Goal: Contribute content: Add original content to the website for others to see

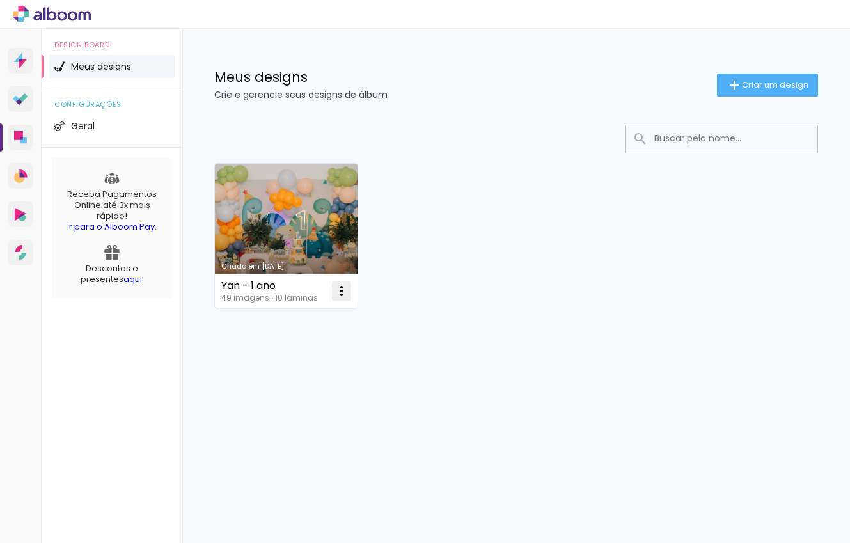
click at [344, 291] on iron-icon at bounding box center [341, 290] width 15 height 15
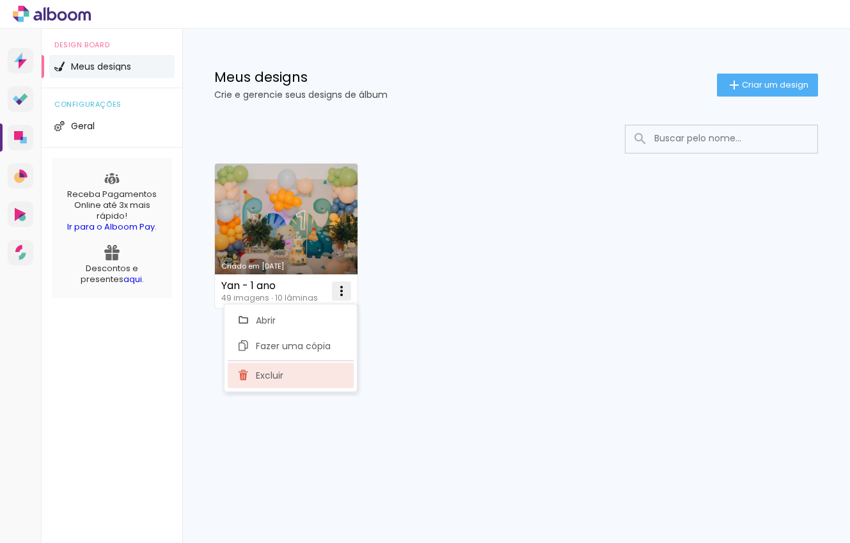
click at [314, 370] on paper-item "Excluir" at bounding box center [291, 375] width 126 height 26
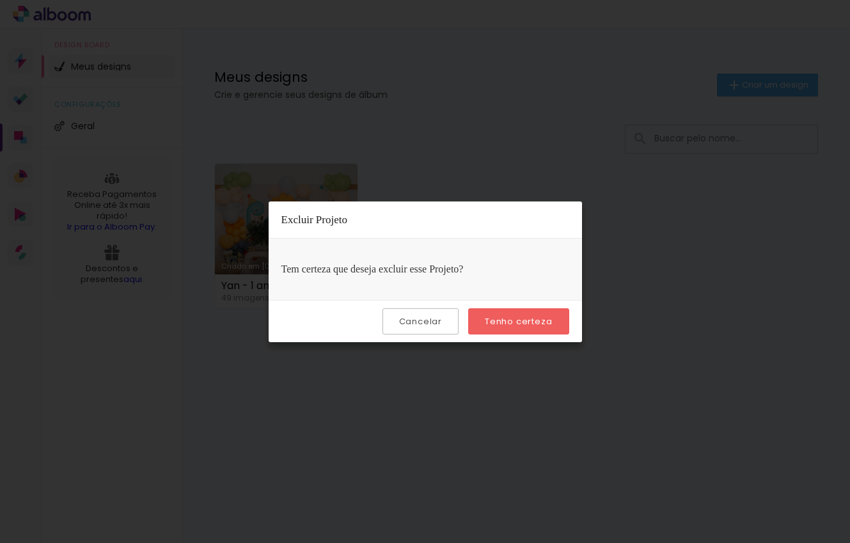
click at [0, 0] on slot "Tenho certeza" at bounding box center [0, 0] width 0 height 0
click at [518, 319] on div "Prosite Website + Landing pages Proof Sistema de seleção e venda de fotos Desig…" at bounding box center [425, 286] width 850 height 514
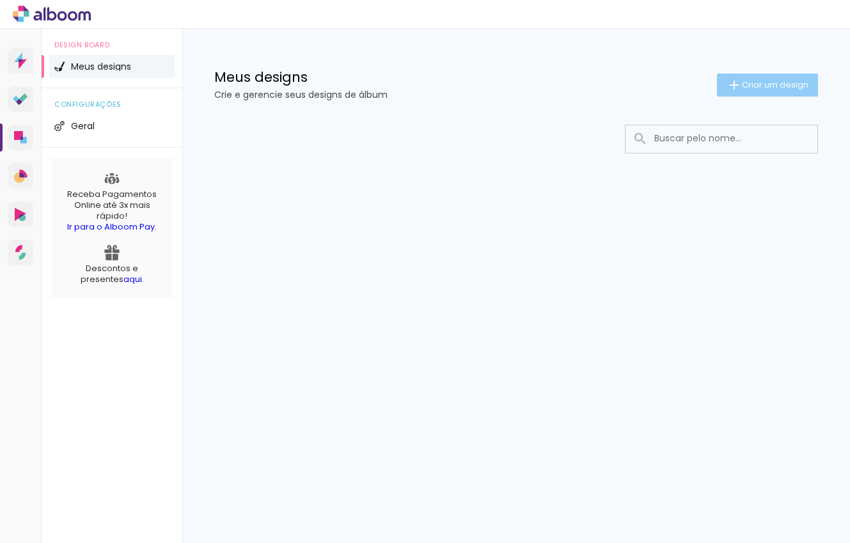
click at [734, 73] on div "Meus designs Crie e gerencie seus designs de álbum Criar um design" at bounding box center [515, 70] width 667 height 83
click at [736, 87] on iron-icon at bounding box center [733, 84] width 15 height 15
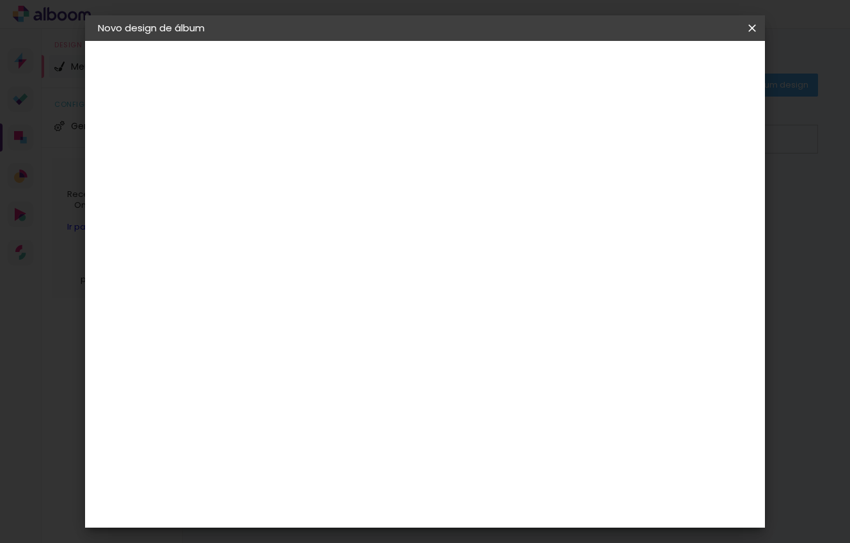
click at [0, 0] on div at bounding box center [0, 0] width 0 height 0
click at [307, 166] on input at bounding box center [307, 172] width 0 height 20
type input "Maitê - 1 ano"
type paper-input "Maitê - 1 ano"
click at [0, 0] on slot "Avançar" at bounding box center [0, 0] width 0 height 0
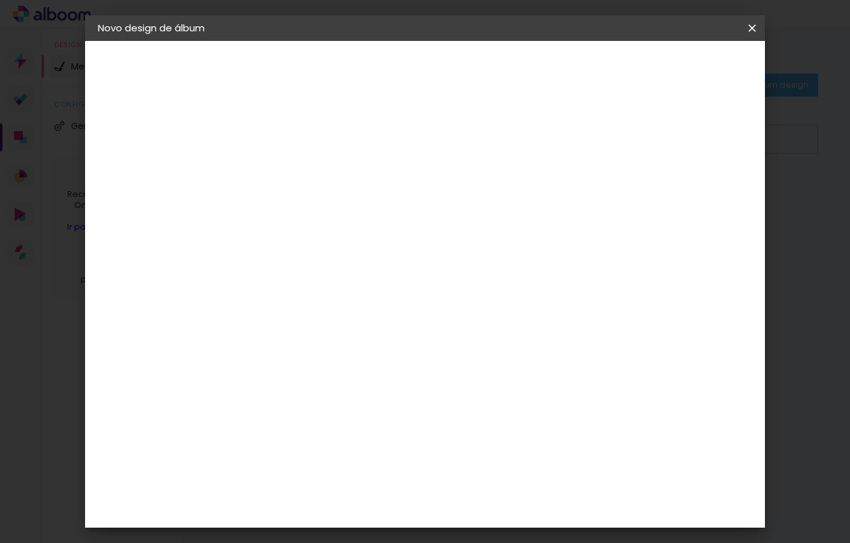
click at [404, 237] on input at bounding box center [339, 243] width 129 height 16
type input "nic"
type paper-input "nic"
click at [356, 292] on div "Nicephotos" at bounding box center [328, 289] width 58 height 10
click at [0, 0] on slot "Avançar" at bounding box center [0, 0] width 0 height 0
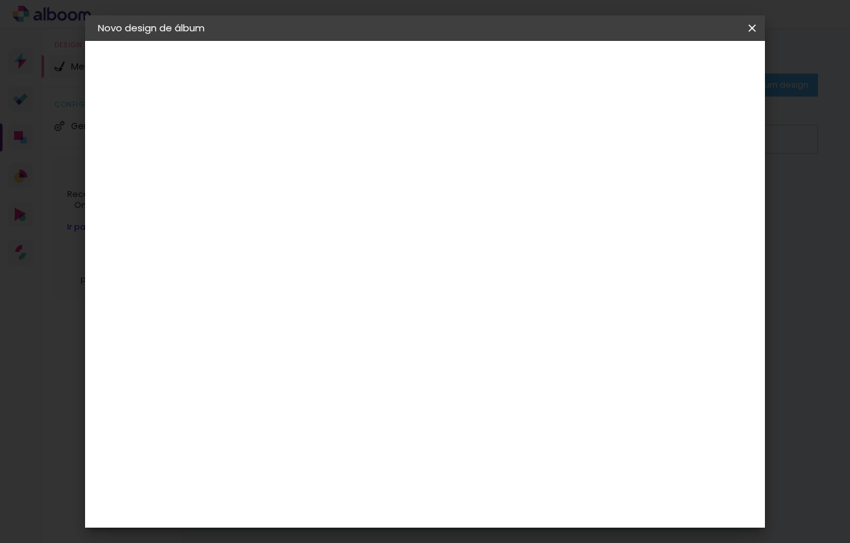
click at [357, 213] on input "text" at bounding box center [332, 223] width 50 height 20
click at [0, 0] on slot "Fotográfico" at bounding box center [0, 0] width 0 height 0
type input "Fotográfico"
click at [393, 309] on span "15 × 21" at bounding box center [363, 309] width 59 height 26
click at [0, 0] on slot "Avançar" at bounding box center [0, 0] width 0 height 0
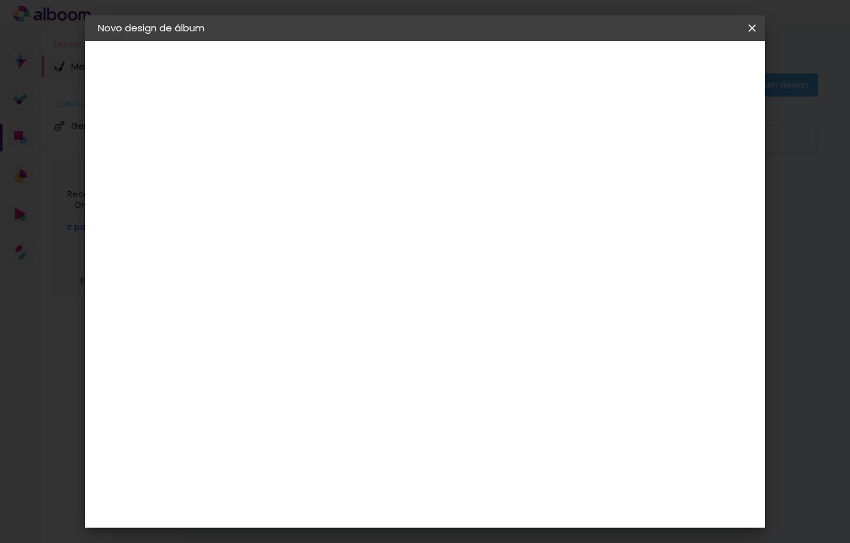
click at [660, 144] on div "Mostrar sangria" at bounding box center [651, 138] width 85 height 16
type paper-checkbox "on"
click at [688, 80] on header "Revisão Verifique as configurações do seu álbum. Voltar Iniciar design" at bounding box center [482, 74] width 462 height 66
click at [688, 75] on paper-button "Iniciar design" at bounding box center [652, 68] width 84 height 22
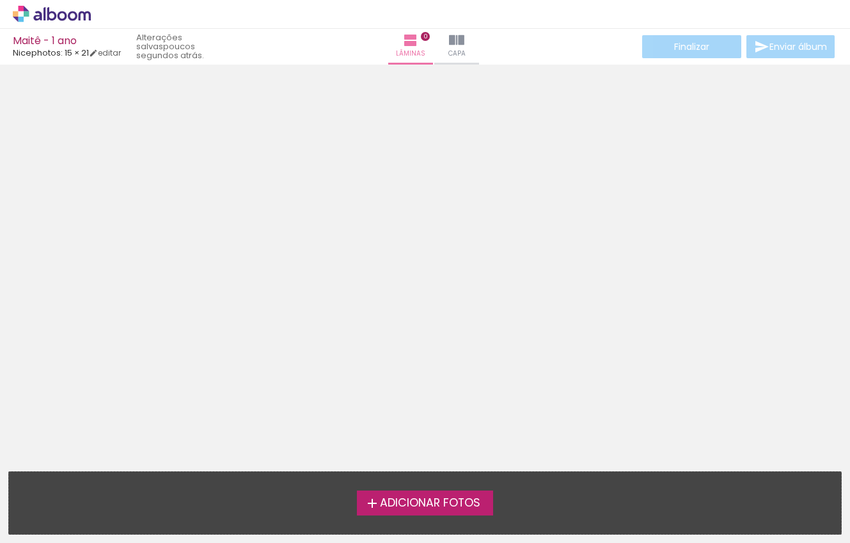
click at [459, 510] on label "Adicionar Fotos" at bounding box center [425, 502] width 136 height 24
click at [0, 0] on input "file" at bounding box center [0, 0] width 0 height 0
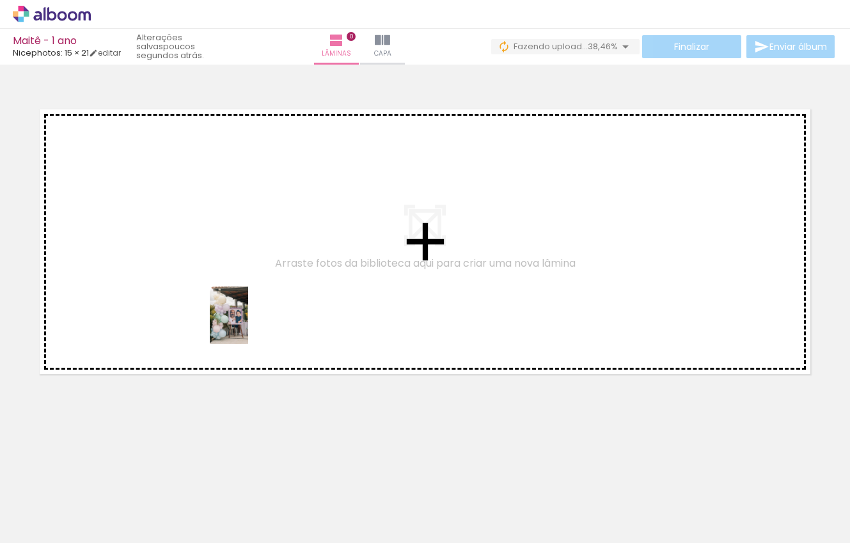
drag, startPoint x: 123, startPoint y: 526, endPoint x: 249, endPoint y: 319, distance: 242.4
click at [249, 319] on quentale-workspace at bounding box center [425, 271] width 850 height 543
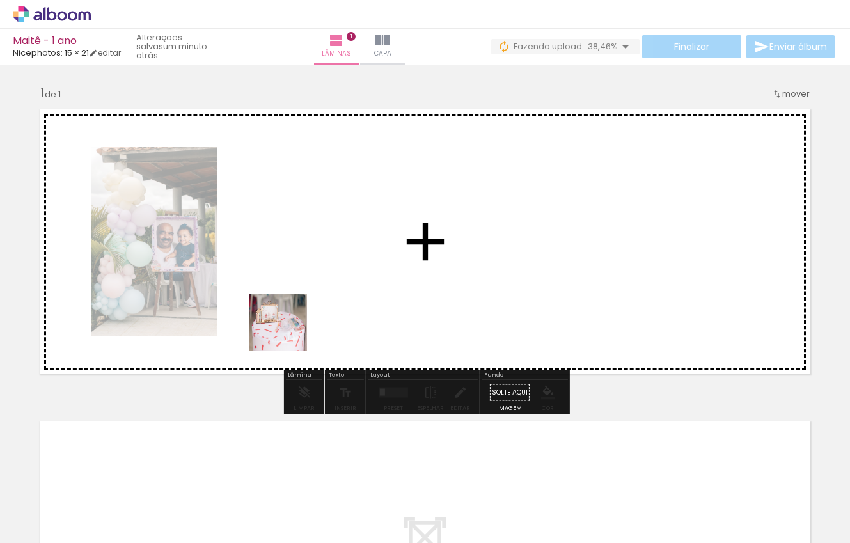
drag, startPoint x: 206, startPoint y: 499, endPoint x: 344, endPoint y: 261, distance: 274.1
click at [344, 261] on quentale-workspace at bounding box center [425, 271] width 850 height 543
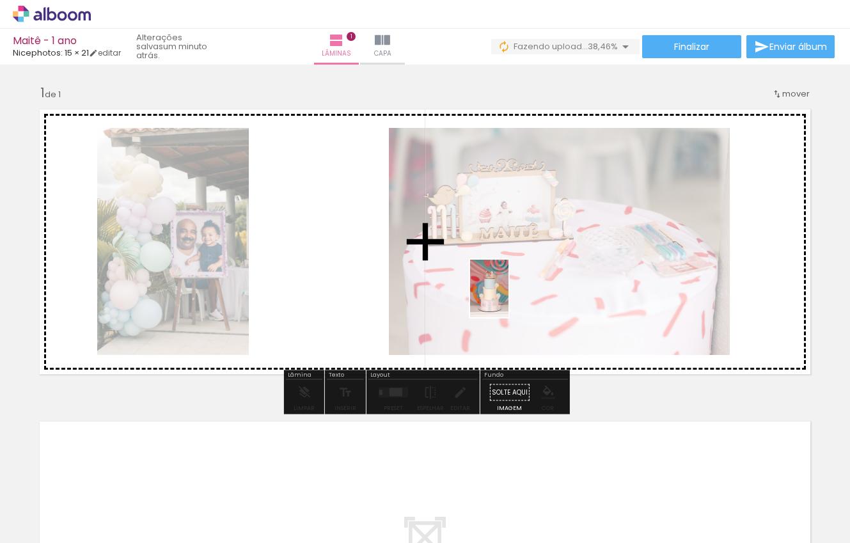
drag, startPoint x: 272, startPoint y: 520, endPoint x: 507, endPoint y: 298, distance: 323.8
click at [507, 298] on quentale-workspace at bounding box center [425, 271] width 850 height 543
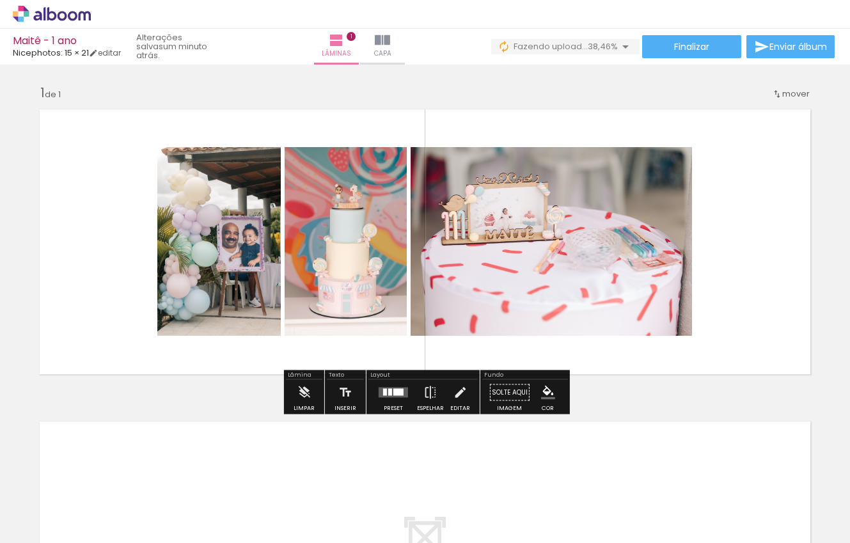
click at [385, 402] on div at bounding box center [393, 393] width 35 height 26
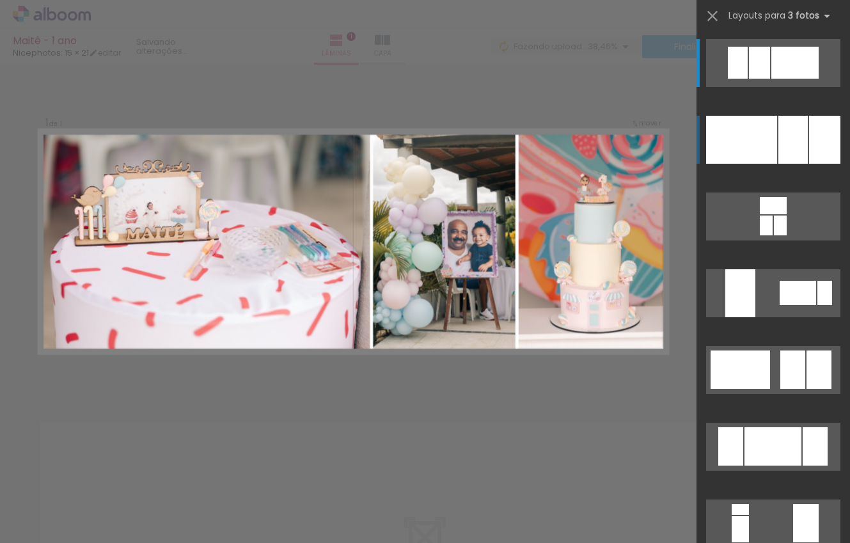
click at [787, 147] on div at bounding box center [792, 140] width 29 height 48
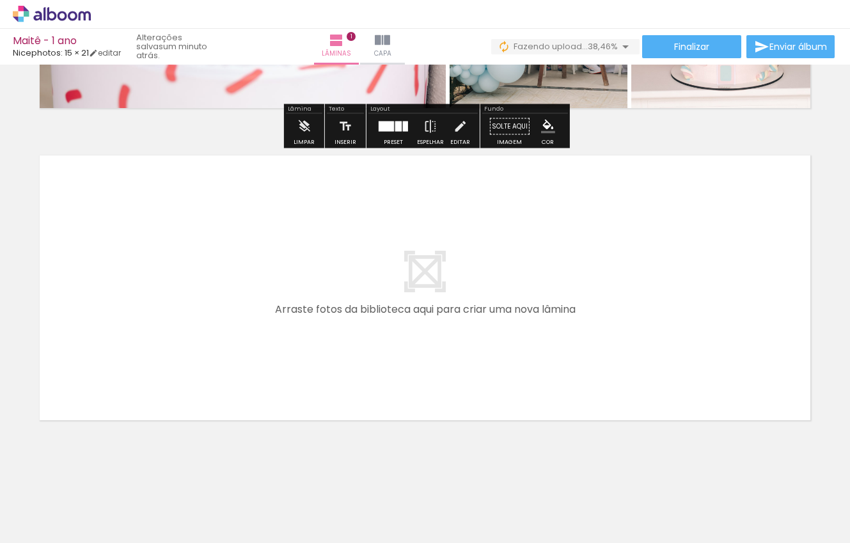
scroll to position [269, 0]
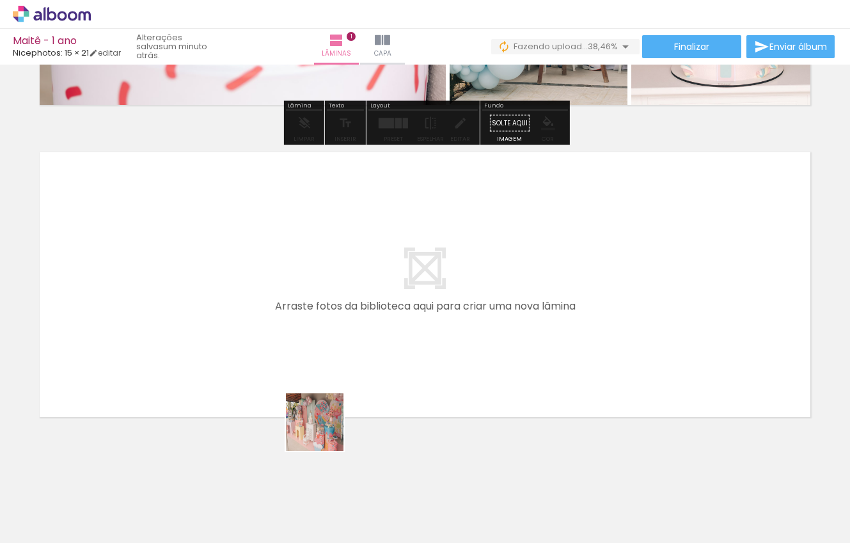
drag, startPoint x: 368, startPoint y: 494, endPoint x: 272, endPoint y: 371, distance: 156.3
click at [272, 371] on quentale-workspace at bounding box center [425, 271] width 850 height 543
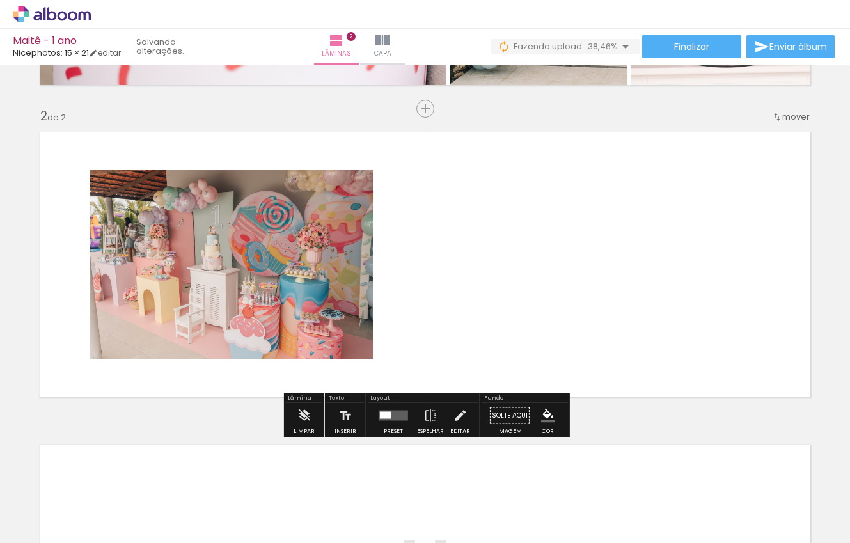
scroll to position [290, 0]
click at [147, 505] on div at bounding box center [128, 500] width 38 height 58
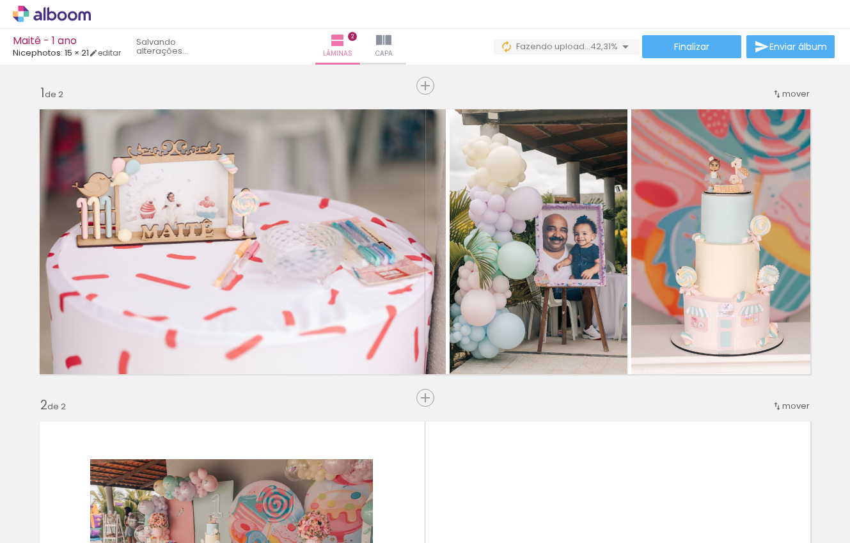
scroll to position [158, 0]
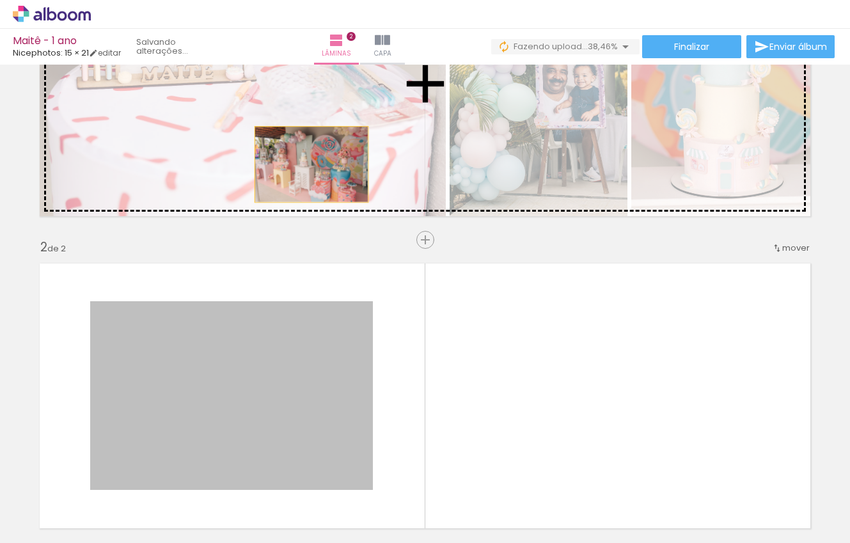
drag, startPoint x: 311, startPoint y: 338, endPoint x: 311, endPoint y: 165, distance: 172.6
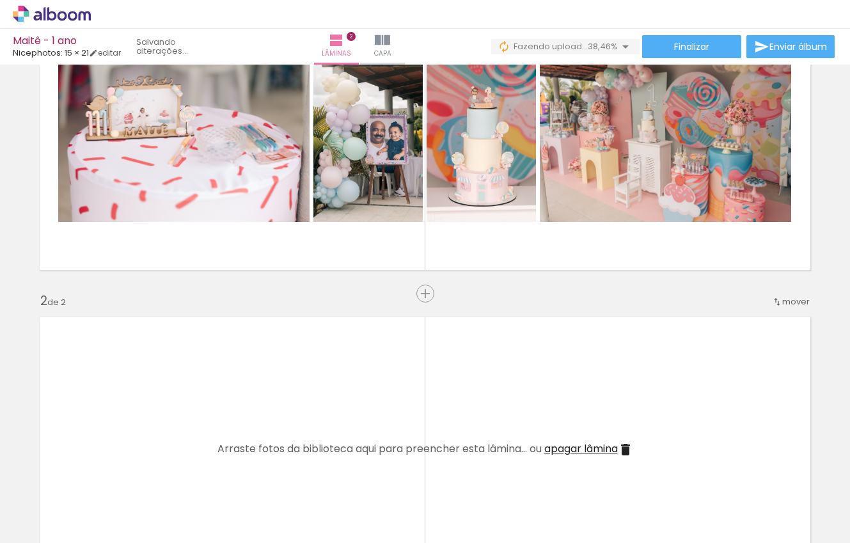
scroll to position [82, 0]
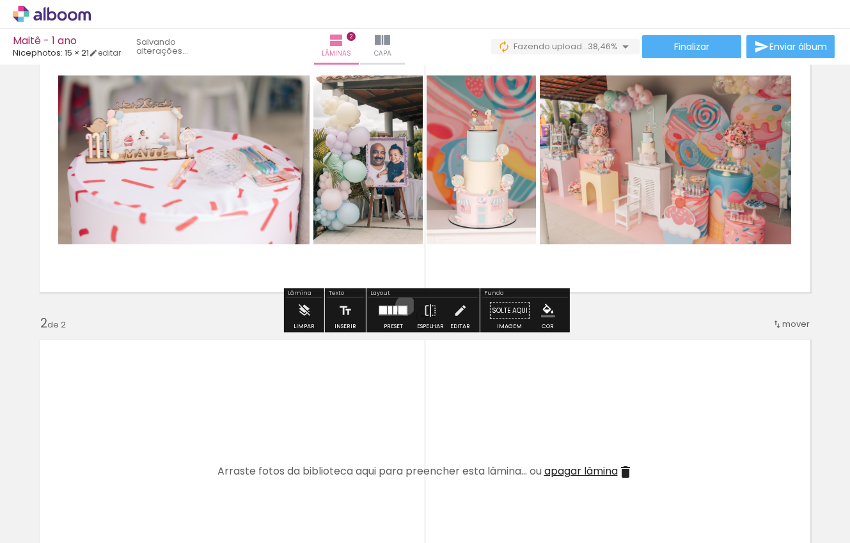
click at [402, 306] on div at bounding box center [393, 311] width 35 height 26
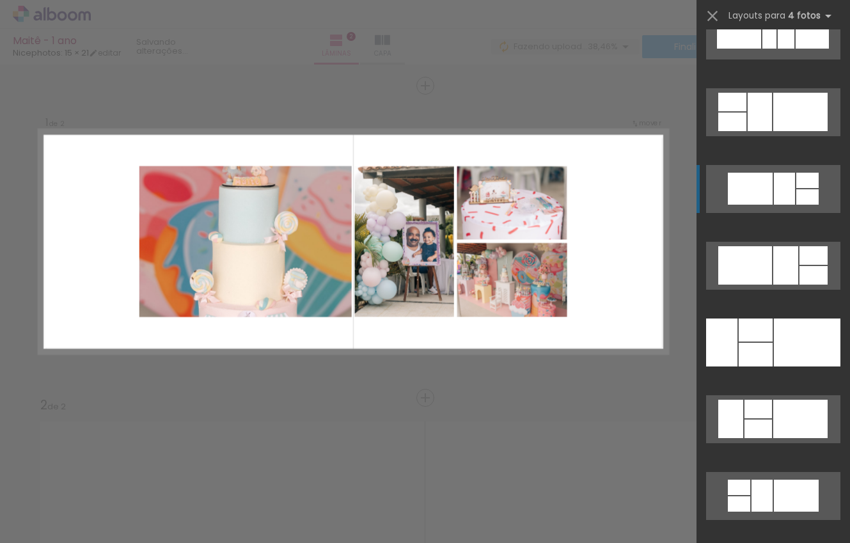
scroll to position [3941, 0]
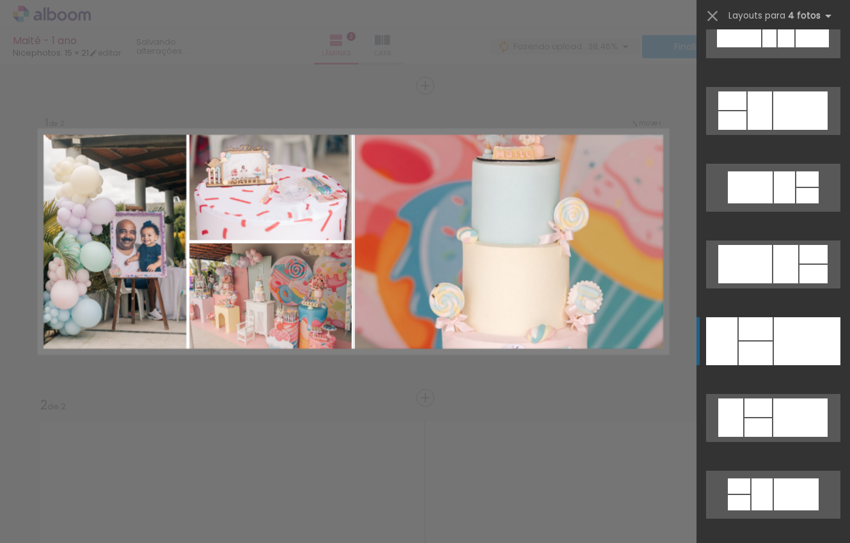
click at [793, 346] on div at bounding box center [807, 341] width 66 height 48
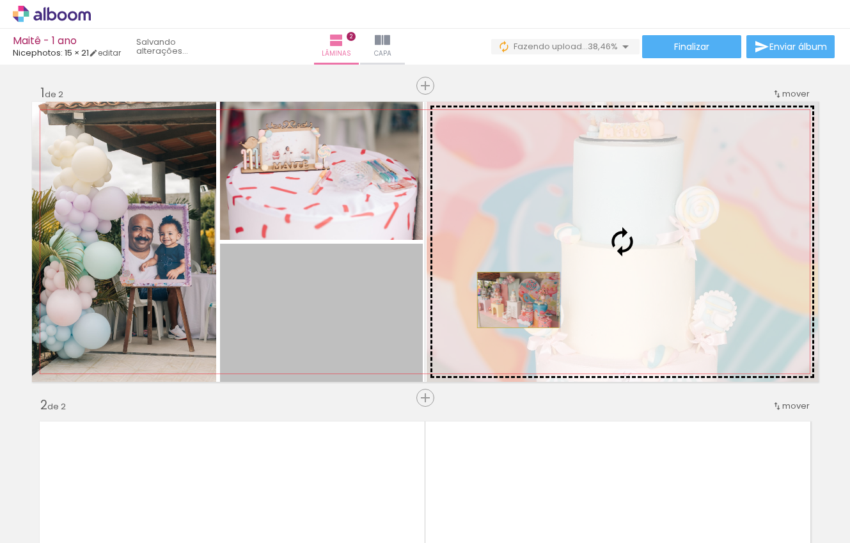
drag, startPoint x: 339, startPoint y: 300, endPoint x: 518, endPoint y: 300, distance: 179.0
click at [0, 0] on slot at bounding box center [0, 0] width 0 height 0
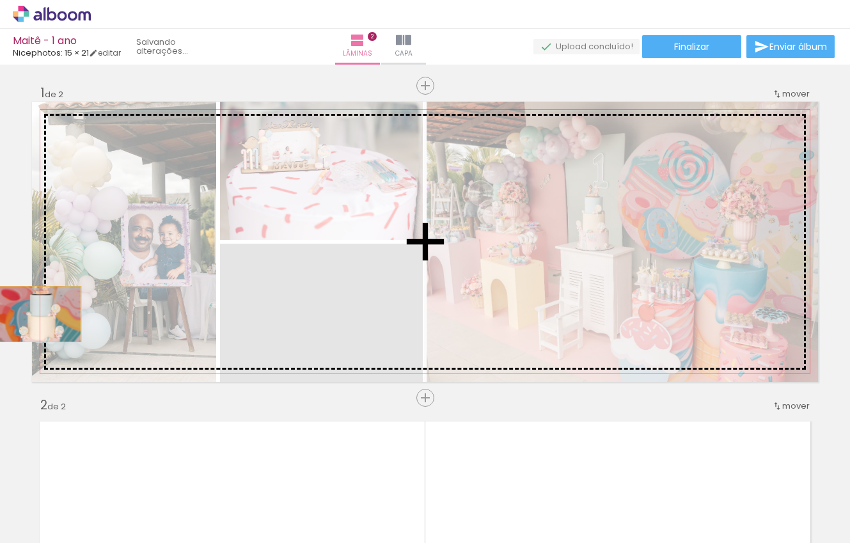
drag, startPoint x: 336, startPoint y: 346, endPoint x: 49, endPoint y: 316, distance: 288.5
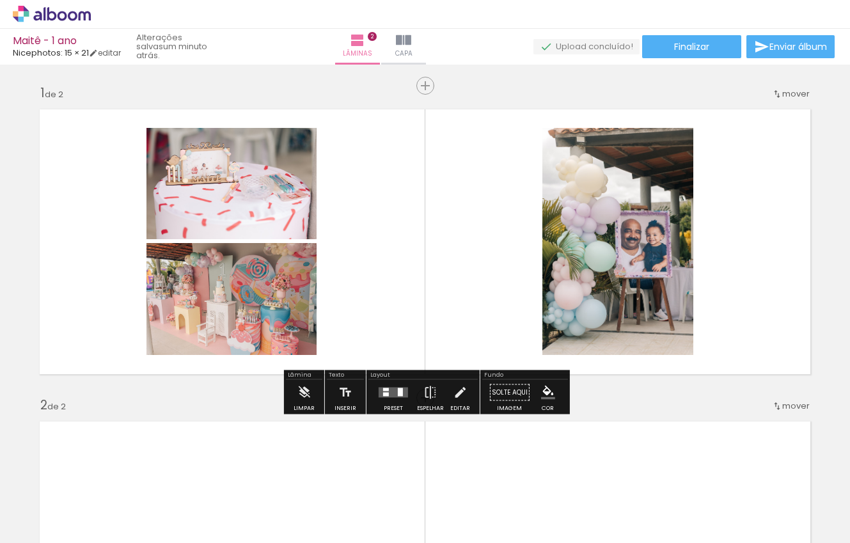
click at [394, 392] on quentale-layouter at bounding box center [392, 392] width 29 height 10
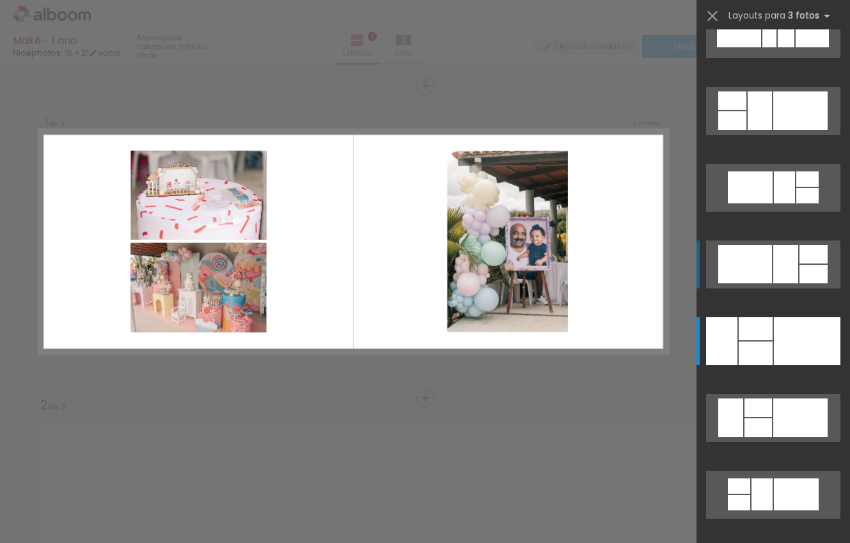
scroll to position [0, 0]
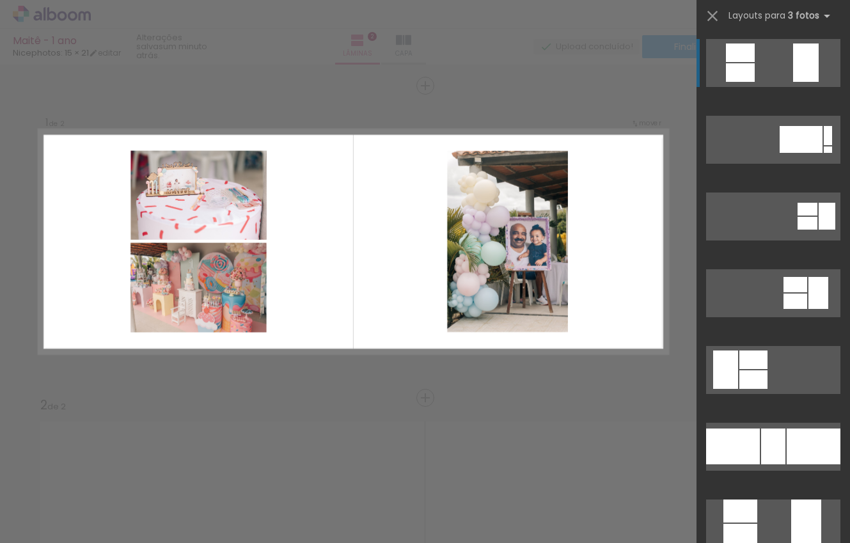
click at [536, 398] on div "Confirmar Cancelar" at bounding box center [425, 548] width 850 height 967
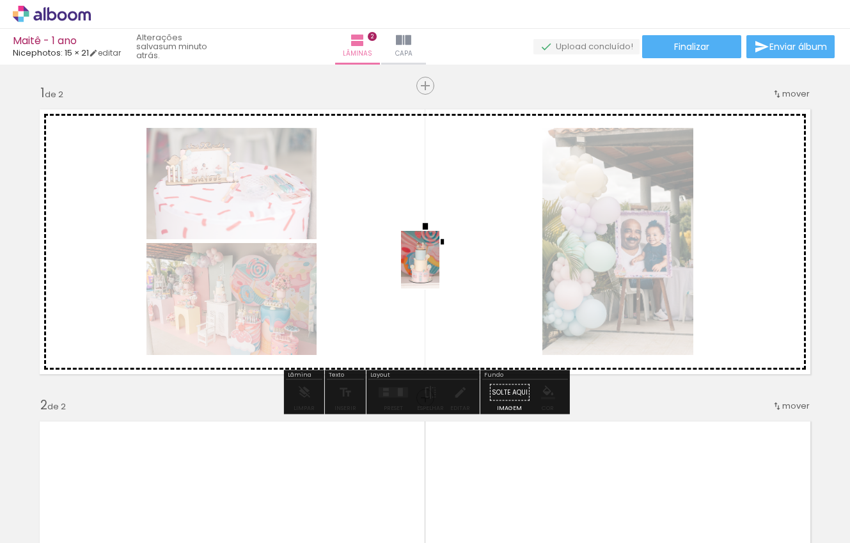
drag, startPoint x: 286, startPoint y: 493, endPoint x: 439, endPoint y: 269, distance: 271.3
click at [439, 269] on quentale-workspace at bounding box center [425, 271] width 850 height 543
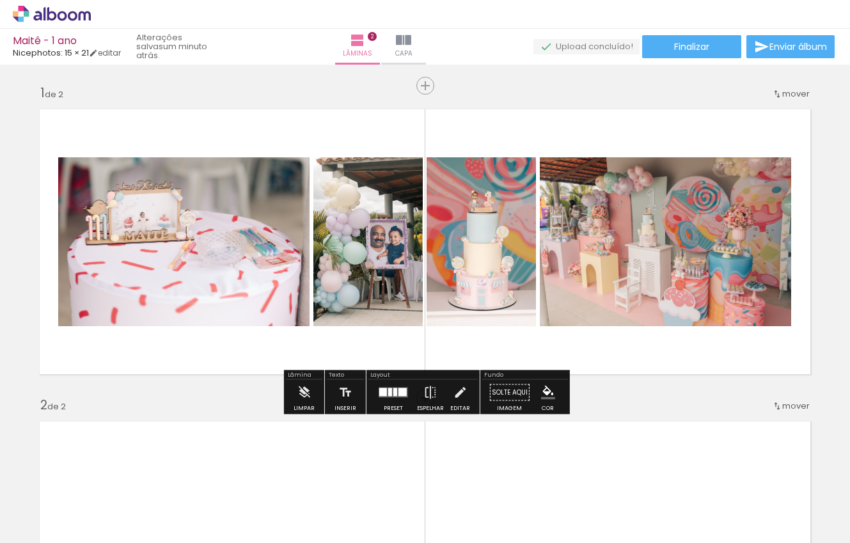
click at [399, 391] on div at bounding box center [402, 392] width 8 height 8
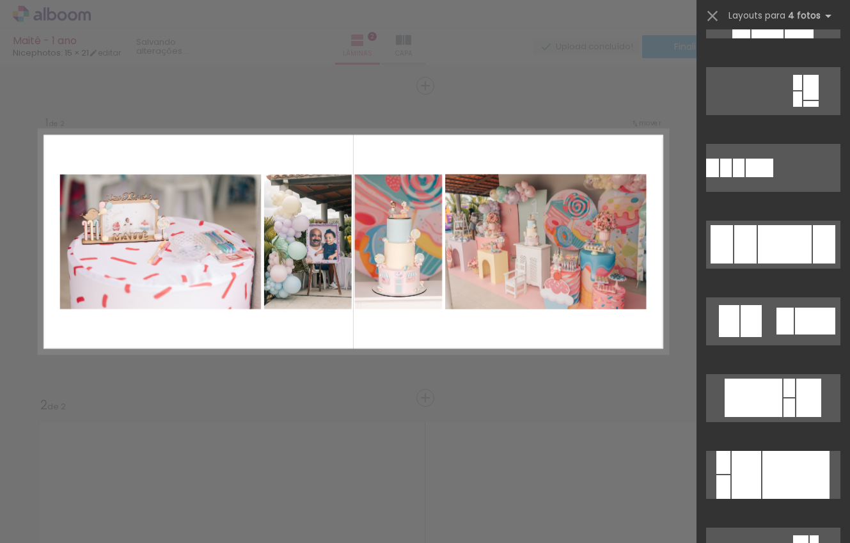
scroll to position [6001, 0]
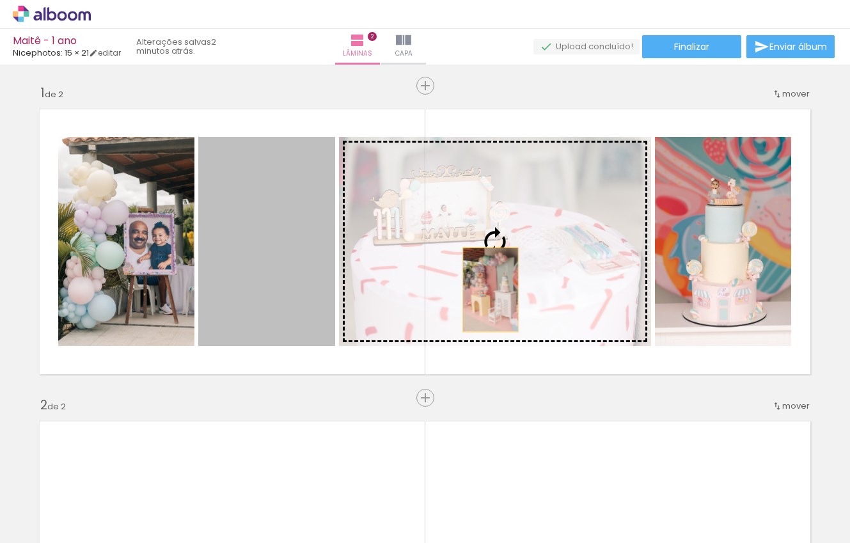
drag, startPoint x: 260, startPoint y: 290, endPoint x: 491, endPoint y: 289, distance: 230.8
click at [0, 0] on slot at bounding box center [0, 0] width 0 height 0
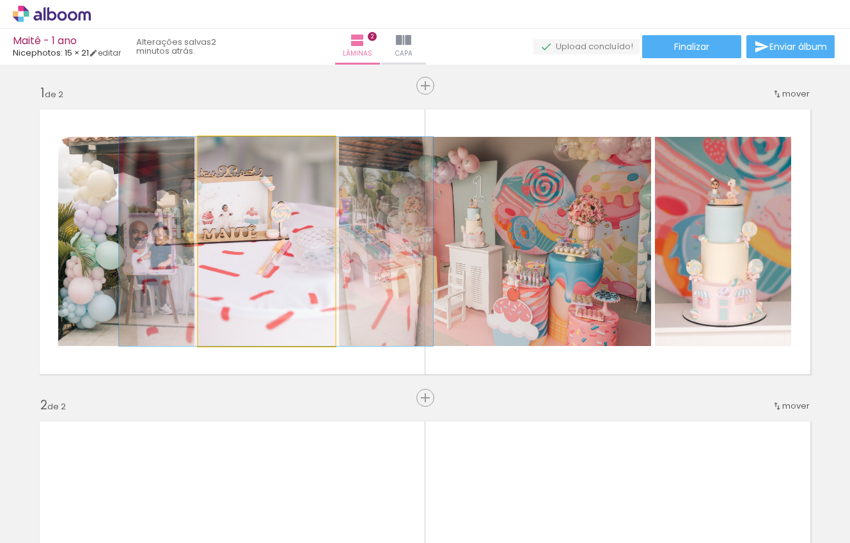
drag, startPoint x: 304, startPoint y: 297, endPoint x: 308, endPoint y: 286, distance: 11.5
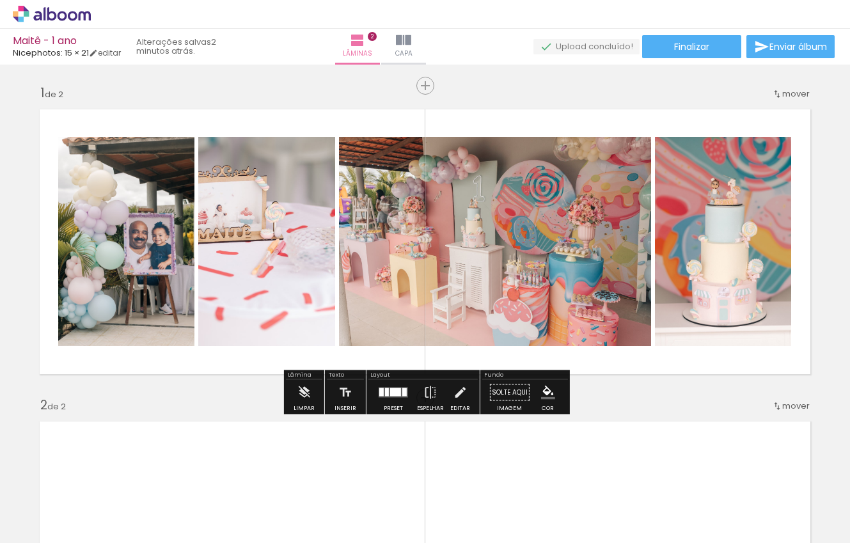
click at [390, 389] on div at bounding box center [395, 392] width 11 height 8
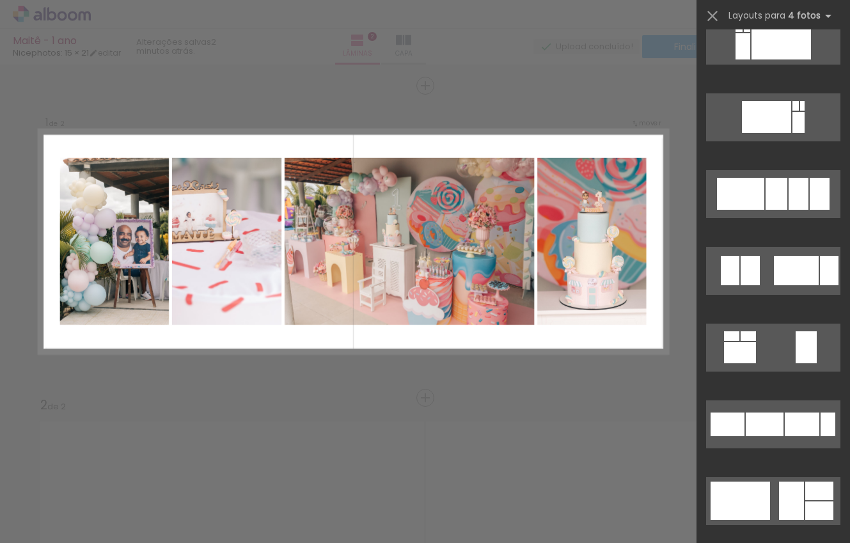
scroll to position [10047, 0]
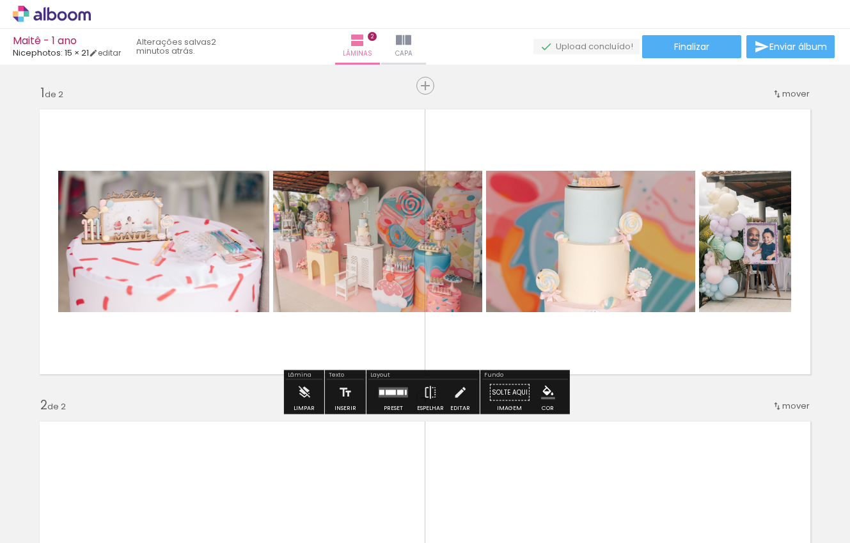
click at [438, 240] on quentale-photo at bounding box center [377, 241] width 209 height 141
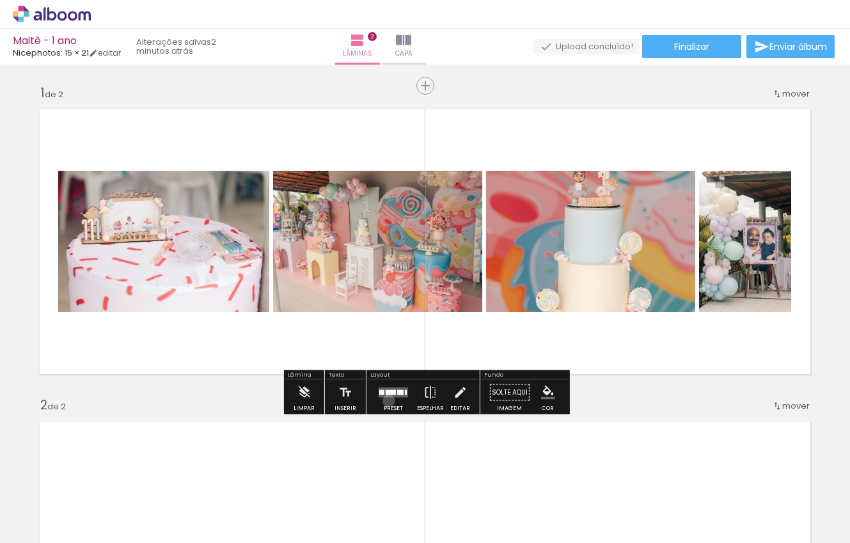
click at [385, 400] on div at bounding box center [393, 393] width 35 height 26
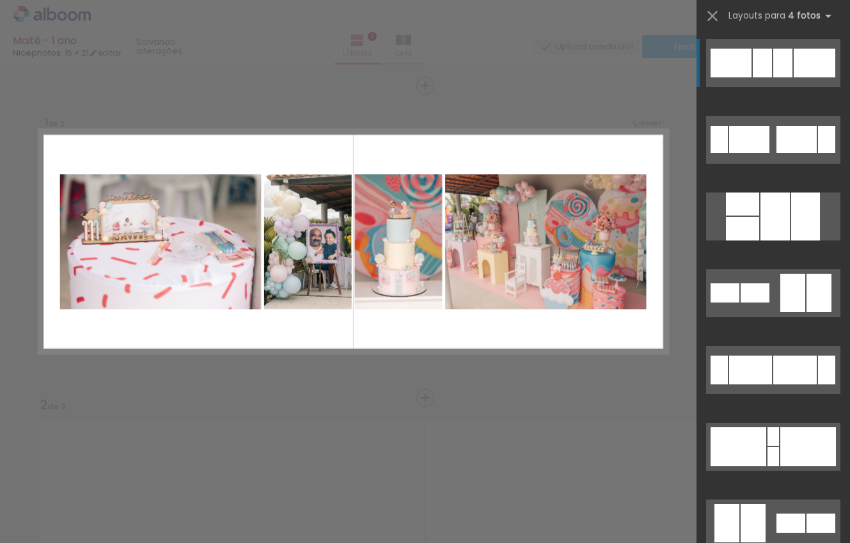
scroll to position [0, 0]
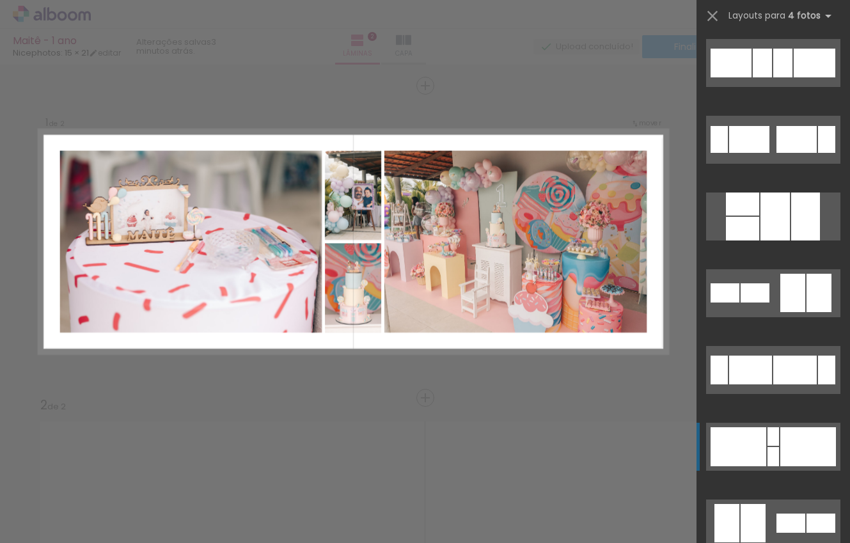
drag, startPoint x: 782, startPoint y: 50, endPoint x: 755, endPoint y: 440, distance: 390.9
click at [0, 0] on slot at bounding box center [0, 0] width 0 height 0
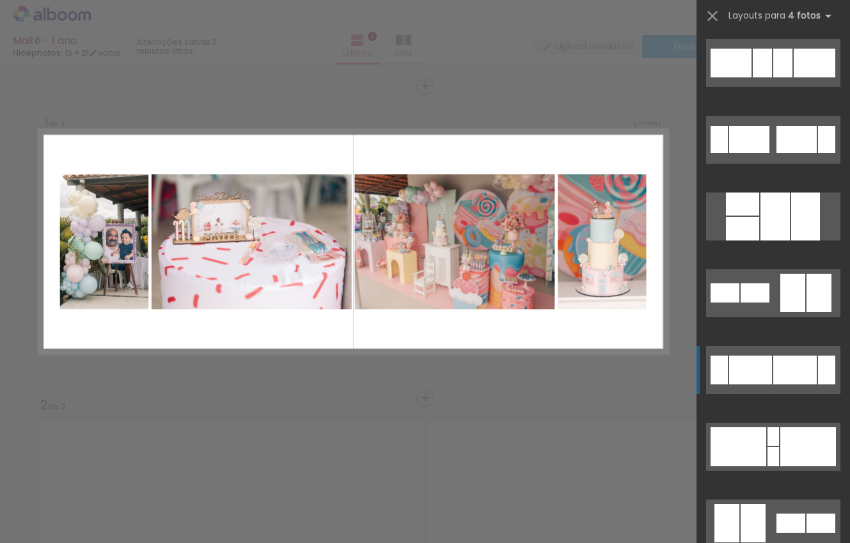
click at [763, 153] on div at bounding box center [749, 139] width 40 height 27
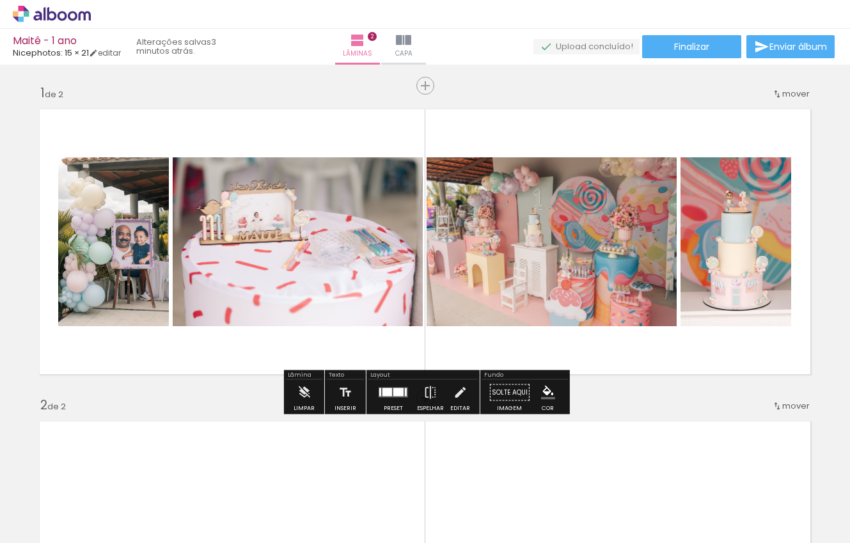
click at [733, 392] on div "Inserir lâmina 1 de 2 Inserir lâmina 2 de 2" at bounding box center [425, 537] width 850 height 937
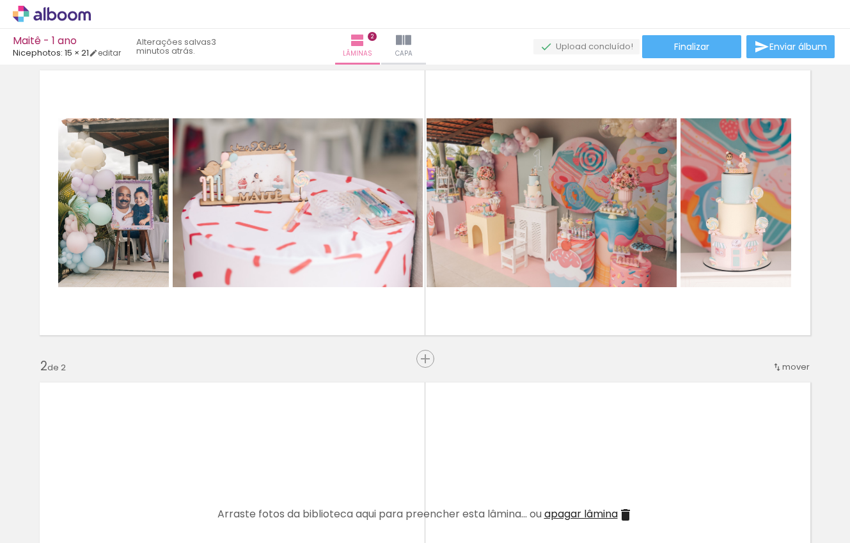
scroll to position [43, 0]
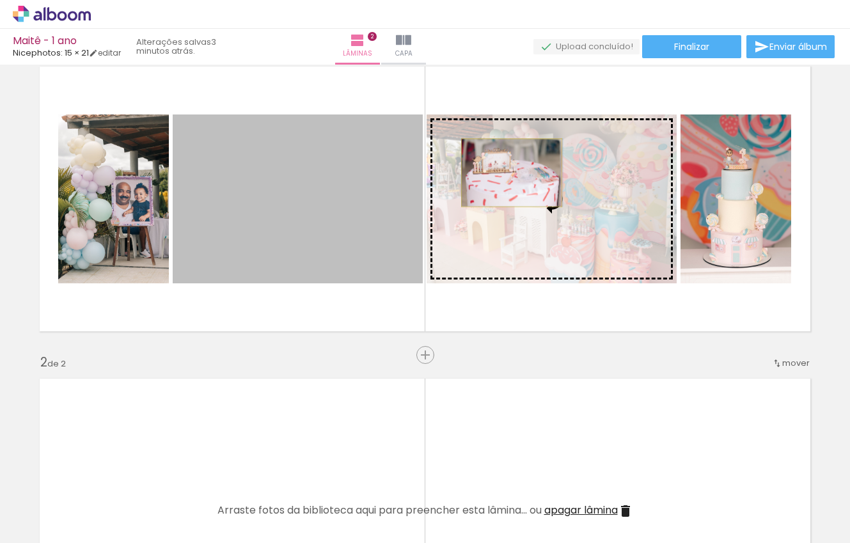
drag, startPoint x: 361, startPoint y: 170, endPoint x: 511, endPoint y: 173, distance: 150.9
click at [0, 0] on slot at bounding box center [0, 0] width 0 height 0
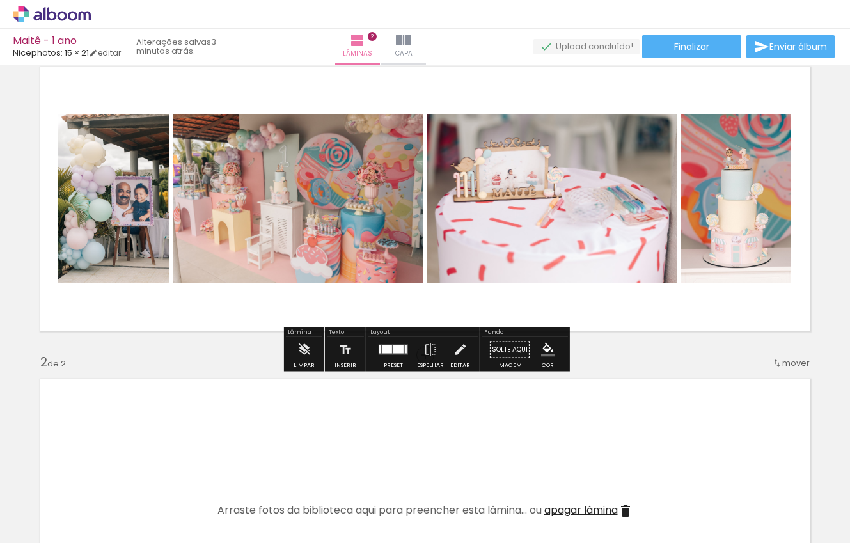
click at [601, 345] on div "Inserir lâmina 1 de 2 Inserir lâmina 2 de 2" at bounding box center [425, 494] width 850 height 937
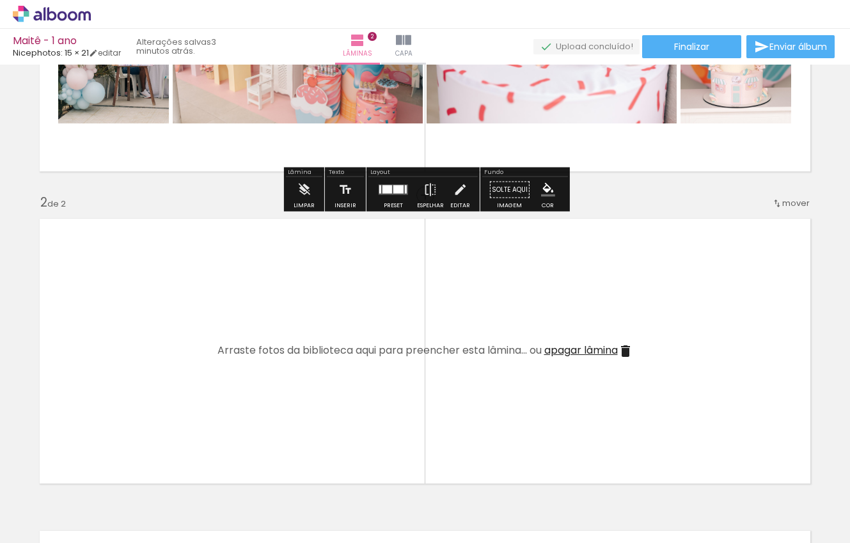
scroll to position [327, 0]
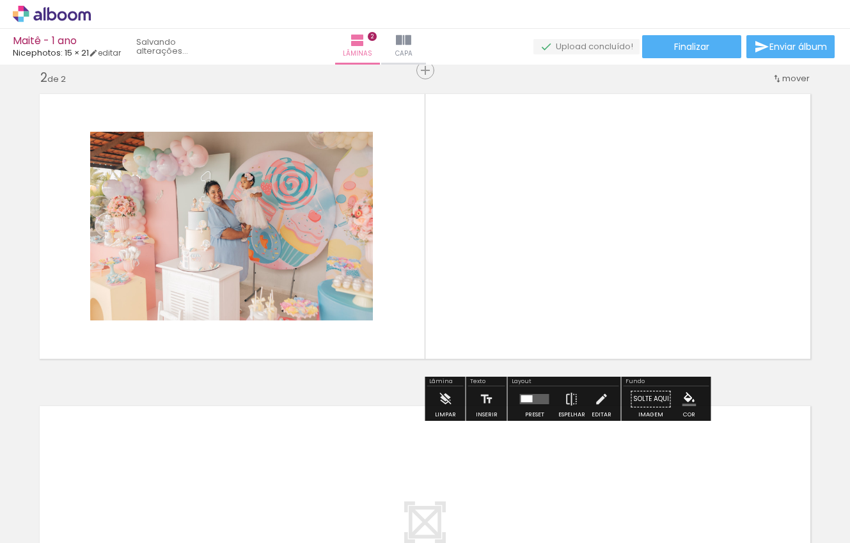
drag, startPoint x: 442, startPoint y: 506, endPoint x: 369, endPoint y: 352, distance: 170.4
click at [369, 352] on quentale-workspace at bounding box center [425, 271] width 850 height 543
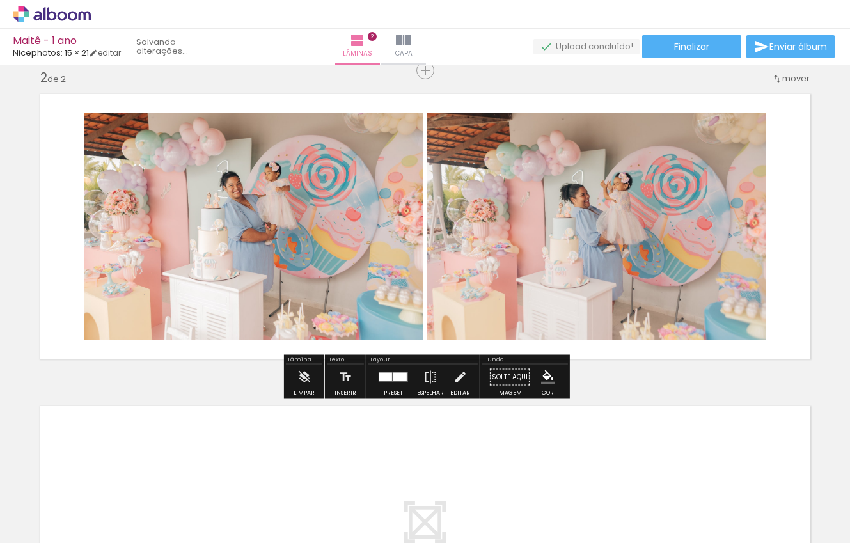
drag, startPoint x: 488, startPoint y: 504, endPoint x: 490, endPoint y: 315, distance: 189.2
click at [490, 315] on quentale-workspace at bounding box center [425, 271] width 850 height 543
click at [398, 378] on div at bounding box center [399, 377] width 13 height 8
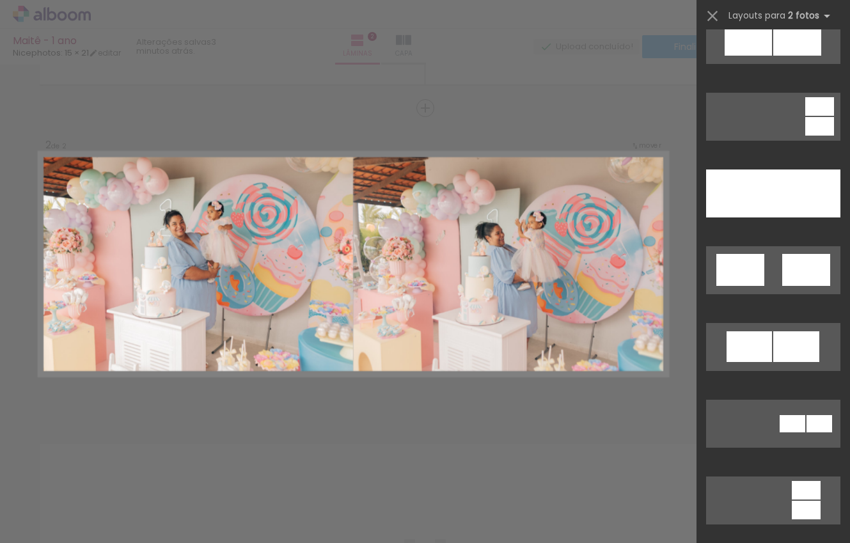
scroll to position [726, 0]
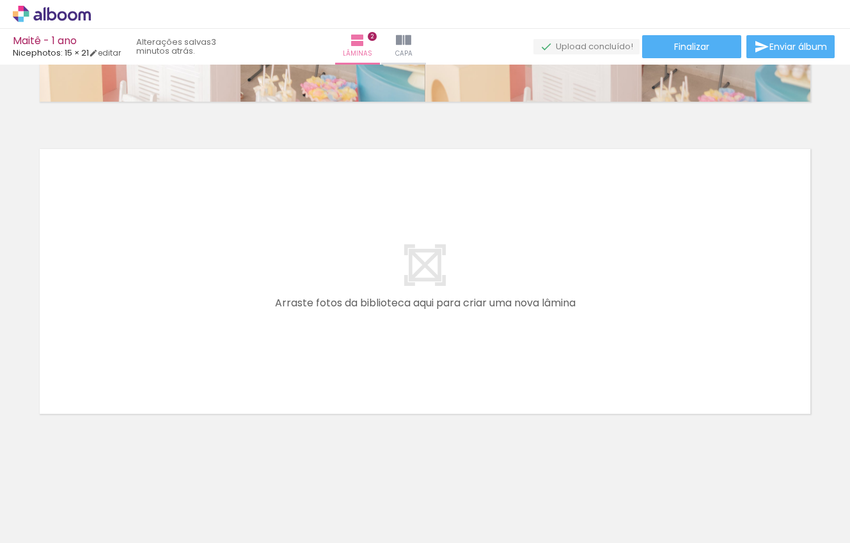
scroll to position [0, 260]
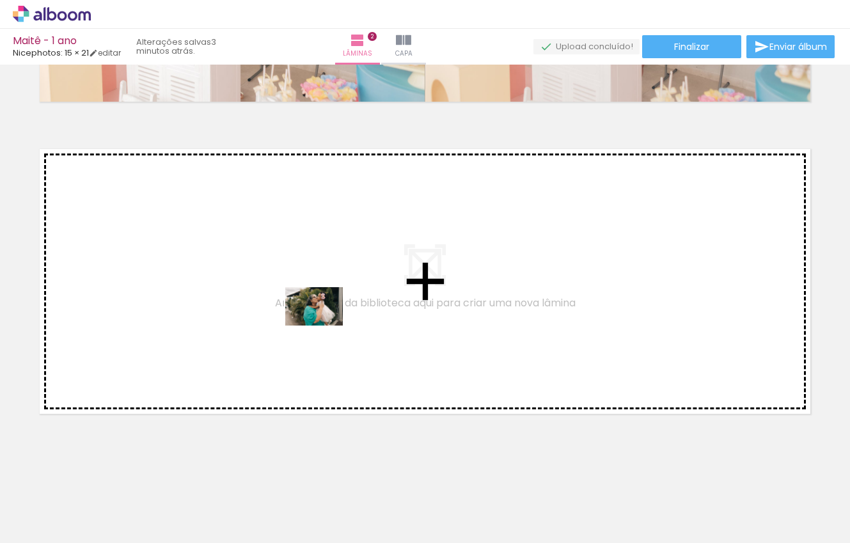
drag, startPoint x: 534, startPoint y: 506, endPoint x: 323, endPoint y: 325, distance: 277.9
click at [323, 325] on quentale-workspace at bounding box center [425, 271] width 850 height 543
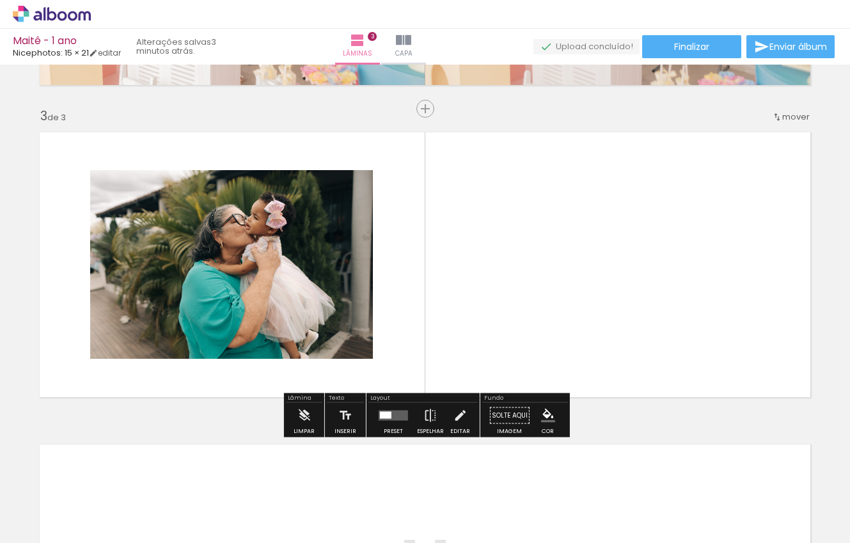
scroll to position [602, 0]
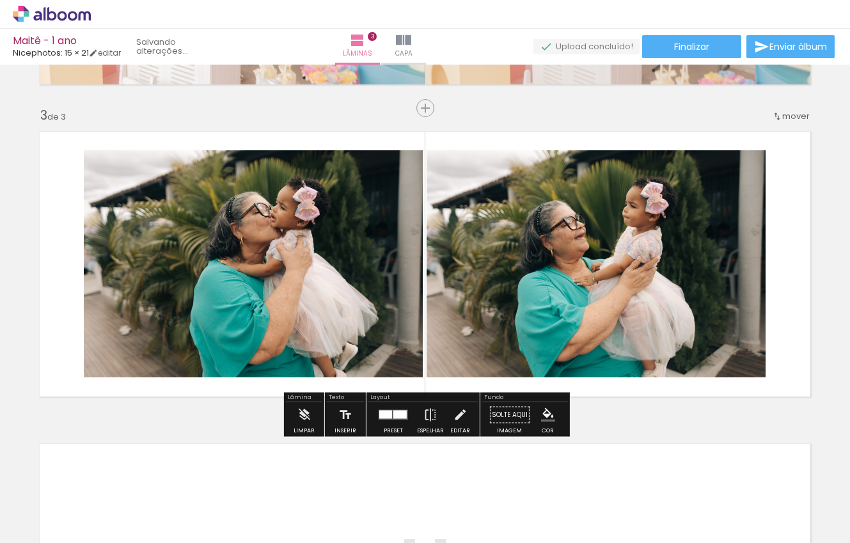
drag, startPoint x: 586, startPoint y: 508, endPoint x: 548, endPoint y: 264, distance: 247.1
click at [548, 264] on quentale-workspace at bounding box center [425, 271] width 850 height 543
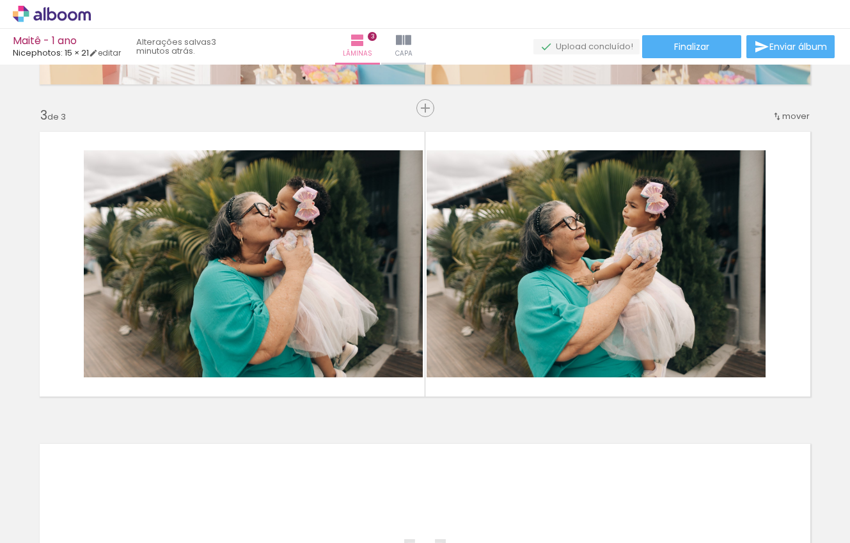
scroll to position [0, 0]
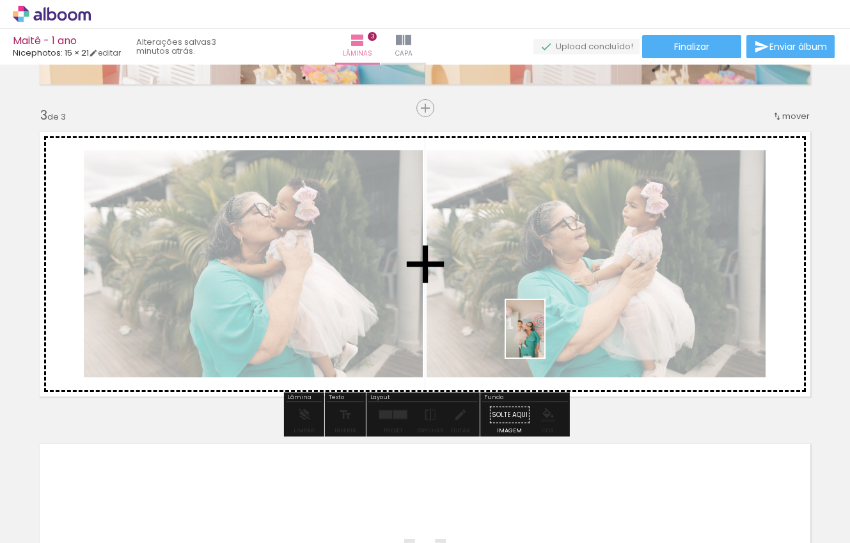
drag, startPoint x: 678, startPoint y: 513, endPoint x: 539, endPoint y: 334, distance: 225.9
click at [539, 334] on quentale-workspace at bounding box center [425, 271] width 850 height 543
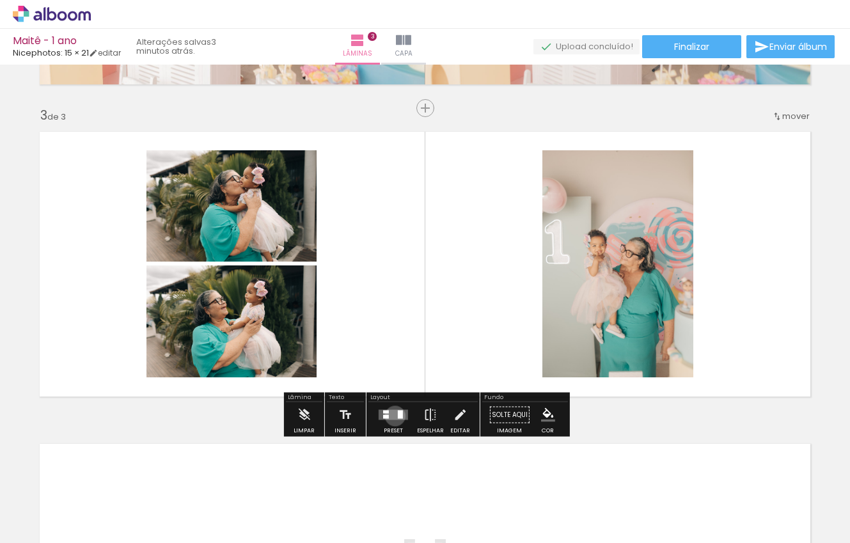
click at [392, 416] on quentale-layouter at bounding box center [392, 415] width 29 height 10
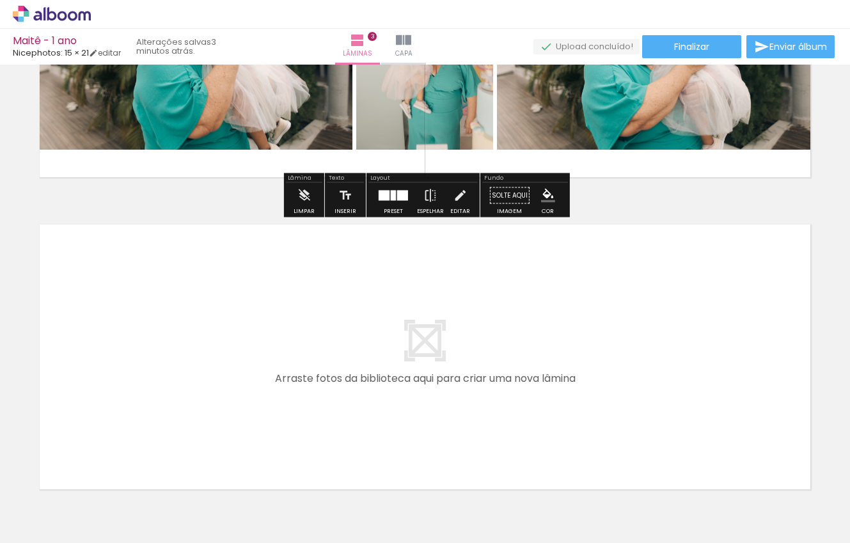
scroll to position [830, 0]
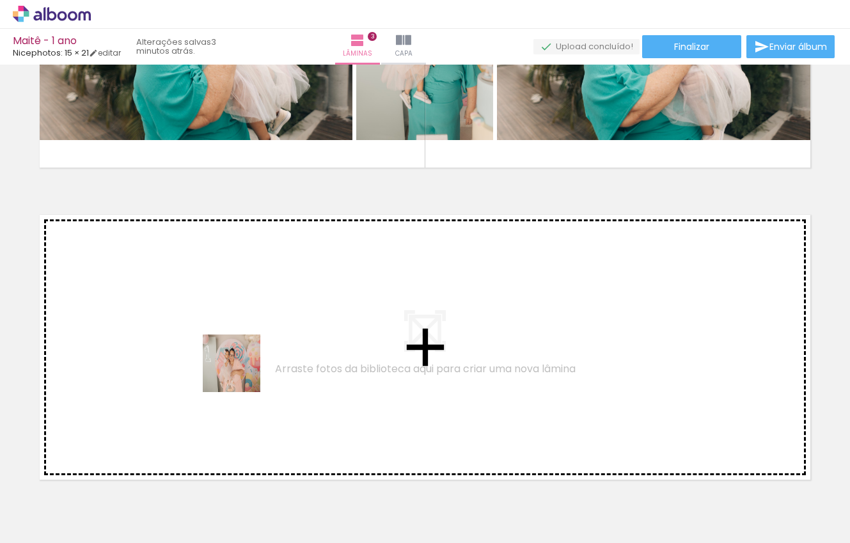
drag, startPoint x: 825, startPoint y: 505, endPoint x: 192, endPoint y: 348, distance: 652.1
click at [192, 348] on quentale-workspace at bounding box center [425, 271] width 850 height 543
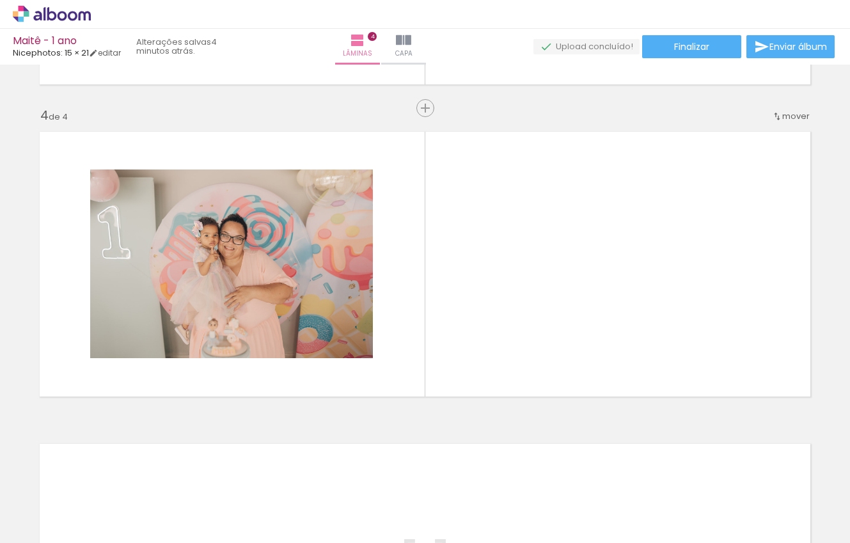
scroll to position [0, 0]
drag, startPoint x: 635, startPoint y: 522, endPoint x: 588, endPoint y: 404, distance: 127.4
click at [588, 404] on quentale-workspace at bounding box center [425, 271] width 850 height 543
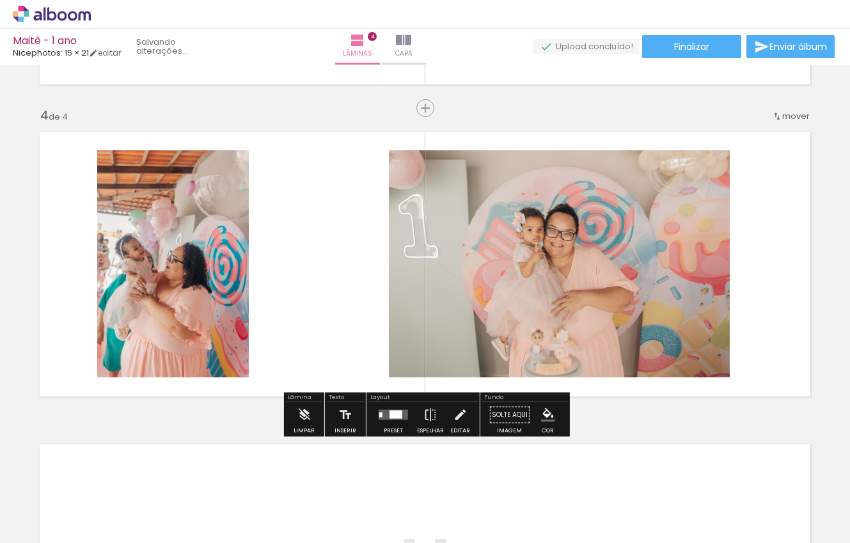
drag, startPoint x: 640, startPoint y: 499, endPoint x: 541, endPoint y: 309, distance: 213.9
click at [541, 309] on quentale-workspace at bounding box center [425, 271] width 850 height 543
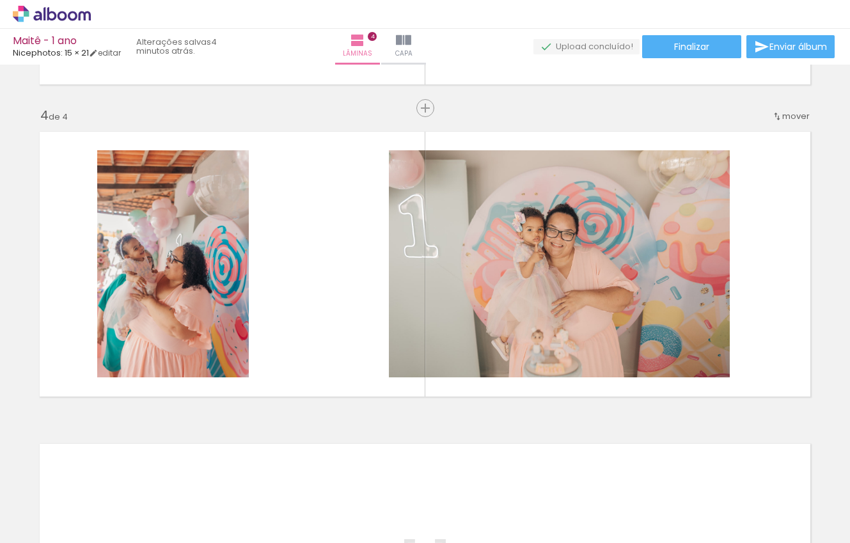
click at [40, 504] on input "Todas as fotos" at bounding box center [36, 504] width 49 height 11
click at [0, 0] on slot "Não utilizadas" at bounding box center [0, 0] width 0 height 0
type input "Não utilizadas"
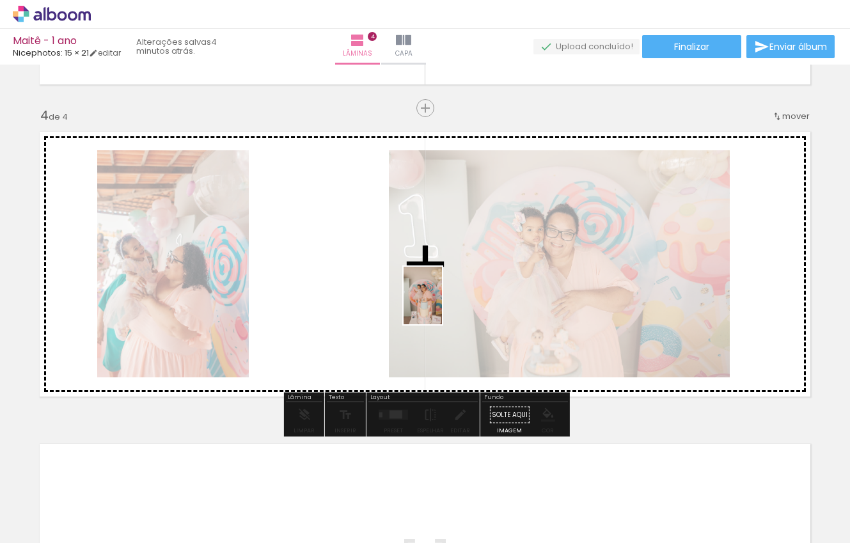
drag, startPoint x: 739, startPoint y: 518, endPoint x: 442, endPoint y: 305, distance: 365.6
click at [442, 305] on quentale-workspace at bounding box center [425, 271] width 850 height 543
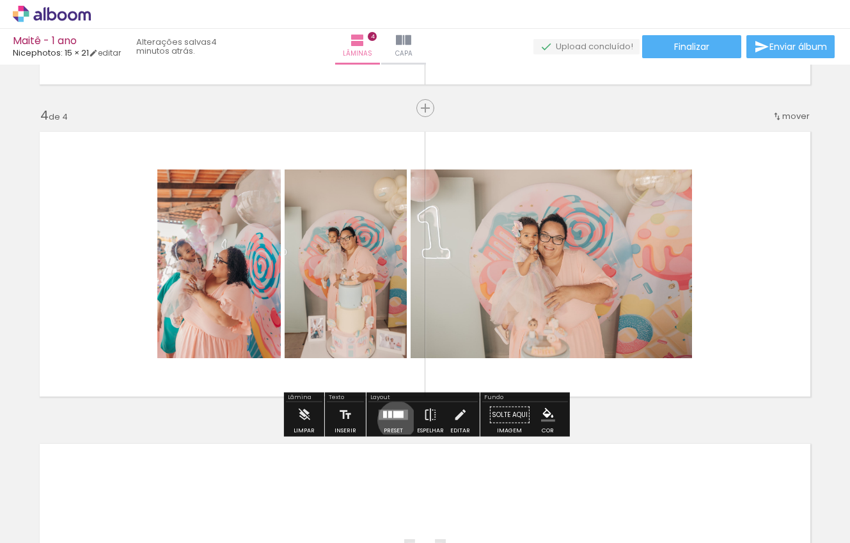
click at [394, 420] on div at bounding box center [393, 415] width 35 height 26
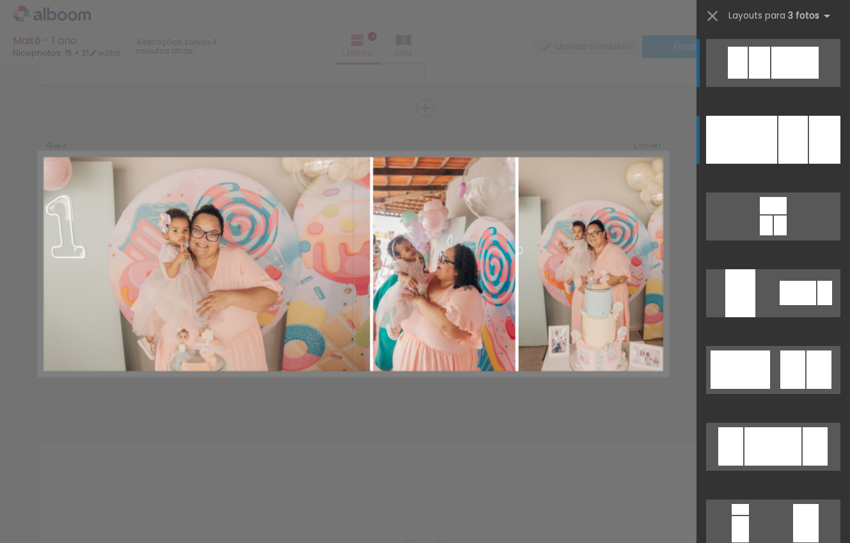
click at [766, 137] on div at bounding box center [741, 140] width 71 height 48
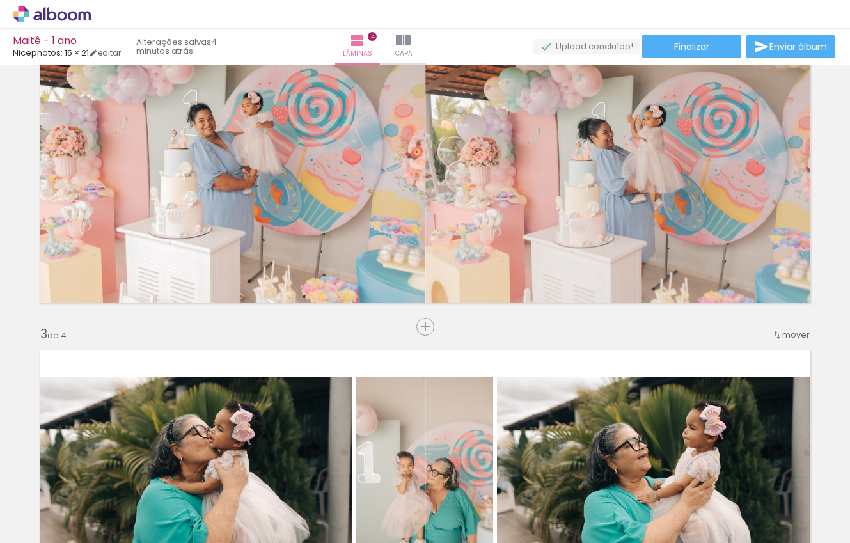
click at [721, 152] on quentale-photo at bounding box center [620, 171] width 393 height 280
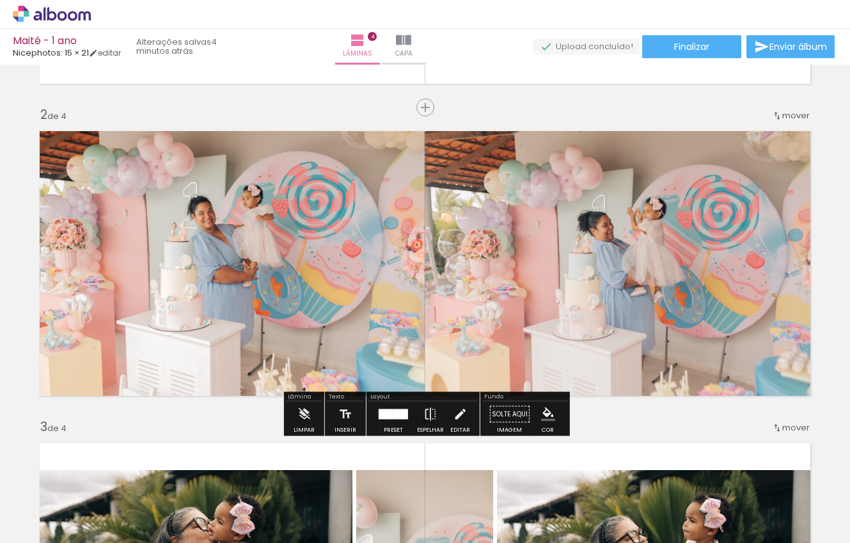
scroll to position [279, 0]
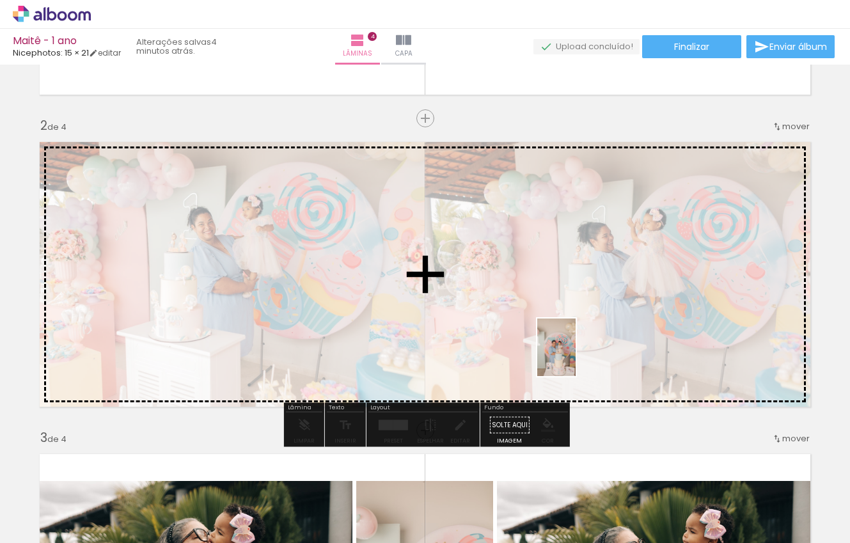
drag, startPoint x: 687, startPoint y: 504, endPoint x: 575, endPoint y: 356, distance: 185.3
click at [575, 356] on quentale-workspace at bounding box center [425, 271] width 850 height 543
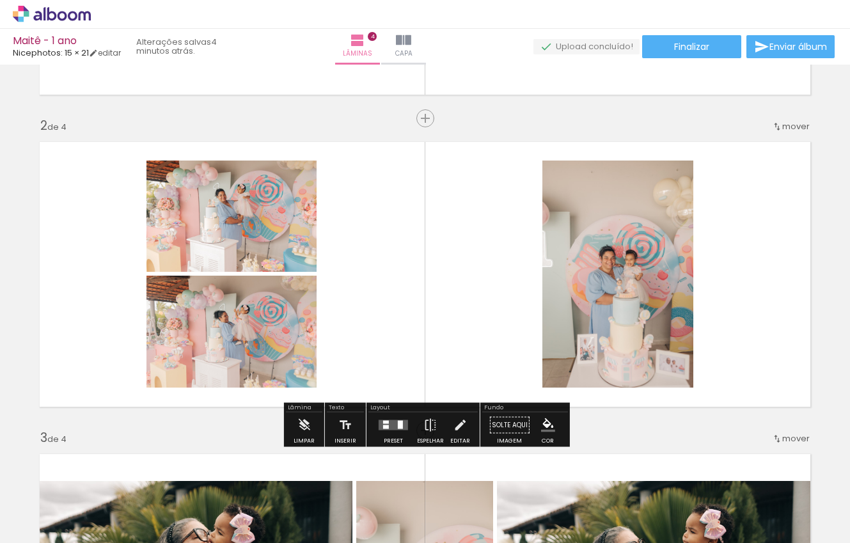
click at [405, 424] on div at bounding box center [393, 425] width 35 height 26
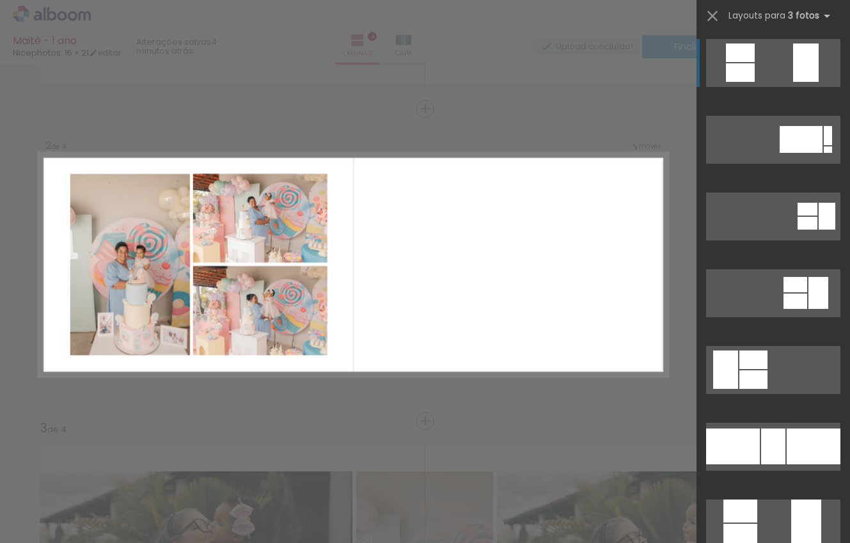
scroll to position [290, 0]
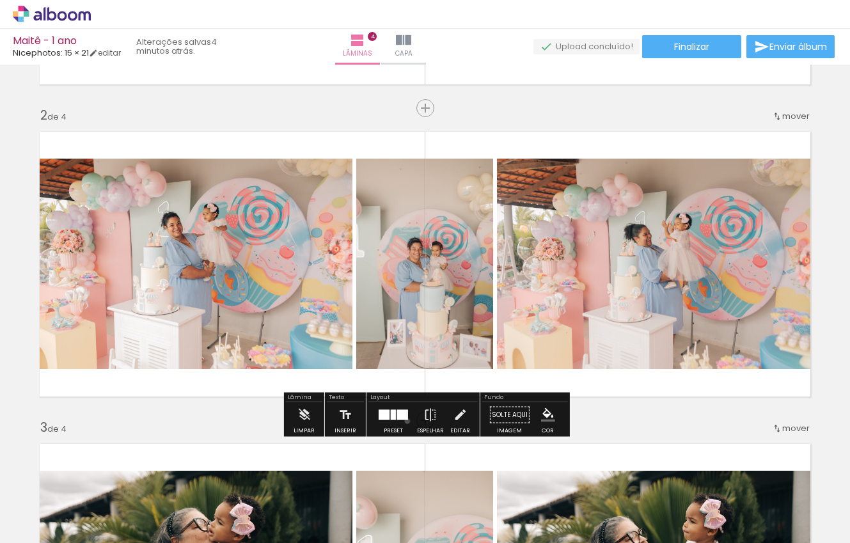
click at [404, 421] on div at bounding box center [393, 415] width 35 height 26
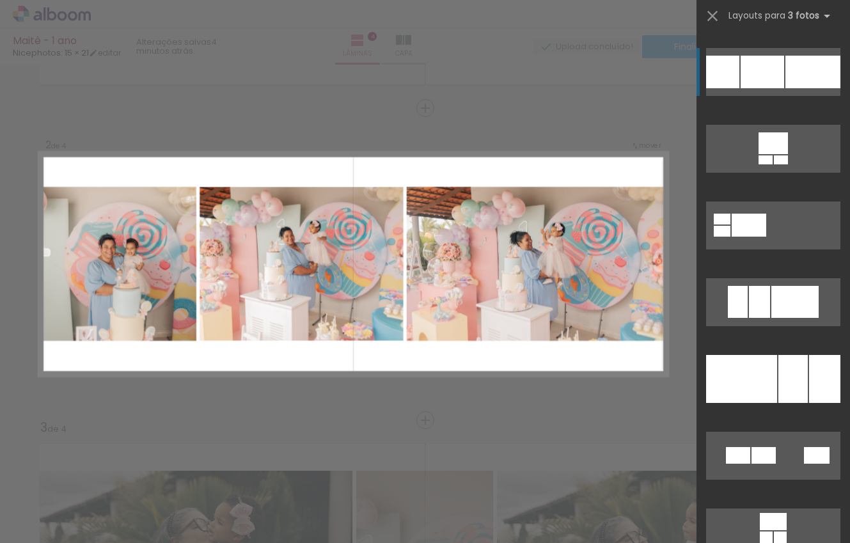
scroll to position [3090, 0]
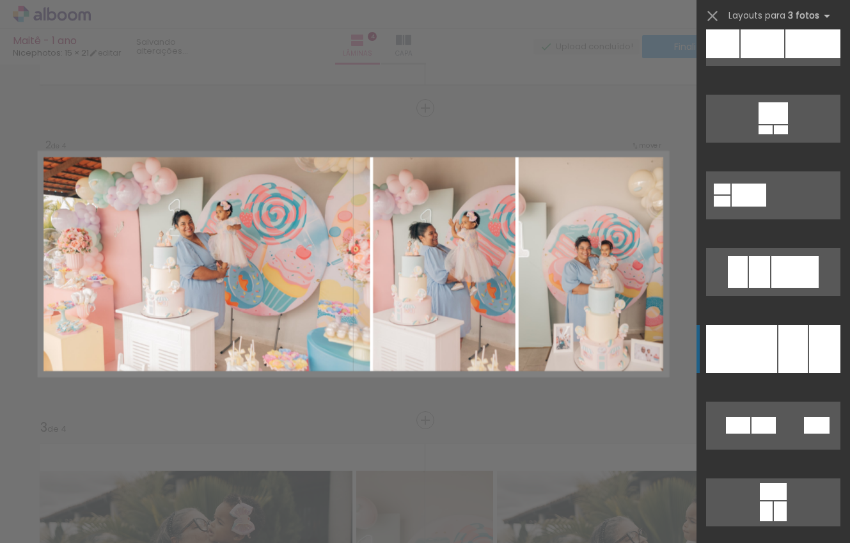
click at [731, 348] on div at bounding box center [741, 349] width 71 height 48
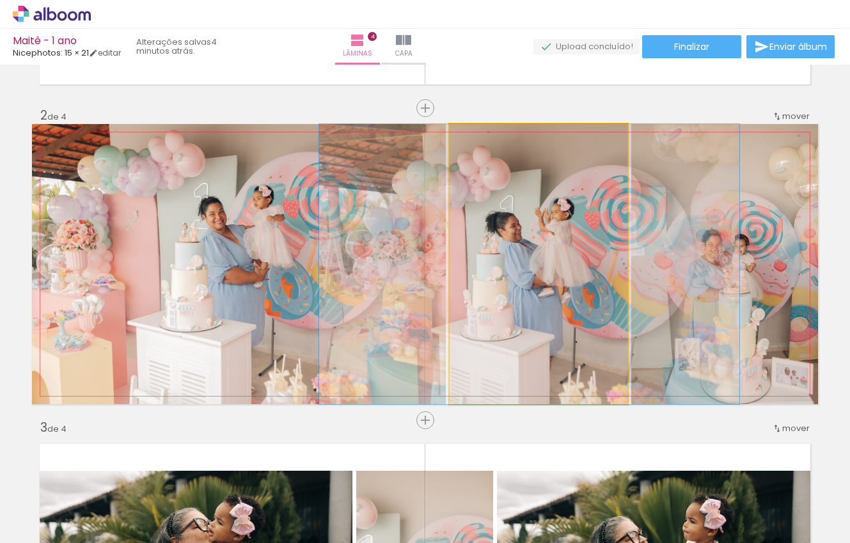
drag, startPoint x: 579, startPoint y: 339, endPoint x: 570, endPoint y: 338, distance: 8.3
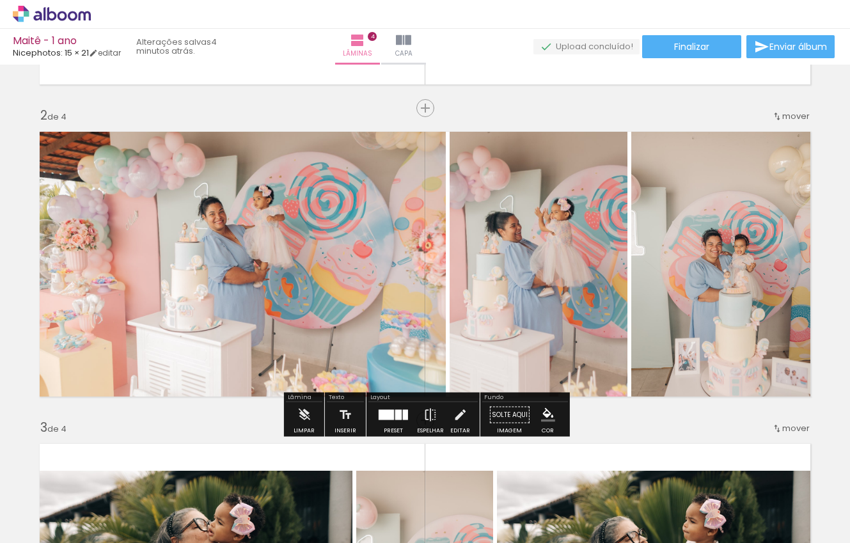
click at [391, 421] on div at bounding box center [393, 415] width 35 height 26
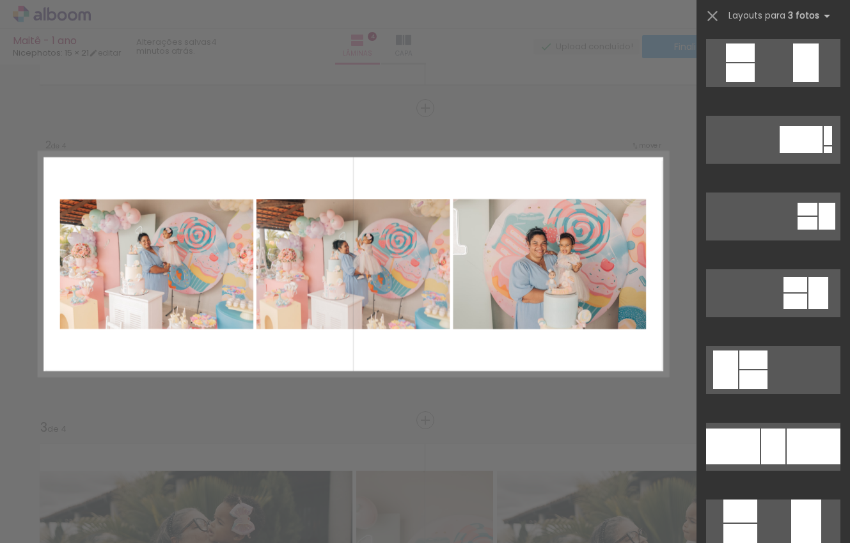
scroll to position [0, 0]
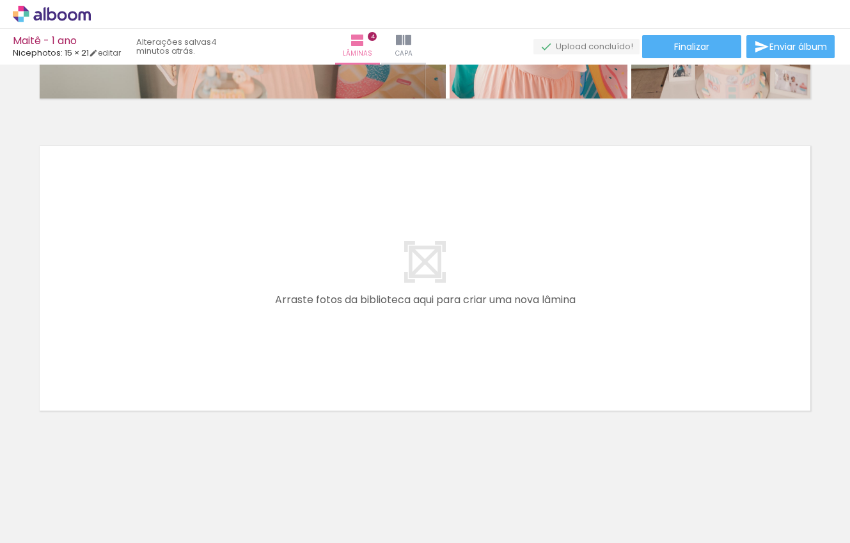
scroll to position [1211, 0]
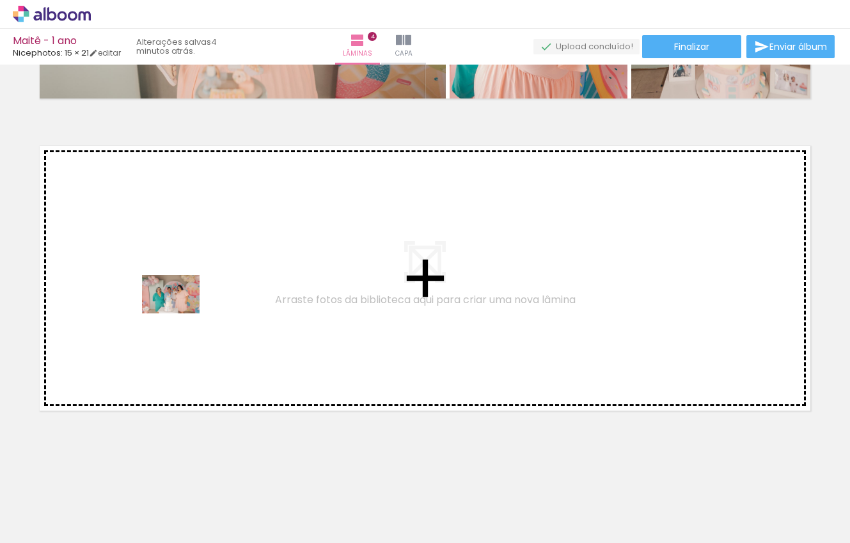
drag, startPoint x: 143, startPoint y: 515, endPoint x: 180, endPoint y: 313, distance: 205.5
click at [180, 313] on quentale-workspace at bounding box center [425, 271] width 850 height 543
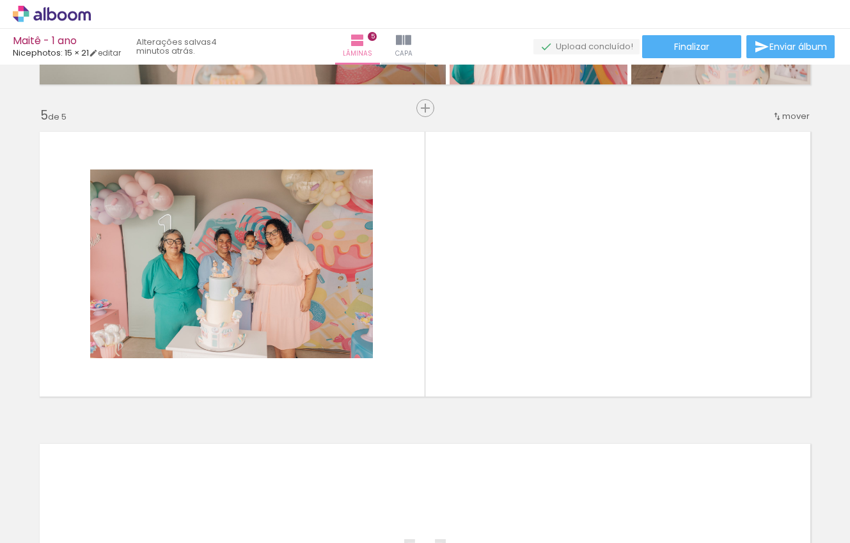
scroll to position [0, 105]
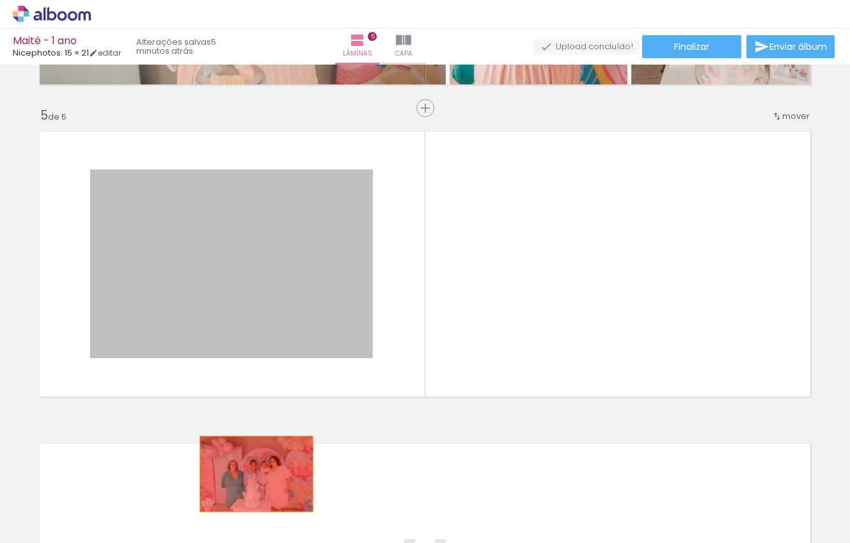
drag, startPoint x: 252, startPoint y: 247, endPoint x: 256, endPoint y: 474, distance: 226.3
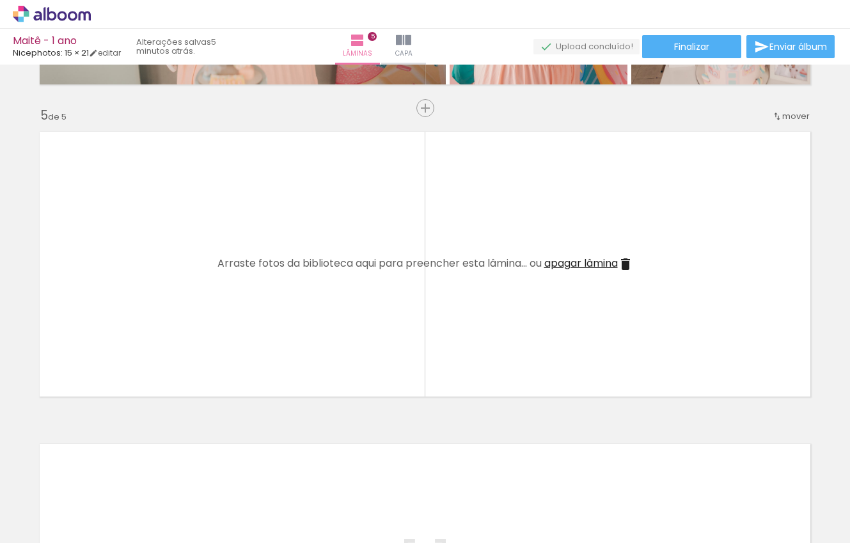
scroll to position [0, 0]
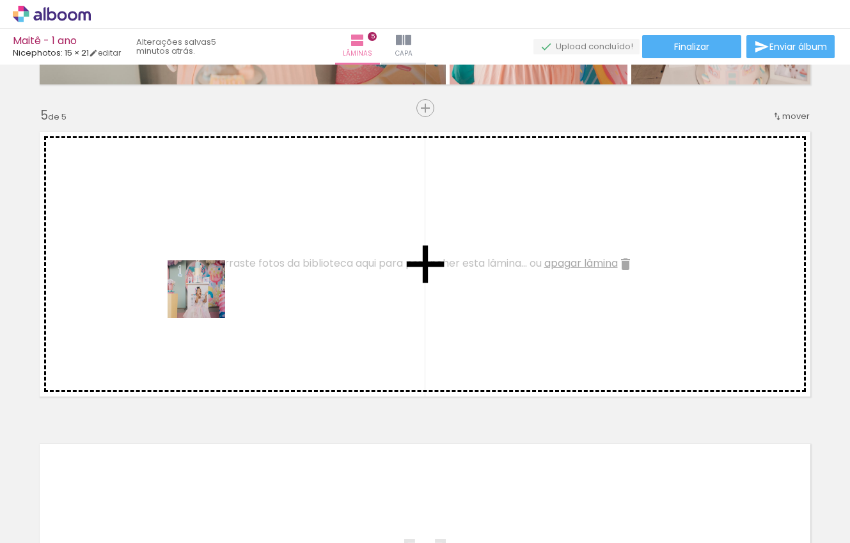
drag, startPoint x: 510, startPoint y: 497, endPoint x: 170, endPoint y: 270, distance: 408.8
click at [170, 270] on quentale-workspace at bounding box center [425, 271] width 850 height 543
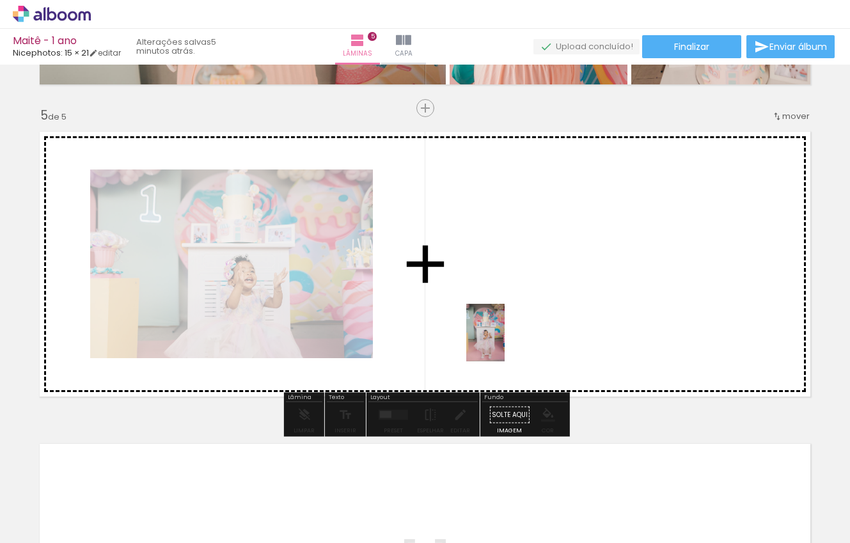
drag, startPoint x: 502, startPoint y: 506, endPoint x: 504, endPoint y: 342, distance: 164.3
click at [504, 342] on quentale-workspace at bounding box center [425, 271] width 850 height 543
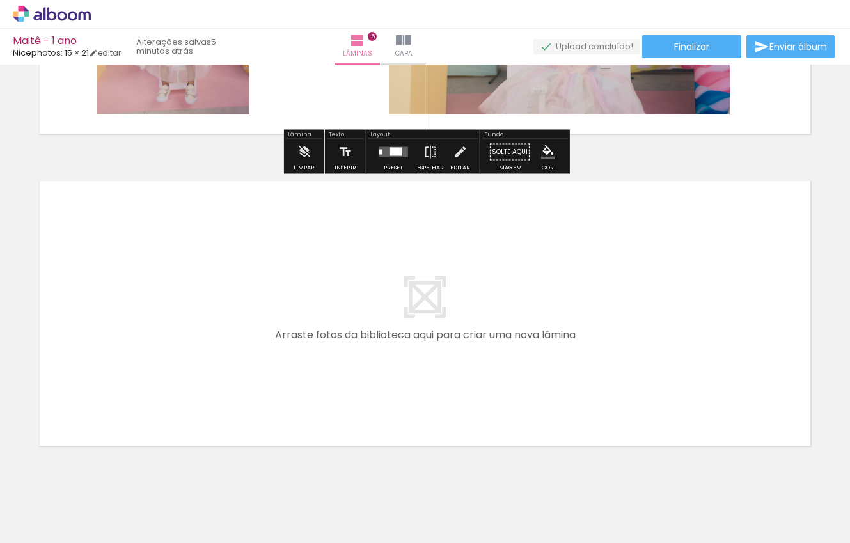
scroll to position [1523, 0]
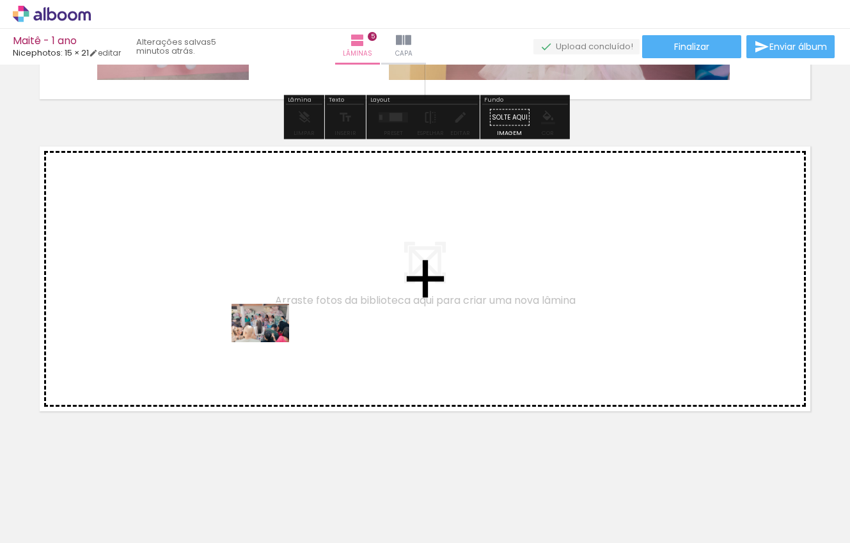
drag, startPoint x: 452, startPoint y: 517, endPoint x: 270, endPoint y: 342, distance: 252.3
click at [270, 342] on quentale-workspace at bounding box center [425, 271] width 850 height 543
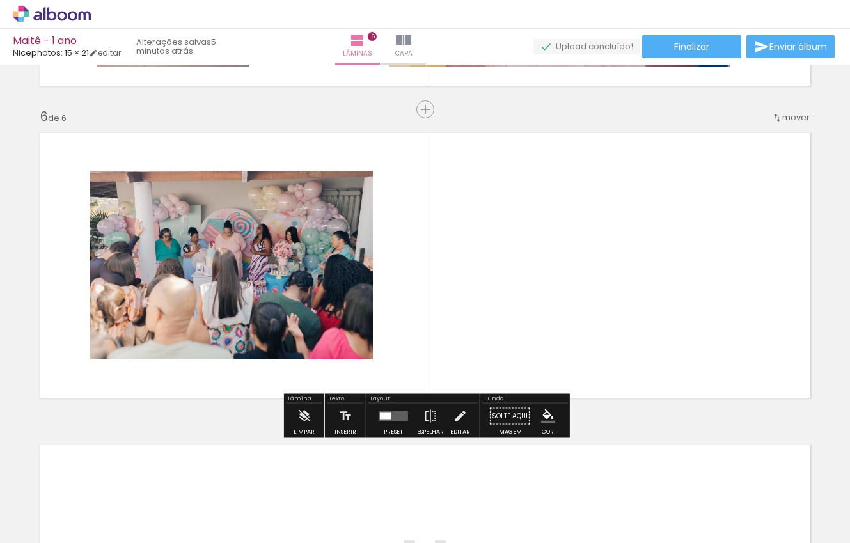
scroll to position [1537, 0]
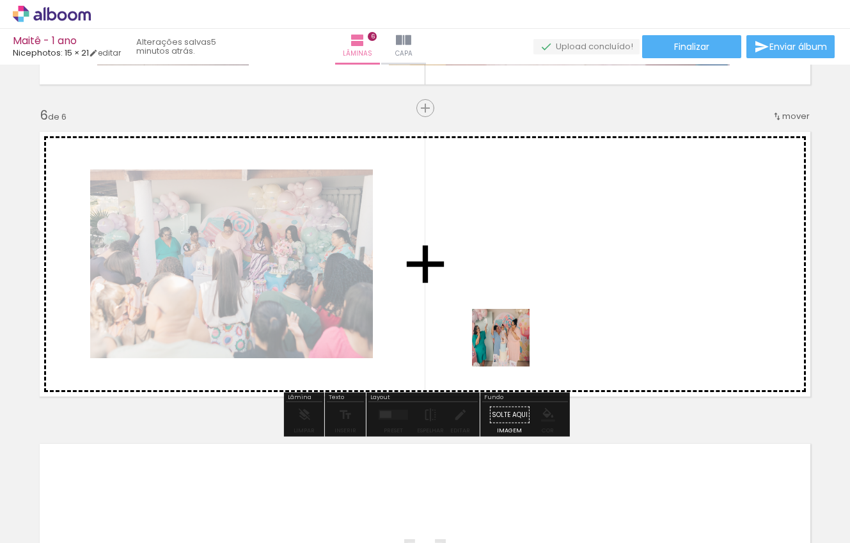
drag, startPoint x: 502, startPoint y: 508, endPoint x: 510, endPoint y: 346, distance: 162.6
click at [510, 346] on quentale-workspace at bounding box center [425, 271] width 850 height 543
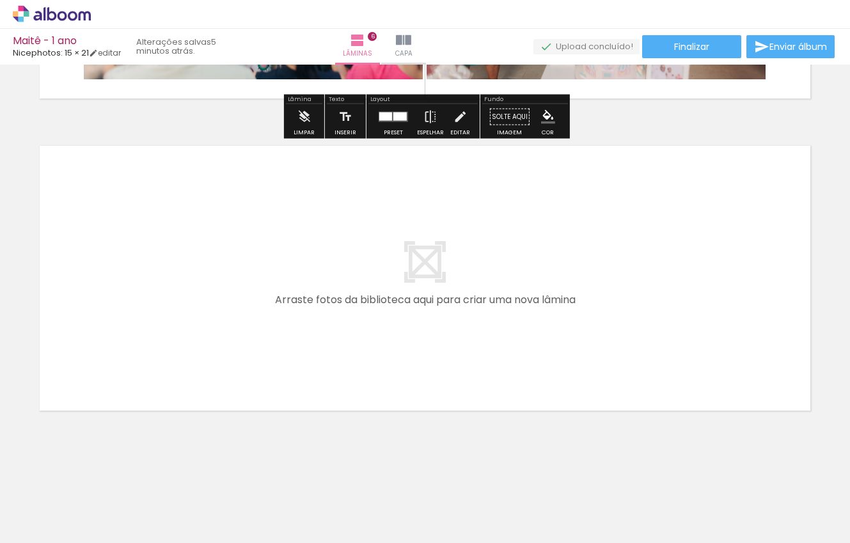
scroll to position [1835, 0]
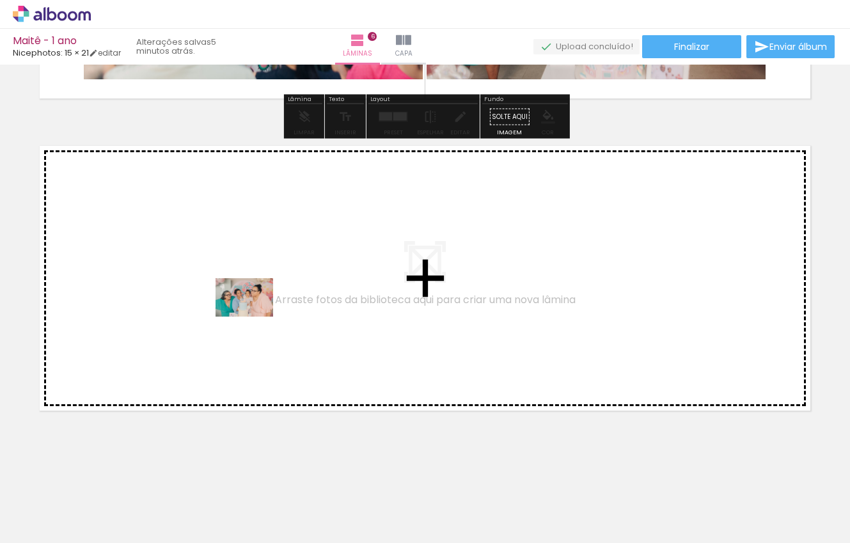
drag, startPoint x: 489, startPoint y: 508, endPoint x: 252, endPoint y: 314, distance: 306.6
click at [252, 314] on quentale-workspace at bounding box center [425, 271] width 850 height 543
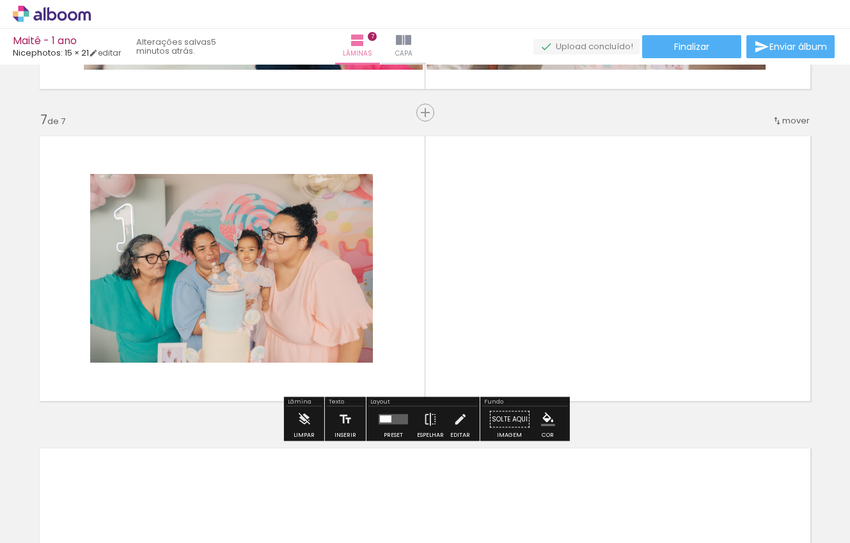
scroll to position [1849, 0]
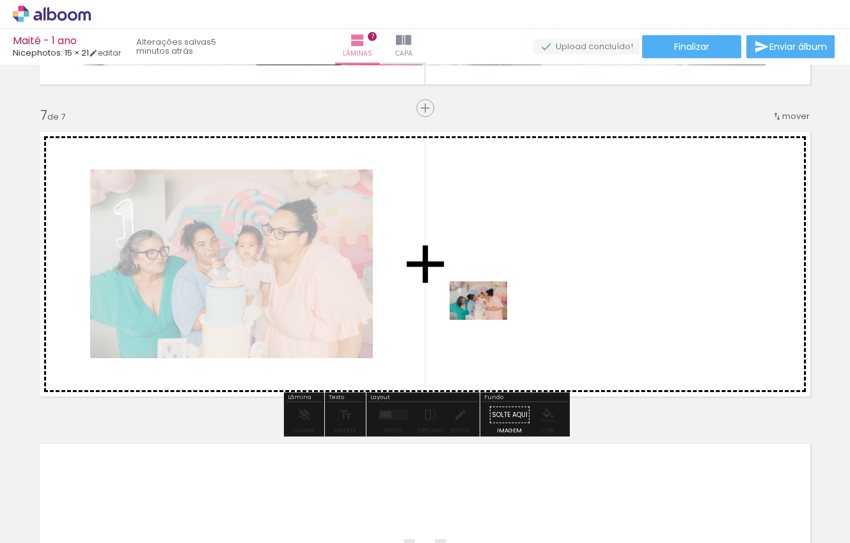
drag, startPoint x: 488, startPoint y: 499, endPoint x: 486, endPoint y: 315, distance: 184.1
click at [486, 315] on quentale-workspace at bounding box center [425, 271] width 850 height 543
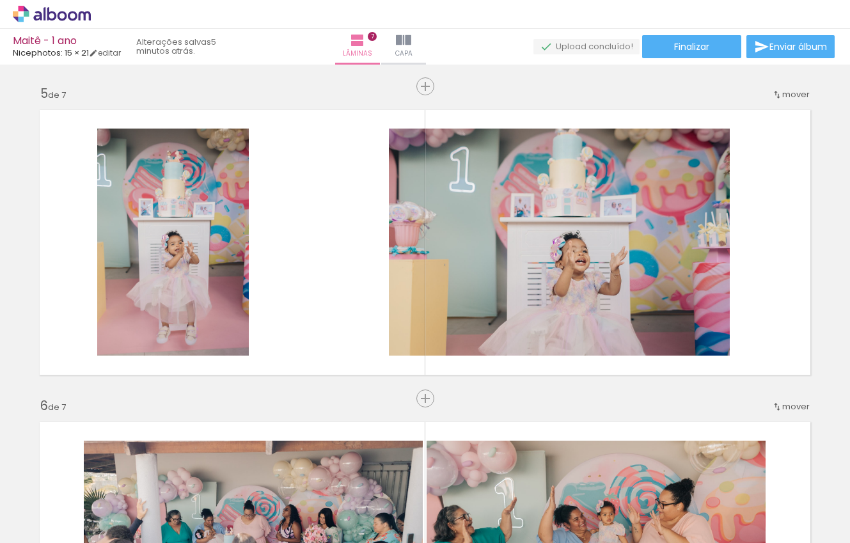
scroll to position [1201, 0]
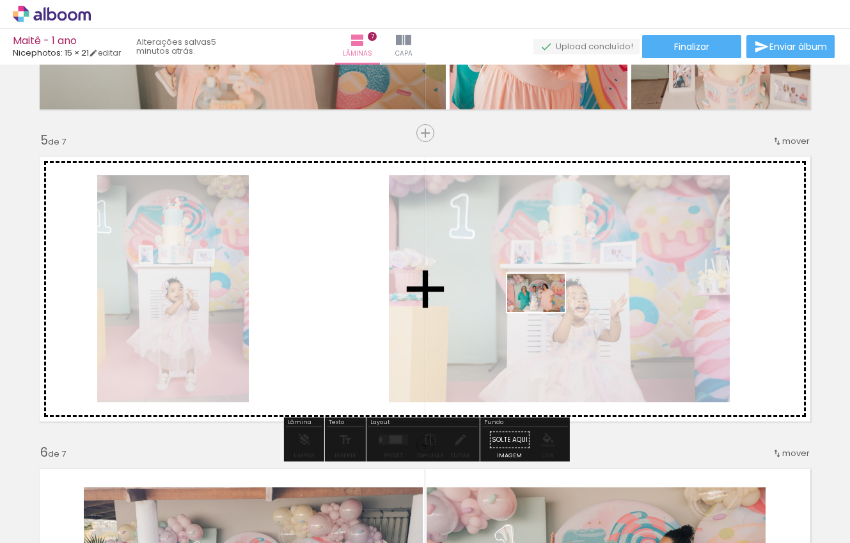
drag, startPoint x: 114, startPoint y: 504, endPoint x: 545, endPoint y: 312, distance: 471.9
click at [545, 312] on quentale-workspace at bounding box center [425, 271] width 850 height 543
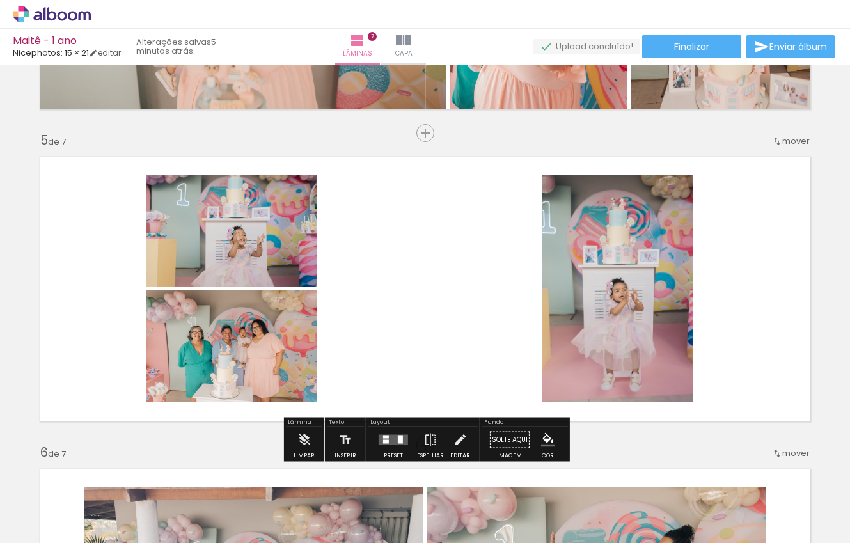
click at [379, 441] on quentale-layouter at bounding box center [392, 440] width 29 height 10
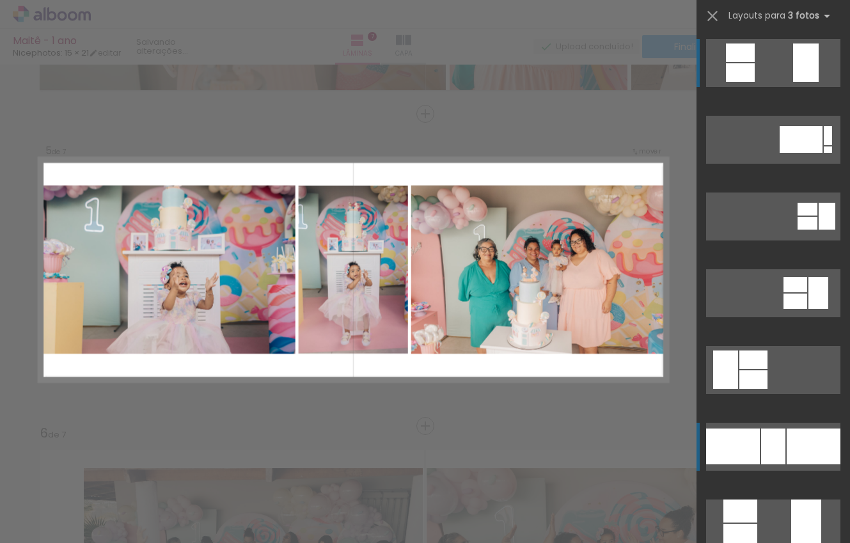
scroll to position [1225, 0]
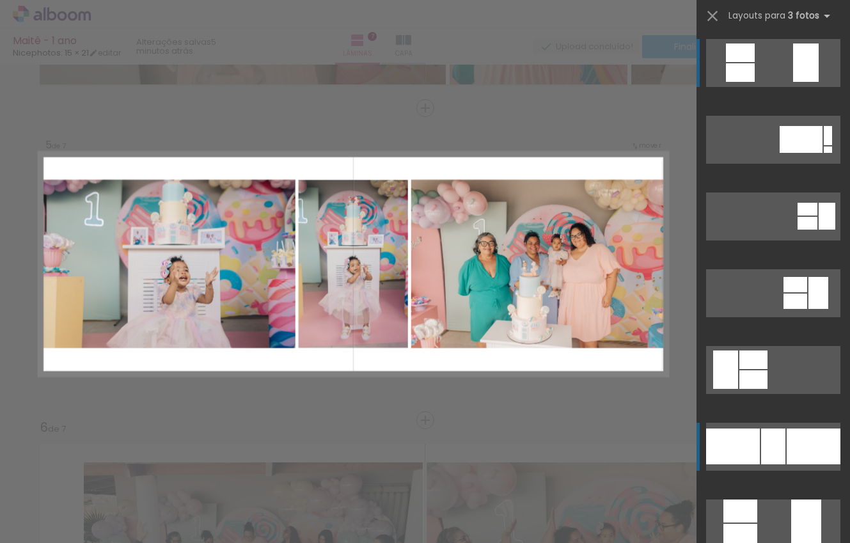
click at [755, 499] on div at bounding box center [740, 510] width 34 height 23
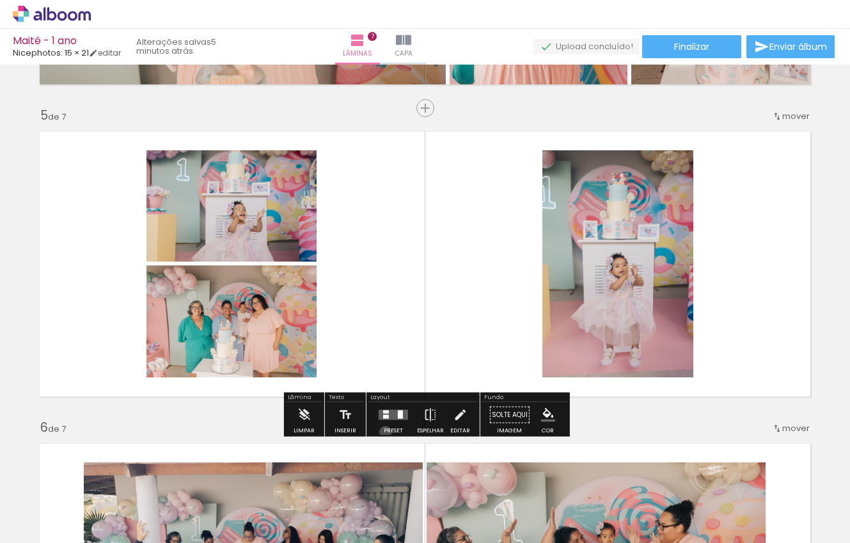
click at [384, 431] on div "Preset" at bounding box center [393, 431] width 19 height 6
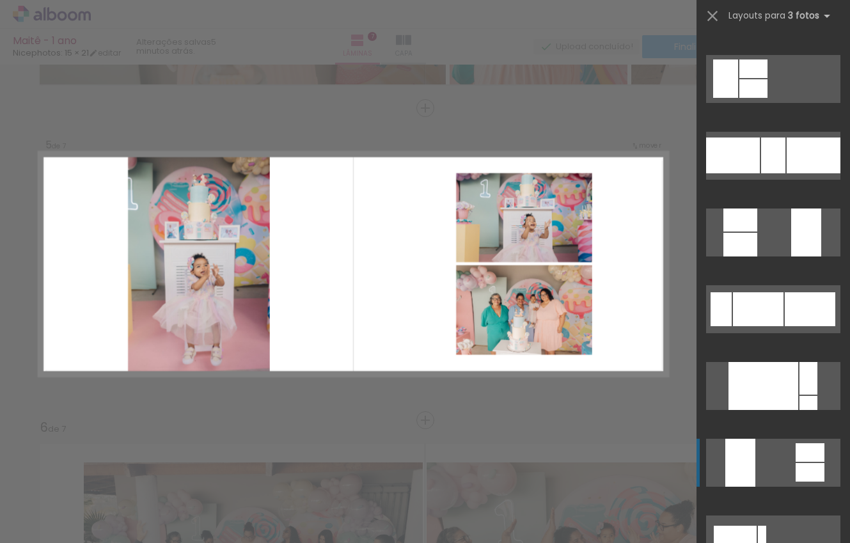
scroll to position [292, 0]
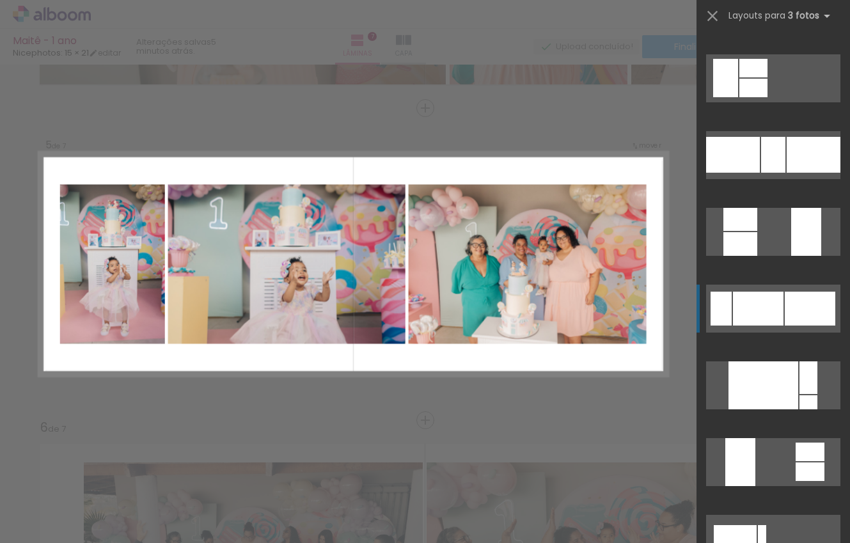
click at [766, 297] on div at bounding box center [758, 309] width 51 height 34
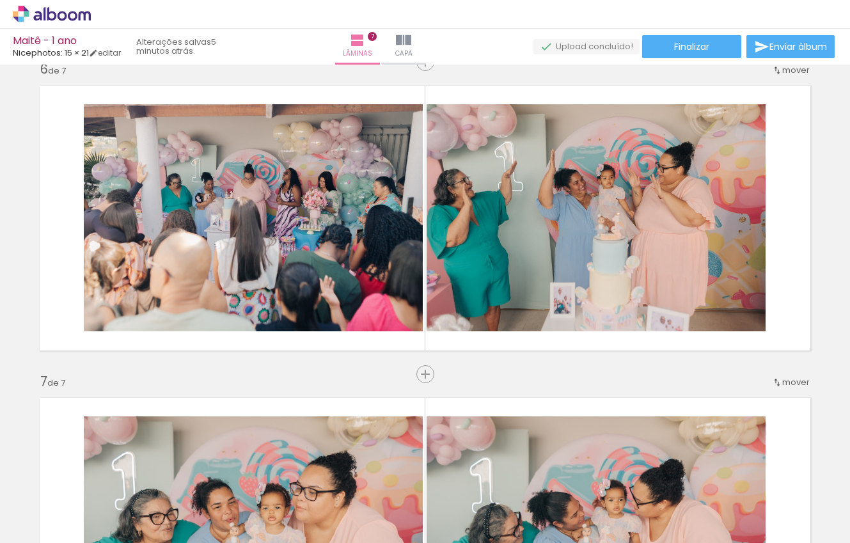
scroll to position [1576, 0]
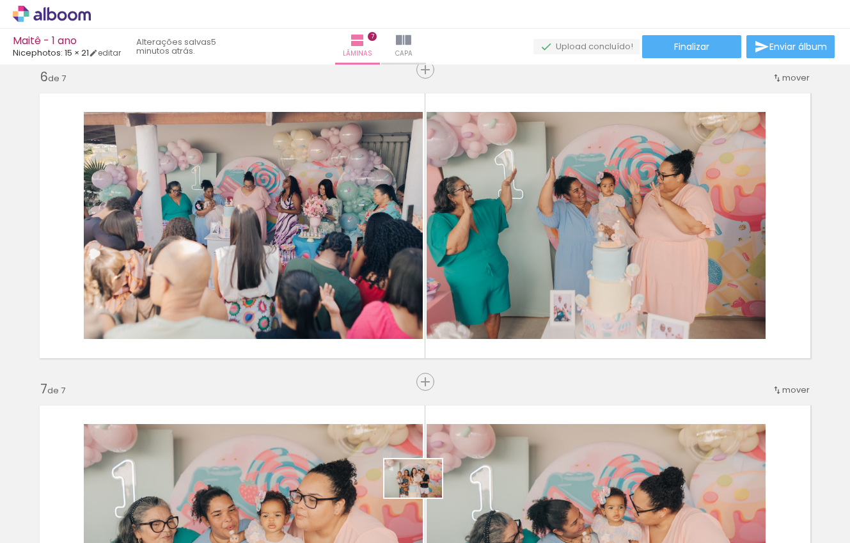
drag, startPoint x: 423, startPoint y: 521, endPoint x: 423, endPoint y: 497, distance: 23.7
click at [423, 498] on iron-image at bounding box center [414, 499] width 66 height 45
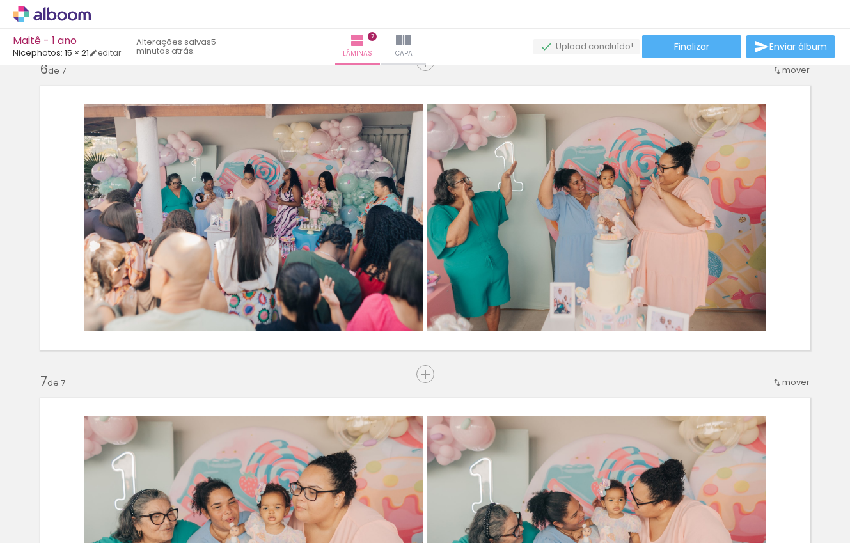
scroll to position [1583, 0]
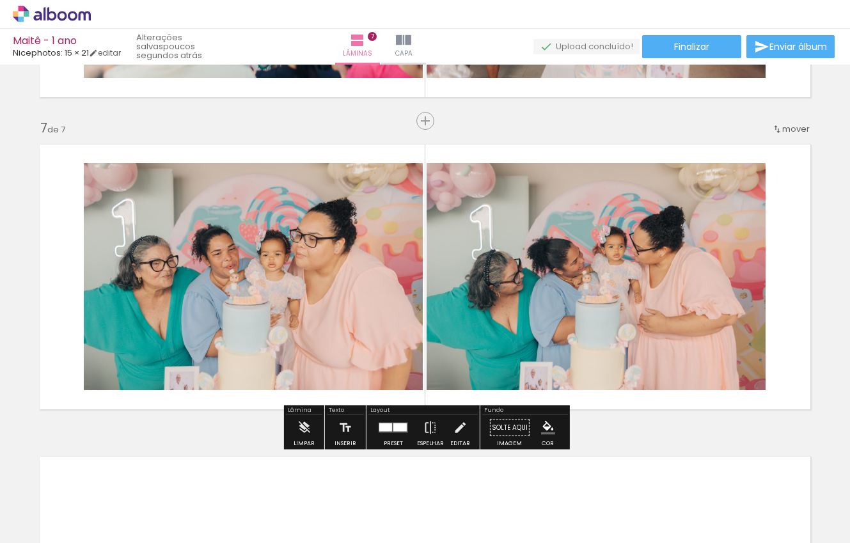
scroll to position [1855, 0]
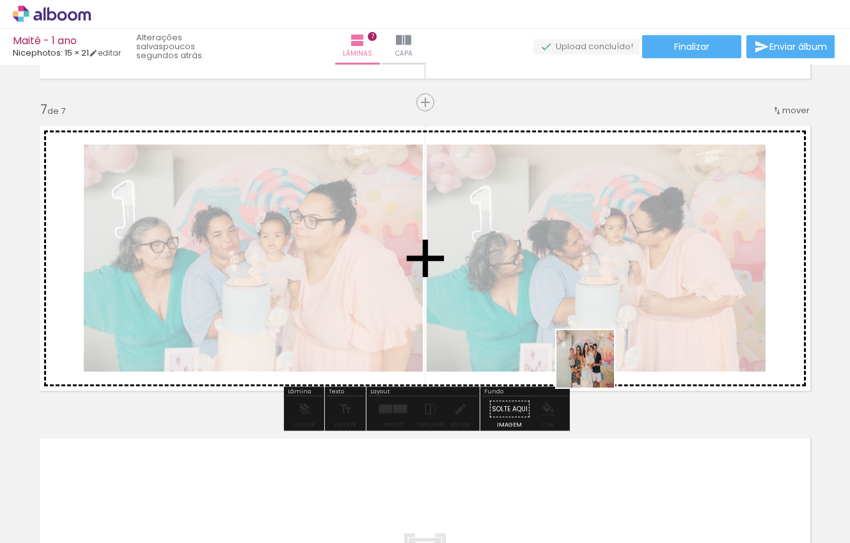
drag, startPoint x: 426, startPoint y: 522, endPoint x: 676, endPoint y: 304, distance: 331.7
click at [676, 304] on quentale-workspace at bounding box center [425, 271] width 850 height 543
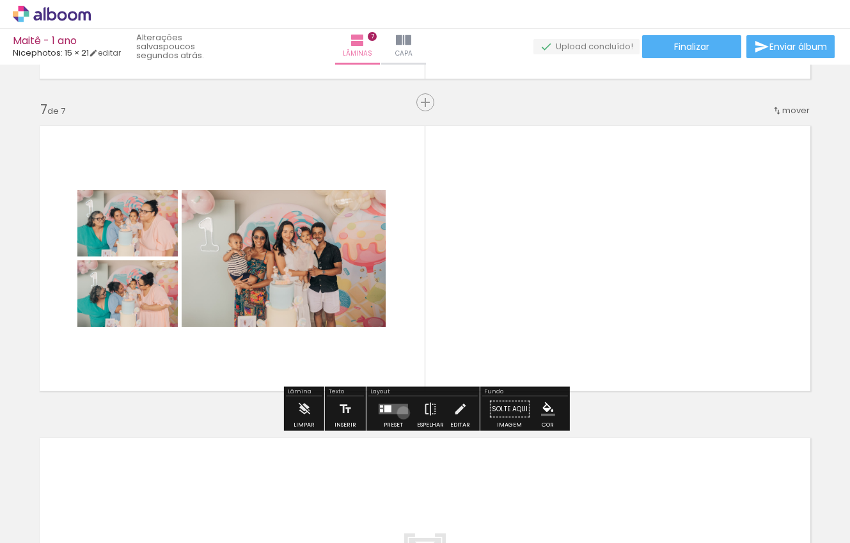
click at [400, 412] on quentale-layouter at bounding box center [392, 409] width 29 height 10
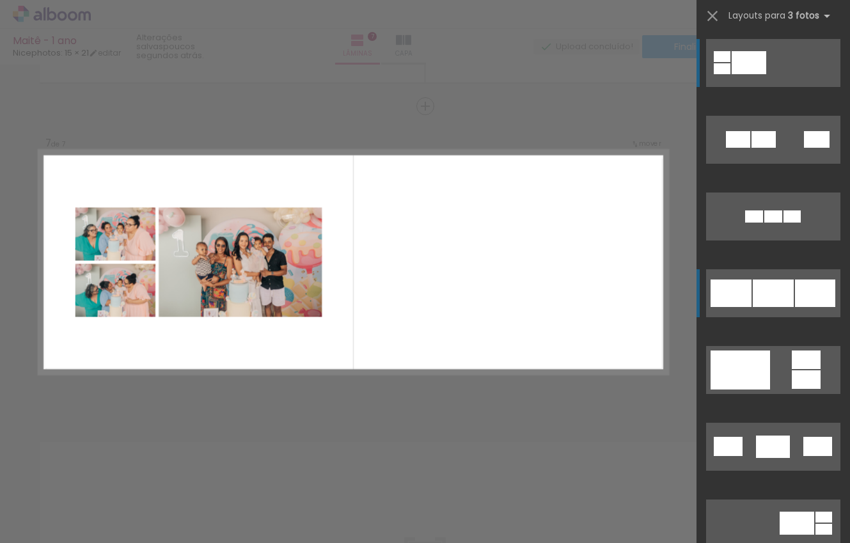
scroll to position [1849, 0]
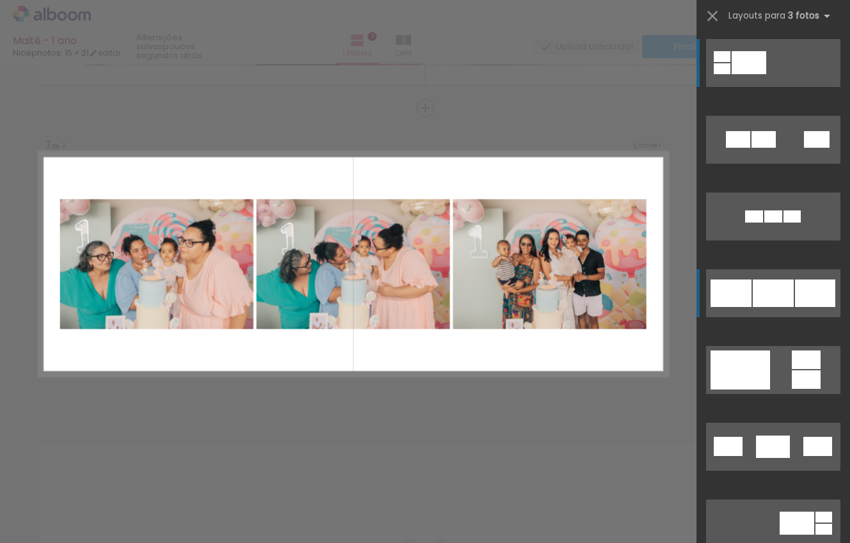
click at [755, 164] on quentale-layouter at bounding box center [773, 140] width 134 height 48
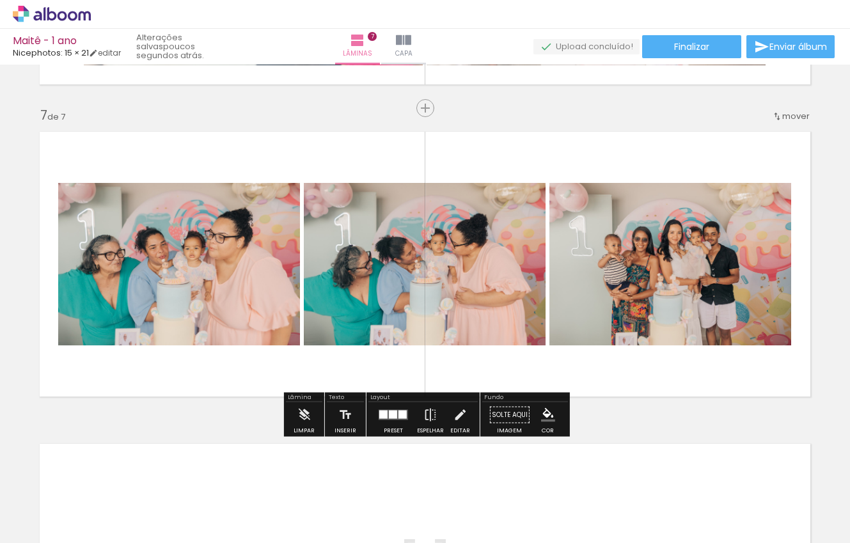
click at [736, 378] on quentale-layouter at bounding box center [425, 264] width 786 height 280
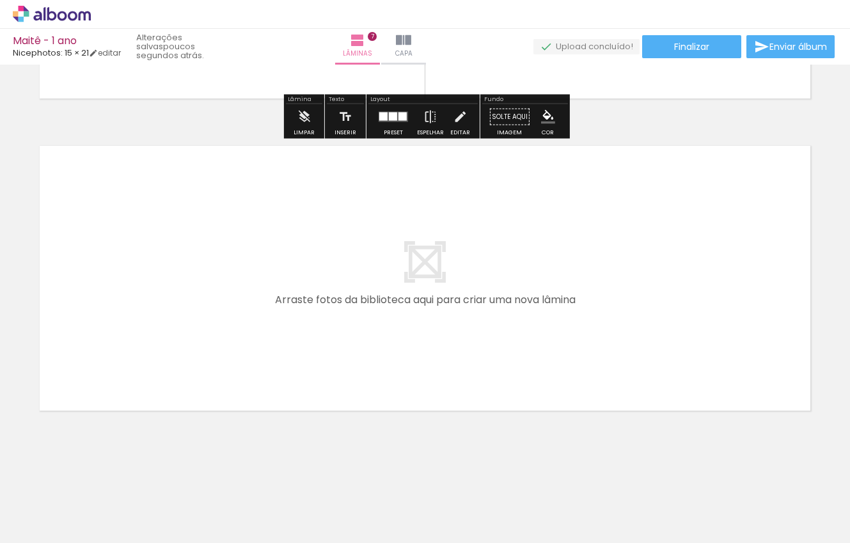
scroll to position [0, 0]
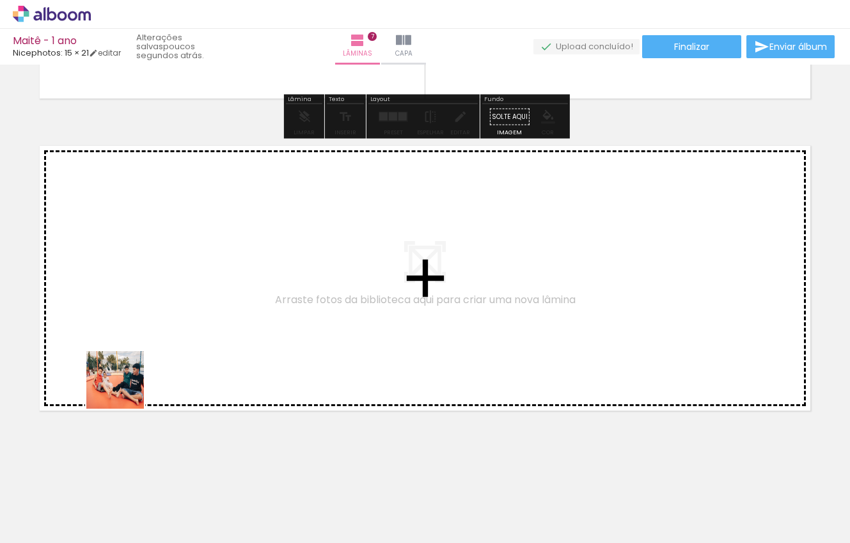
drag, startPoint x: 125, startPoint y: 511, endPoint x: 123, endPoint y: 374, distance: 136.8
click at [123, 374] on quentale-workspace at bounding box center [425, 271] width 850 height 543
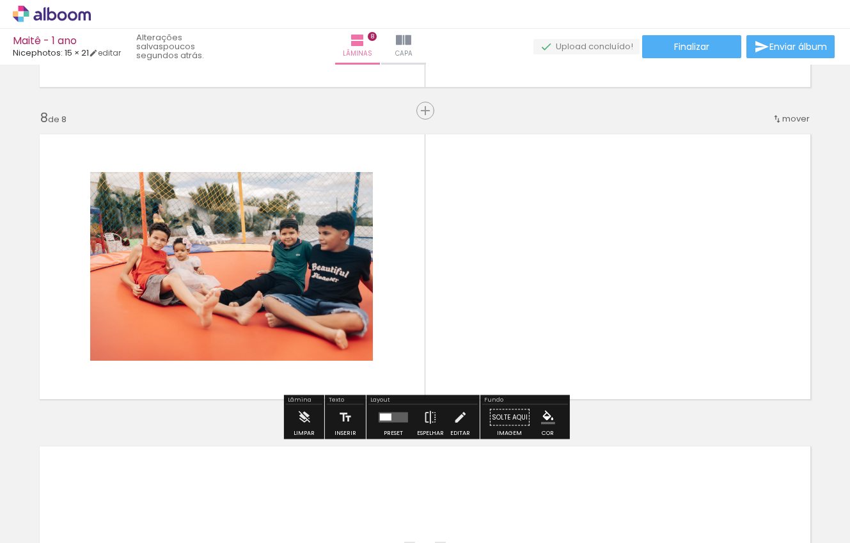
scroll to position [2161, 0]
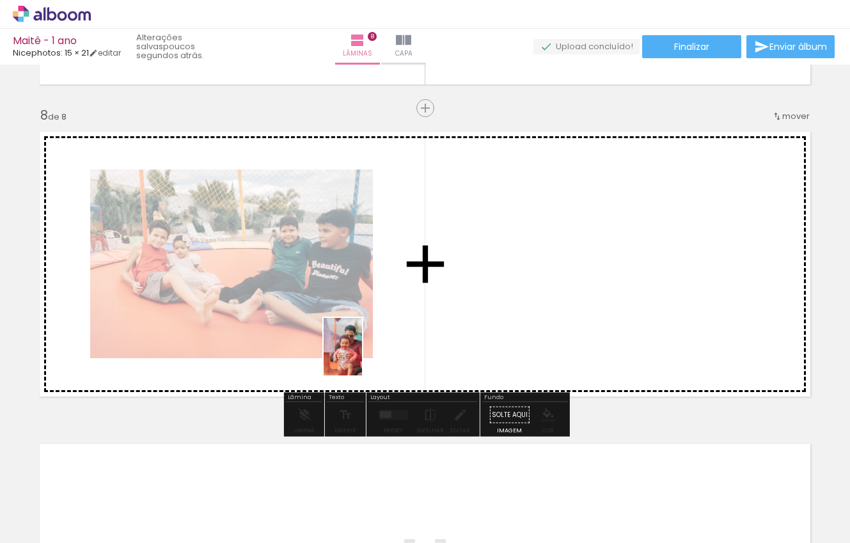
drag, startPoint x: 145, startPoint y: 497, endPoint x: 362, endPoint y: 356, distance: 258.3
click at [362, 356] on quentale-workspace at bounding box center [425, 271] width 850 height 543
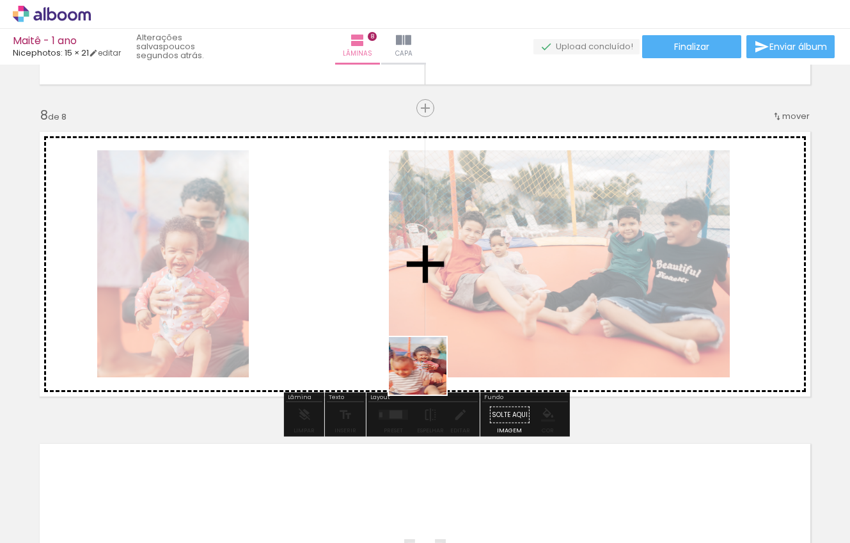
drag, startPoint x: 140, startPoint y: 506, endPoint x: 497, endPoint y: 347, distance: 390.6
click at [497, 347] on quentale-workspace at bounding box center [425, 271] width 850 height 543
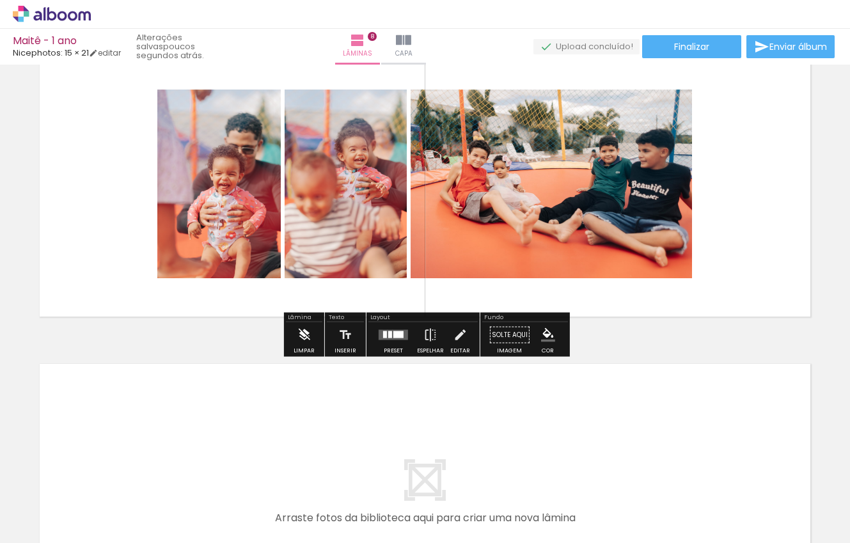
scroll to position [2189, 0]
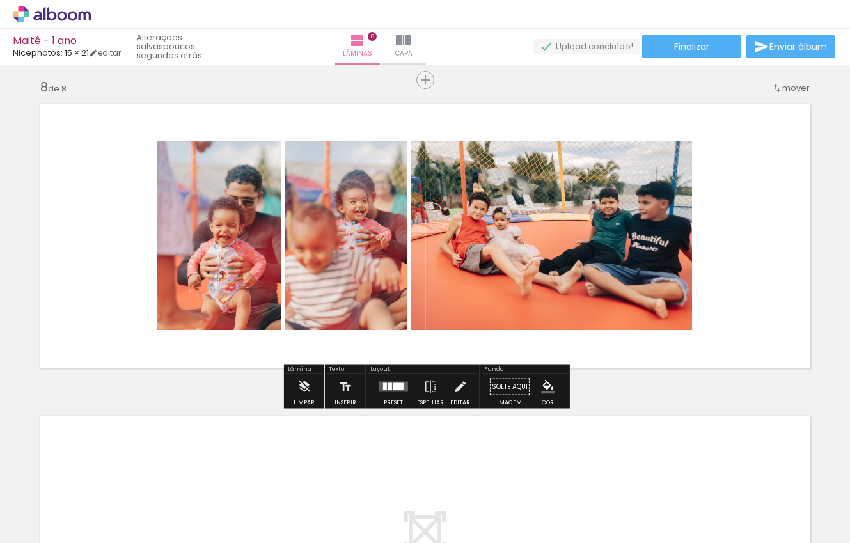
click at [382, 381] on div at bounding box center [393, 387] width 35 height 26
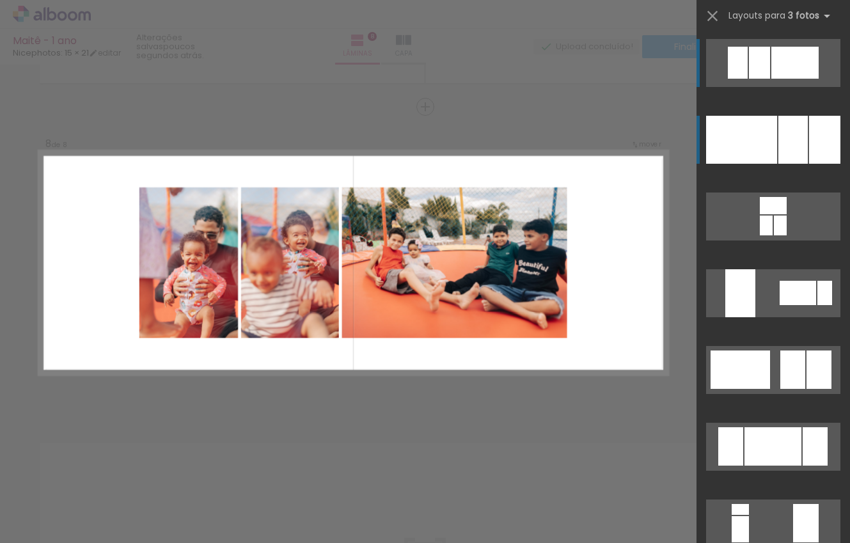
scroll to position [2161, 0]
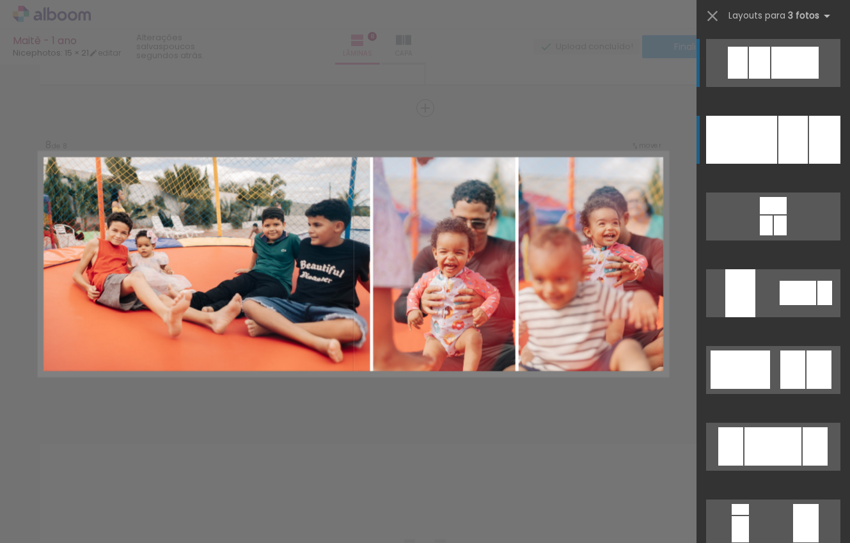
click at [803, 134] on div at bounding box center [792, 140] width 29 height 48
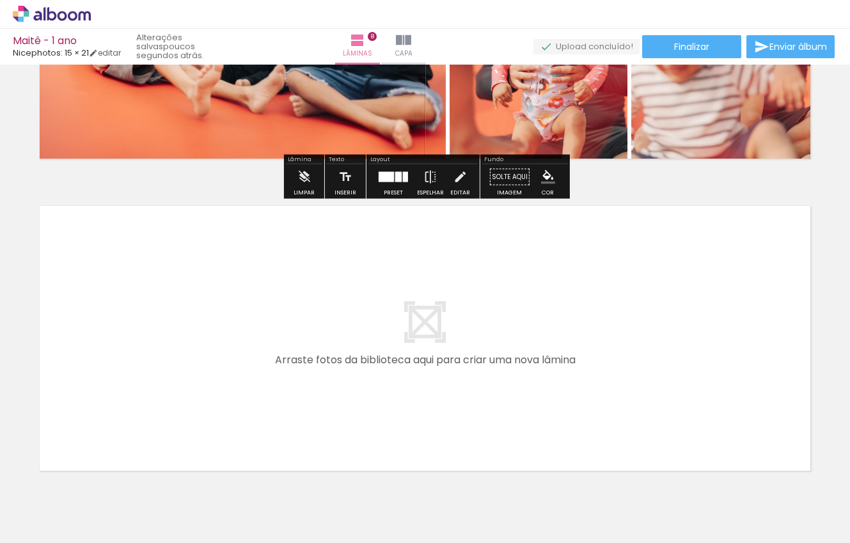
scroll to position [2401, 0]
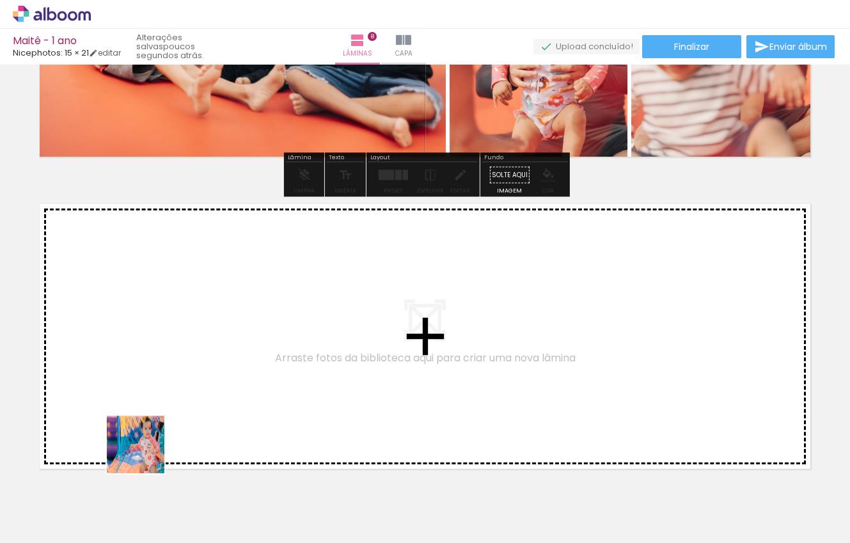
drag, startPoint x: 135, startPoint y: 500, endPoint x: 167, endPoint y: 403, distance: 101.7
click at [167, 403] on quentale-workspace at bounding box center [425, 271] width 850 height 543
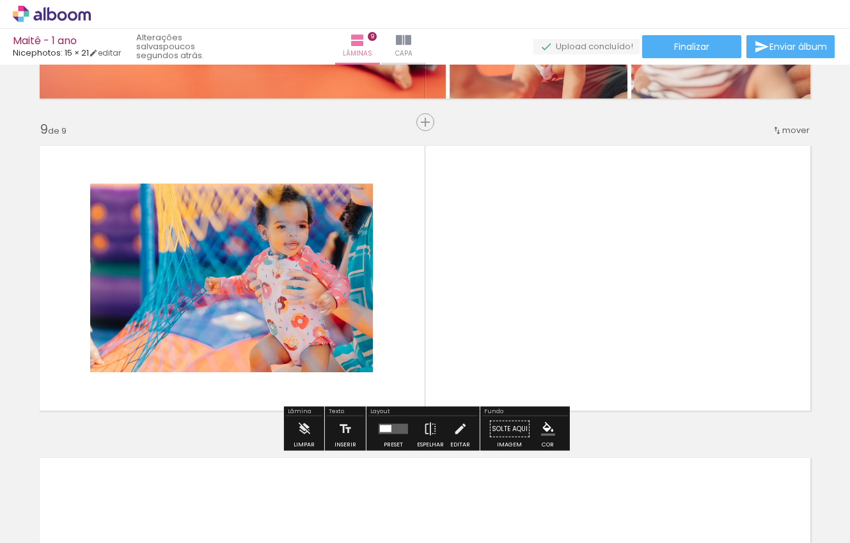
scroll to position [2473, 0]
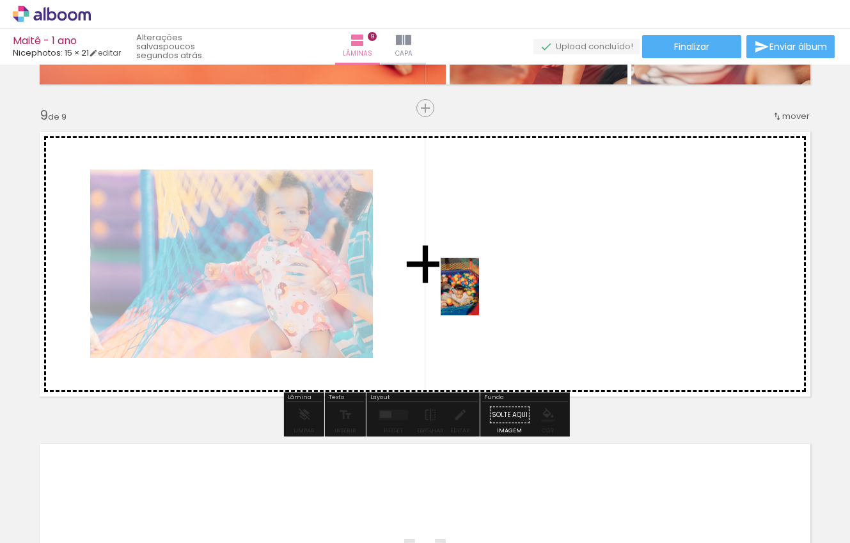
drag, startPoint x: 144, startPoint y: 499, endPoint x: 479, endPoint y: 295, distance: 392.2
click at [479, 295] on quentale-workspace at bounding box center [425, 271] width 850 height 543
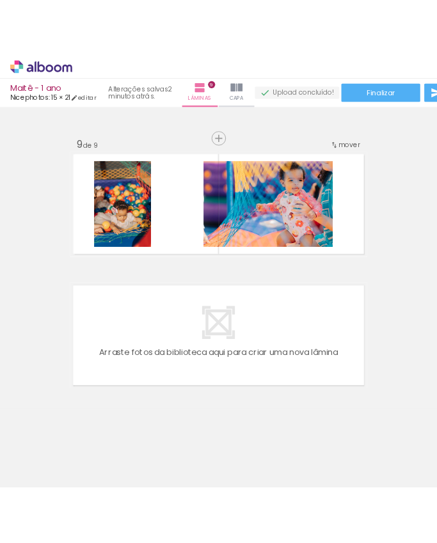
scroll to position [1330, 0]
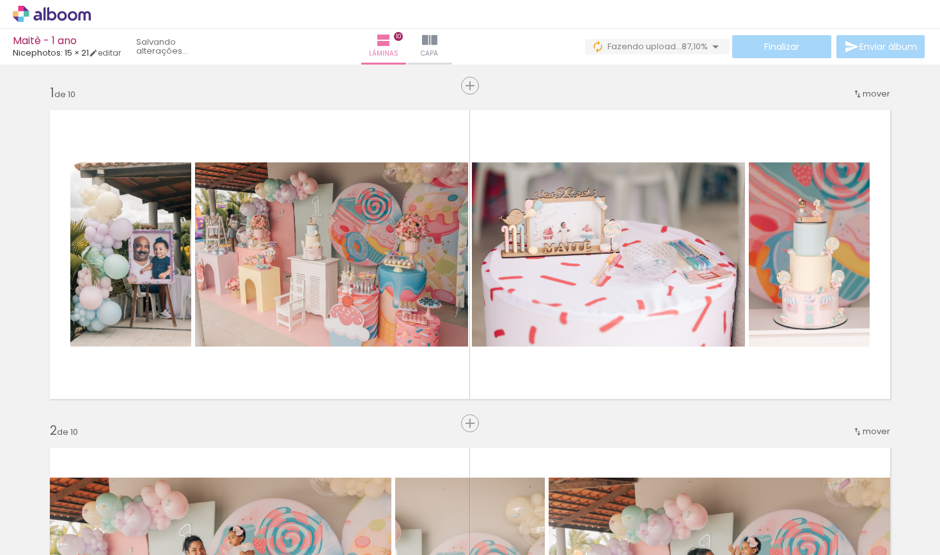
scroll to position [3022, 0]
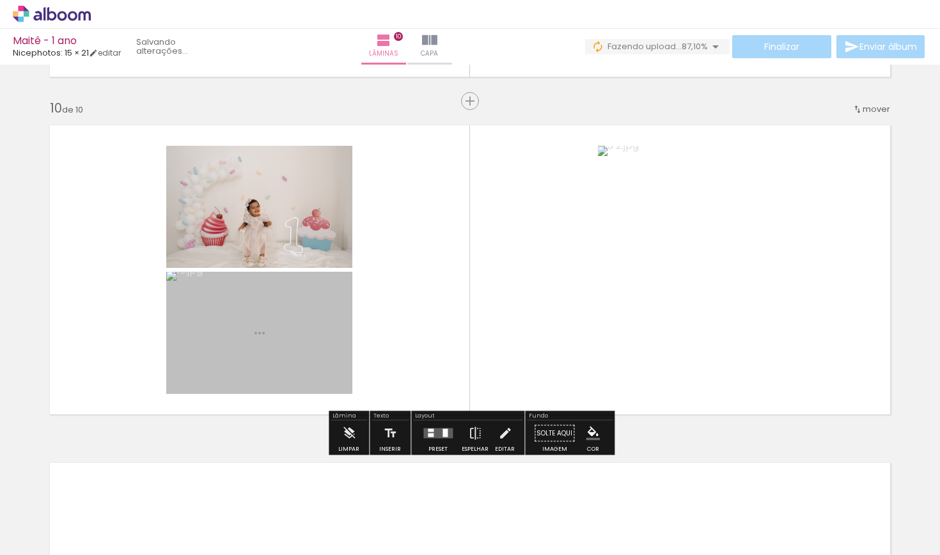
click at [394, 315] on quentale-workspace at bounding box center [470, 277] width 940 height 555
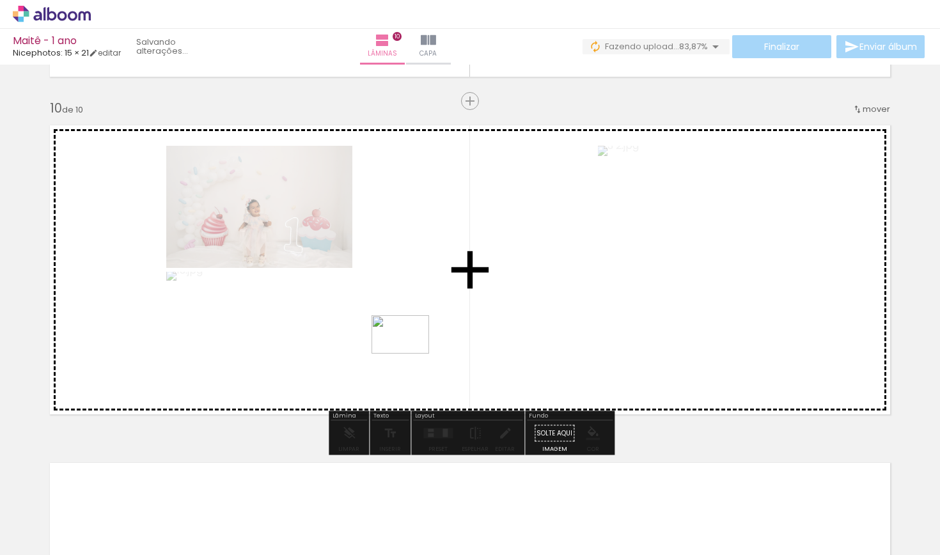
drag, startPoint x: 150, startPoint y: 504, endPoint x: 407, endPoint y: 350, distance: 300.2
click at [408, 352] on quentale-workspace at bounding box center [470, 277] width 940 height 555
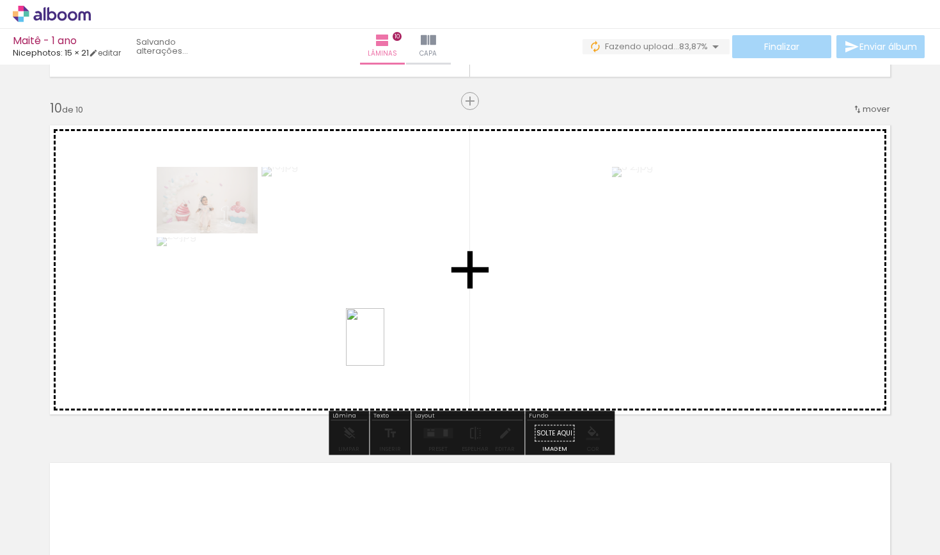
click at [384, 347] on quentale-workspace at bounding box center [470, 277] width 940 height 555
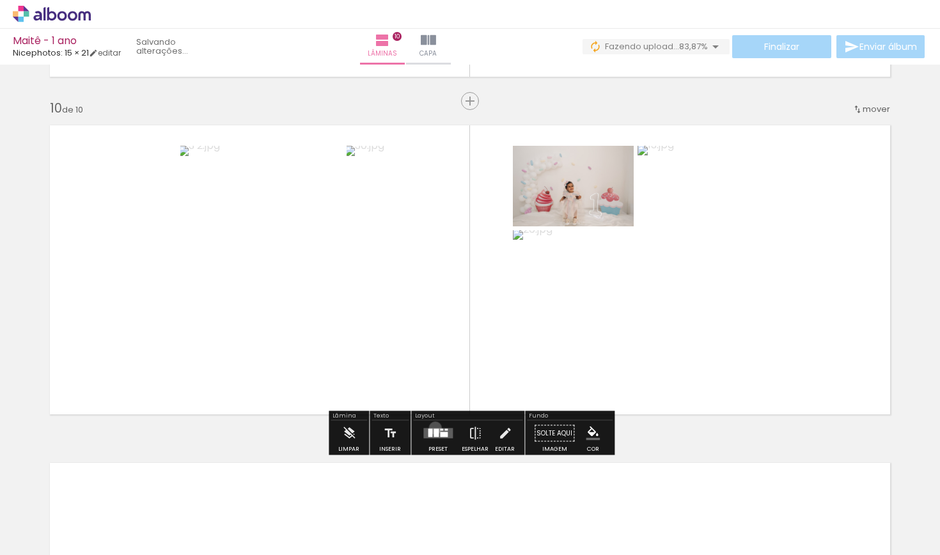
click at [432, 428] on div at bounding box center [438, 434] width 35 height 26
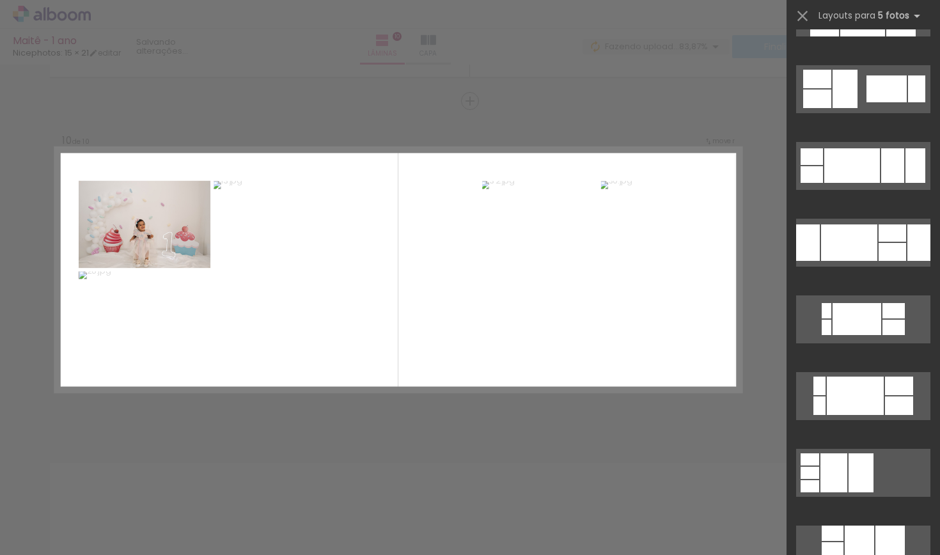
scroll to position [863, 0]
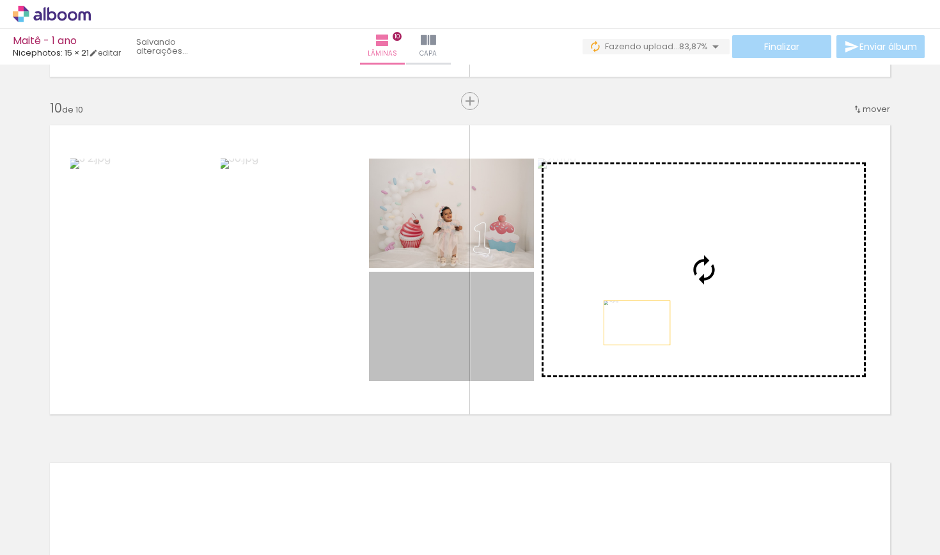
drag, startPoint x: 483, startPoint y: 354, endPoint x: 641, endPoint y: 322, distance: 161.6
click at [0, 0] on slot at bounding box center [0, 0] width 0 height 0
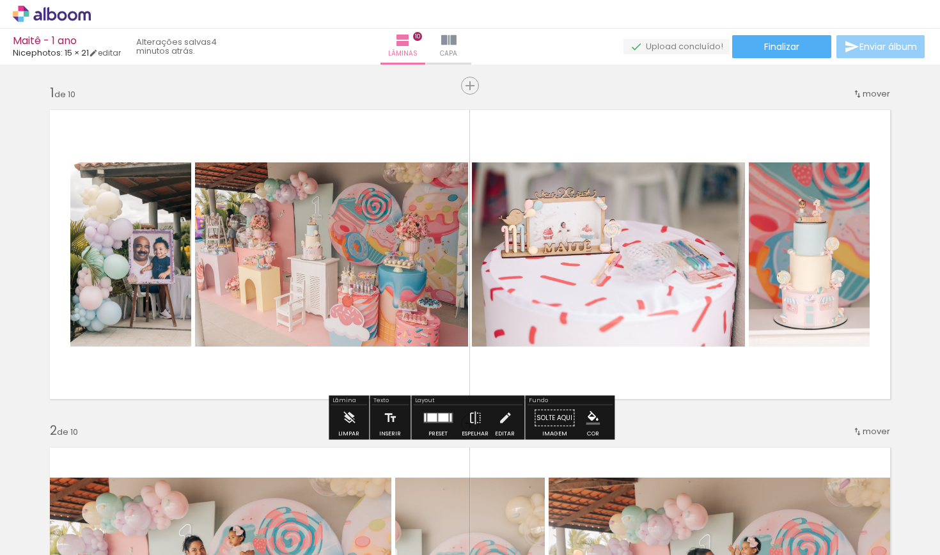
scroll to position [-1, 0]
click at [873, 45] on span "Enviar álbum" at bounding box center [888, 46] width 58 height 9
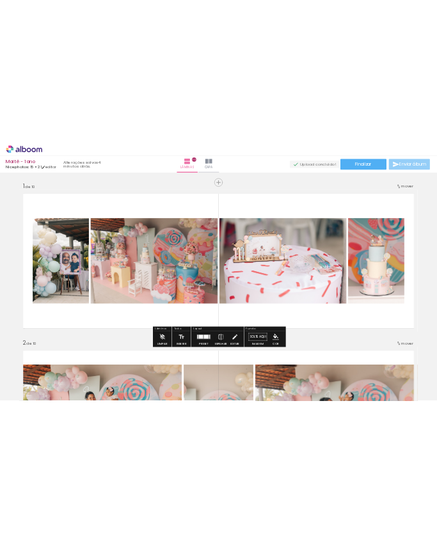
scroll to position [0, 0]
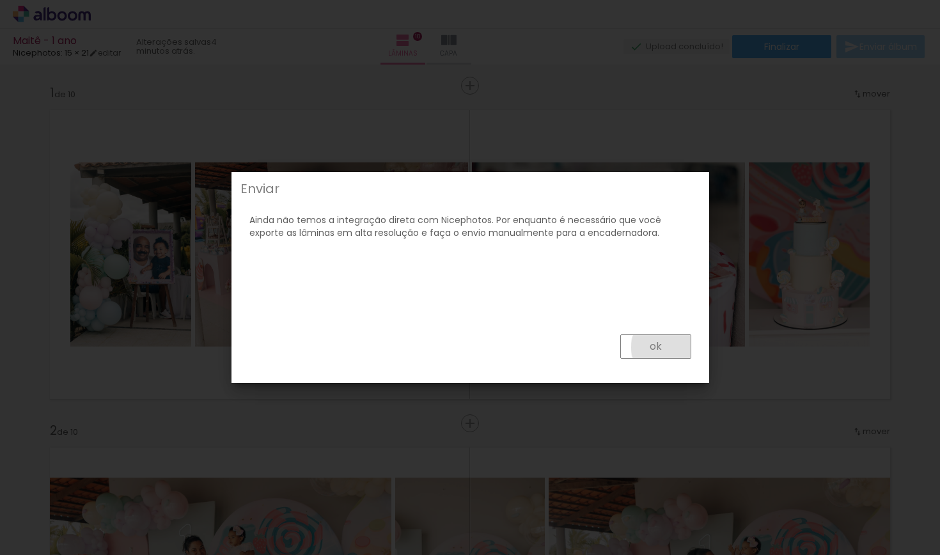
click at [669, 347] on paper-button "ok" at bounding box center [655, 346] width 71 height 24
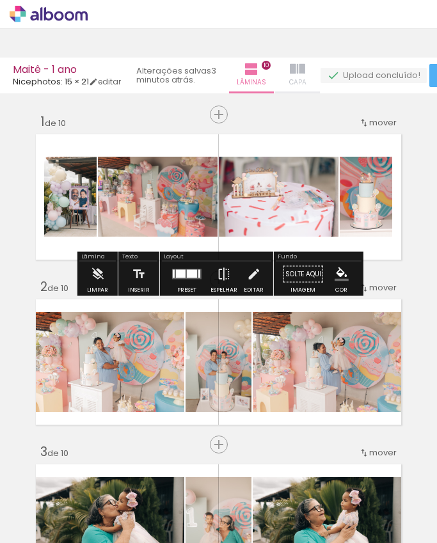
click at [306, 81] on span "Capa" at bounding box center [297, 83] width 17 height 12
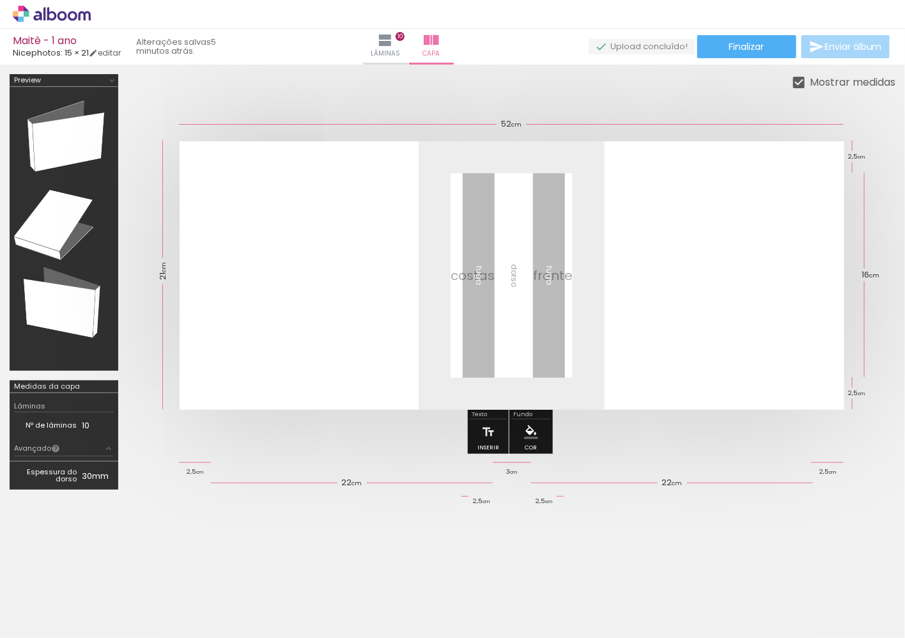
scroll to position [863, 0]
click at [902, 23] on div "› Editor de álbum" at bounding box center [452, 14] width 905 height 29
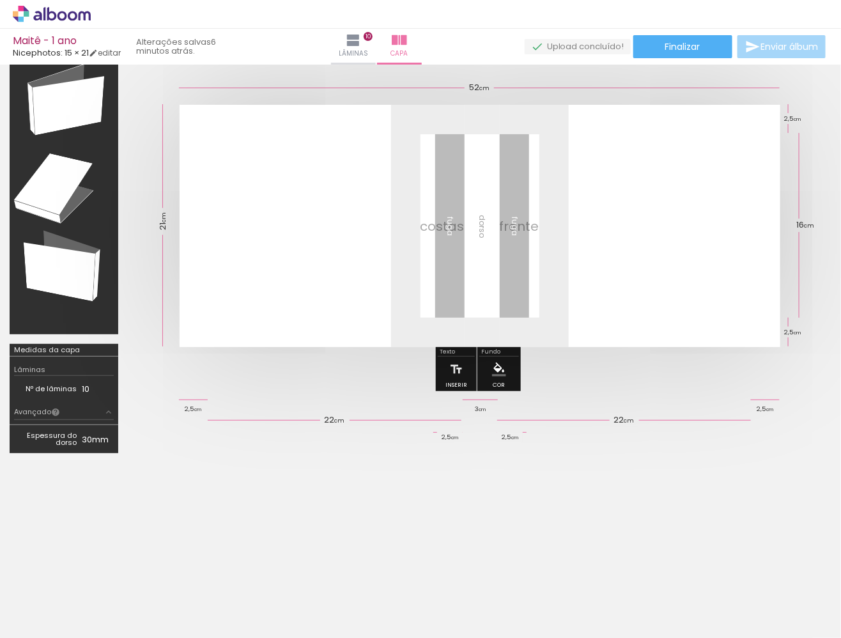
scroll to position [36, 0]
click at [56, 599] on input "Não utilizadas" at bounding box center [36, 599] width 49 height 11
click at [309, 394] on div at bounding box center [480, 226] width 704 height 345
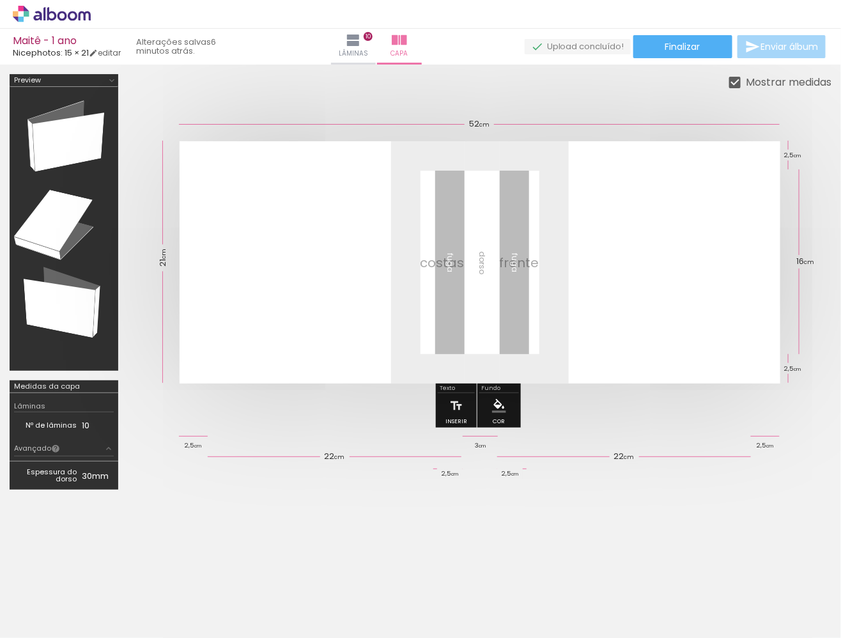
scroll to position [0, 0]
click at [359, 24] on div "› Editor de álbum" at bounding box center [420, 14] width 841 height 29
click at [361, 37] on iron-icon at bounding box center [353, 40] width 15 height 15
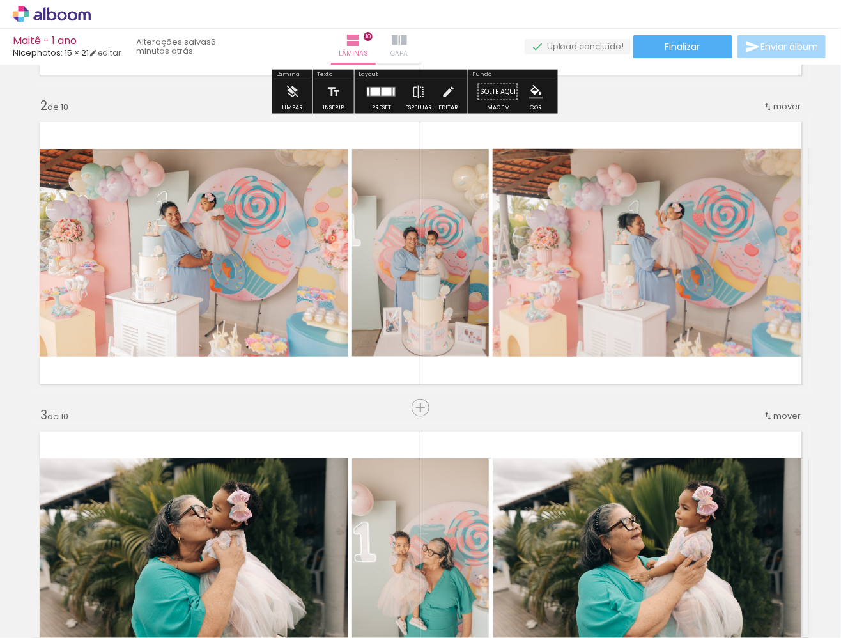
click at [407, 36] on iron-icon at bounding box center [399, 40] width 15 height 15
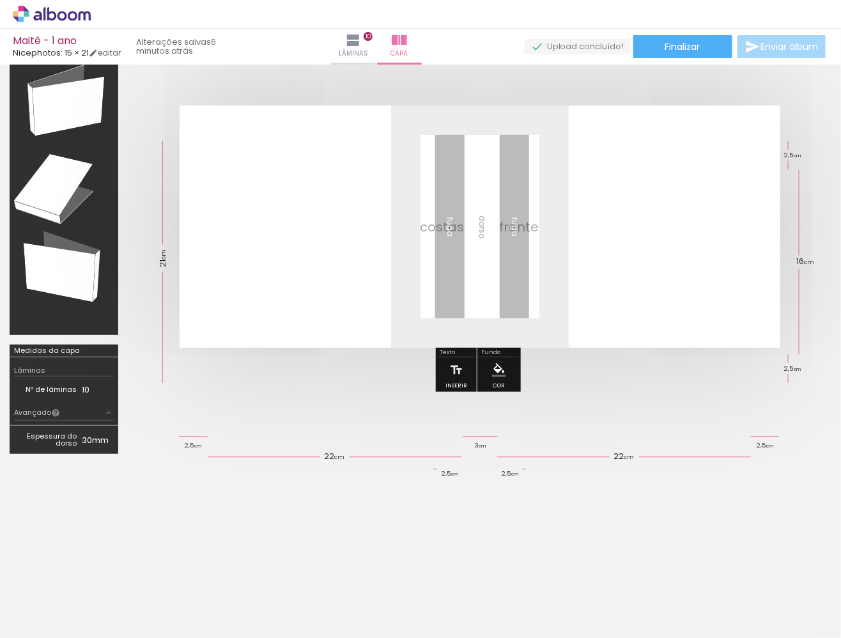
click at [433, 249] on quentale-layouter at bounding box center [480, 226] width 601 height 242
click at [559, 245] on quentale-layouter at bounding box center [480, 226] width 601 height 242
click at [35, 608] on div "Biblioteca 0 de 31 fotos Todas as fotos Não utilizadas Adicionar Fotos" at bounding box center [39, 597] width 79 height 63
click at [35, 615] on span "Adicionar Fotos" at bounding box center [45, 621] width 38 height 14
click at [0, 0] on input "file" at bounding box center [0, 0] width 0 height 0
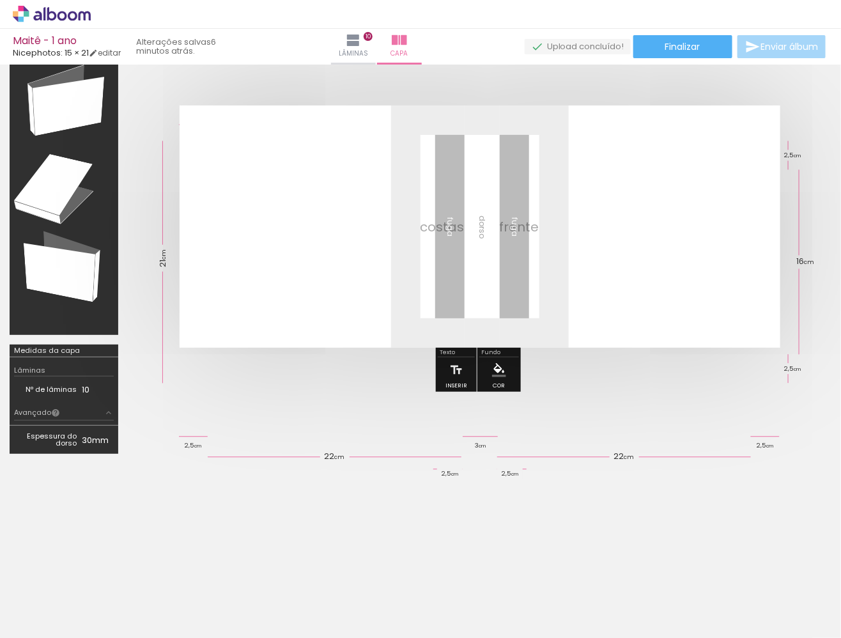
click at [38, 616] on span "Adicionar Fotos" at bounding box center [45, 621] width 38 height 14
click at [0, 0] on input "file" at bounding box center [0, 0] width 0 height 0
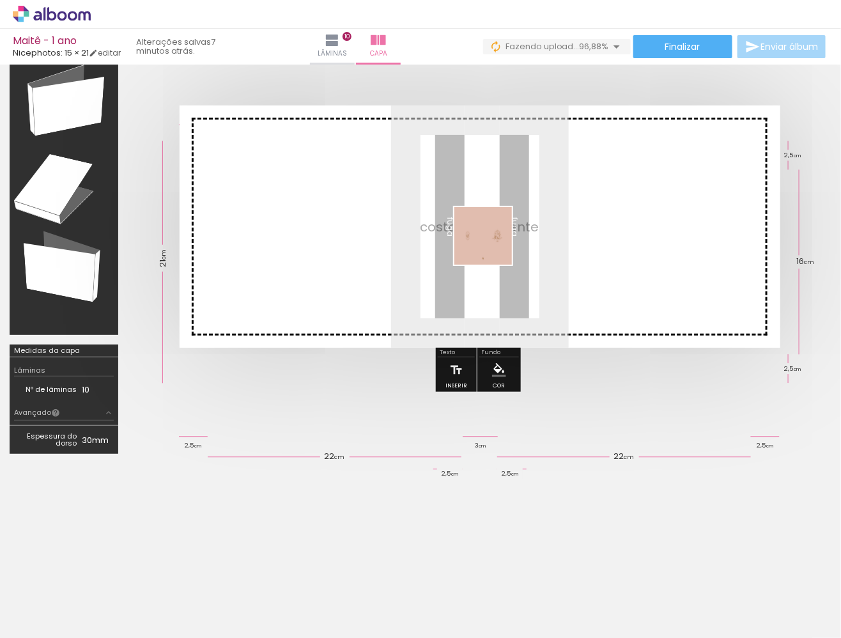
drag, startPoint x: 123, startPoint y: 589, endPoint x: 492, endPoint y: 245, distance: 504.8
click at [492, 245] on quentale-workspace at bounding box center [420, 319] width 841 height 638
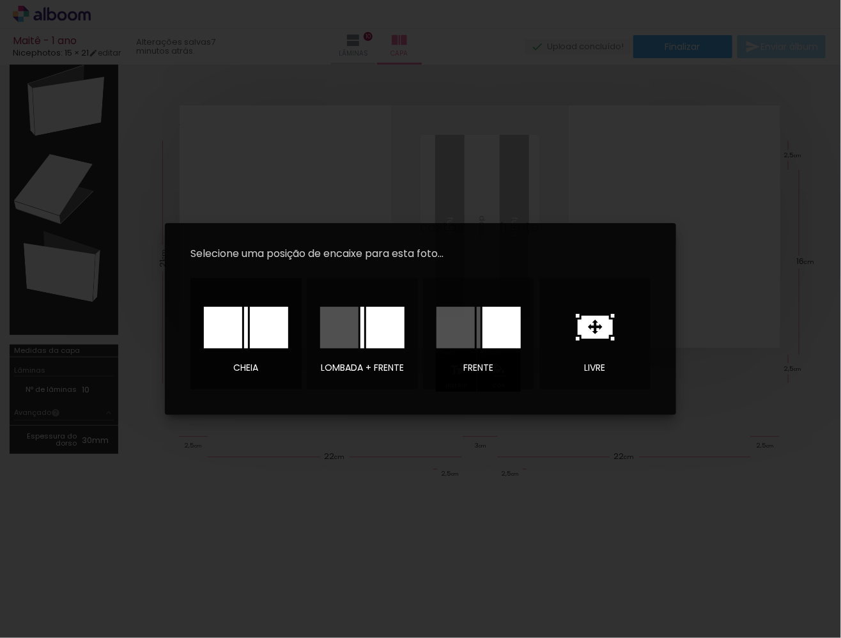
click at [267, 325] on div at bounding box center [269, 328] width 38 height 42
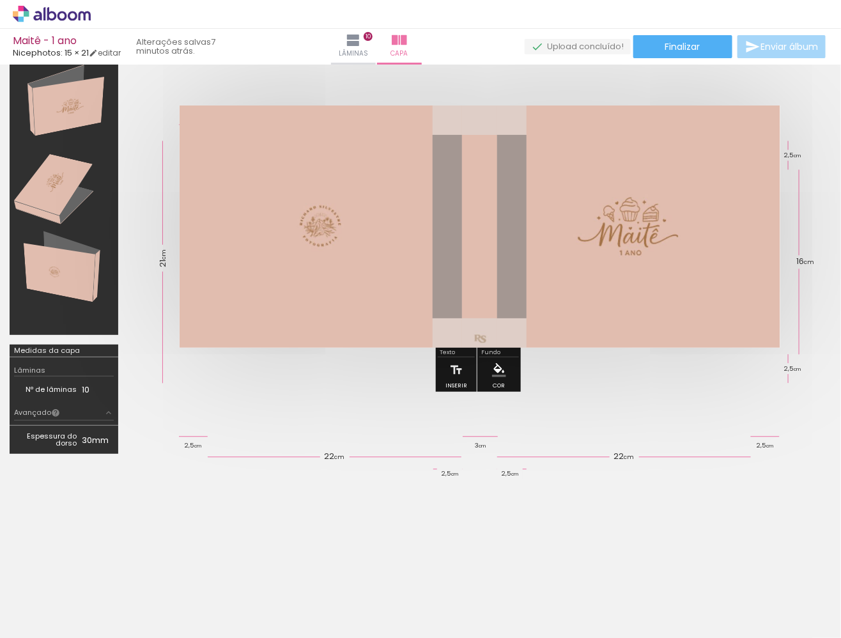
click at [726, 396] on div at bounding box center [480, 226] width 704 height 345
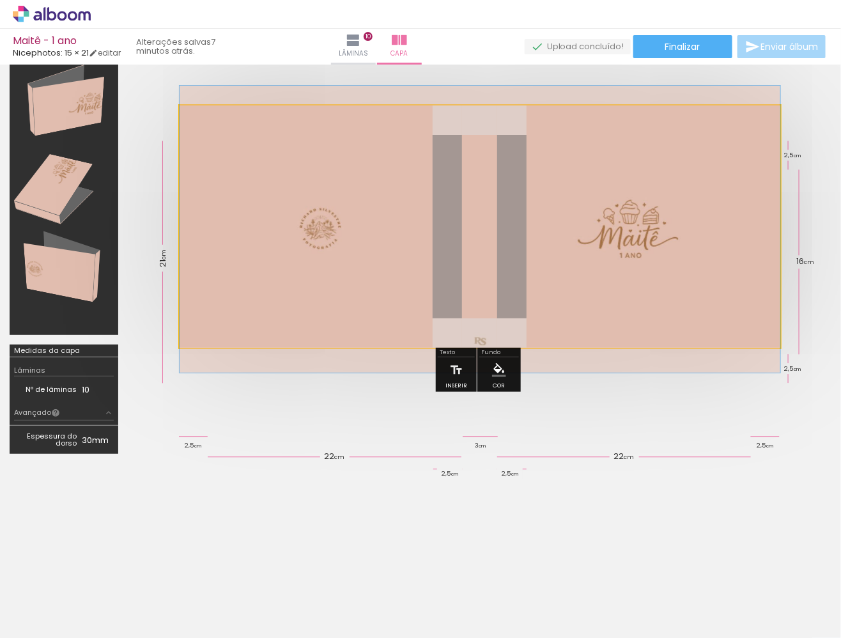
type paper-slider "100"
drag, startPoint x: 254, startPoint y: 137, endPoint x: 173, endPoint y: 143, distance: 81.4
click at [173, 145] on div at bounding box center [480, 226] width 704 height 345
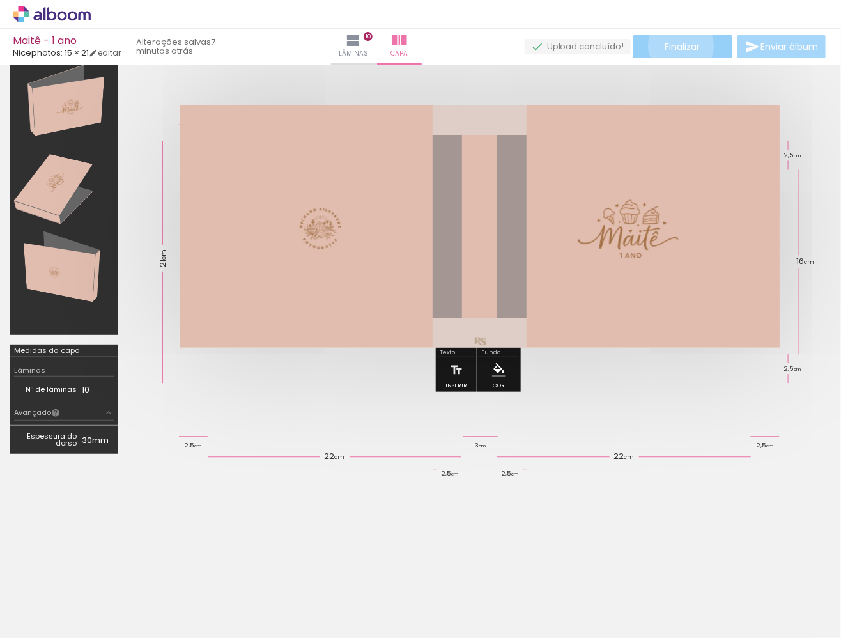
click at [677, 45] on span "Finalizar" at bounding box center [682, 46] width 35 height 9
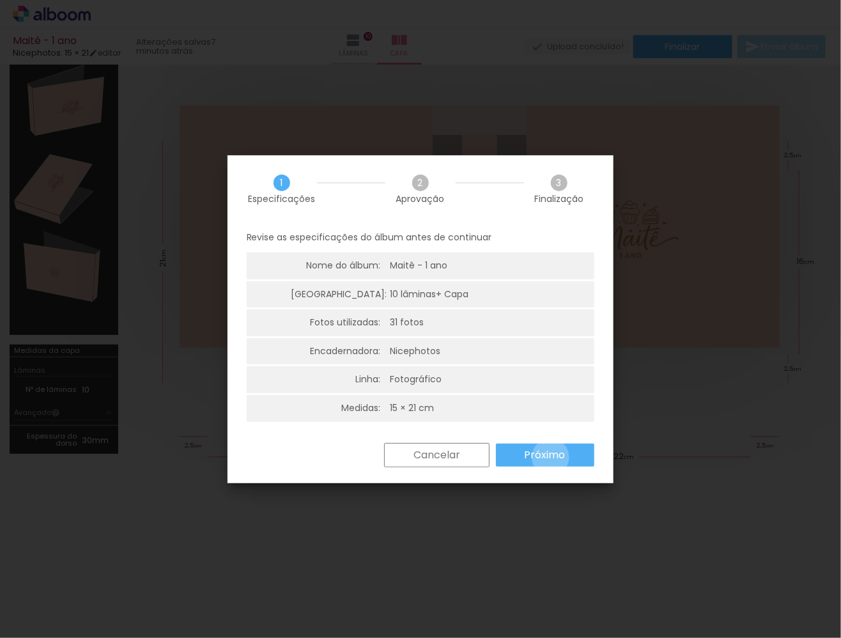
click at [0, 0] on slot "Próximo" at bounding box center [0, 0] width 0 height 0
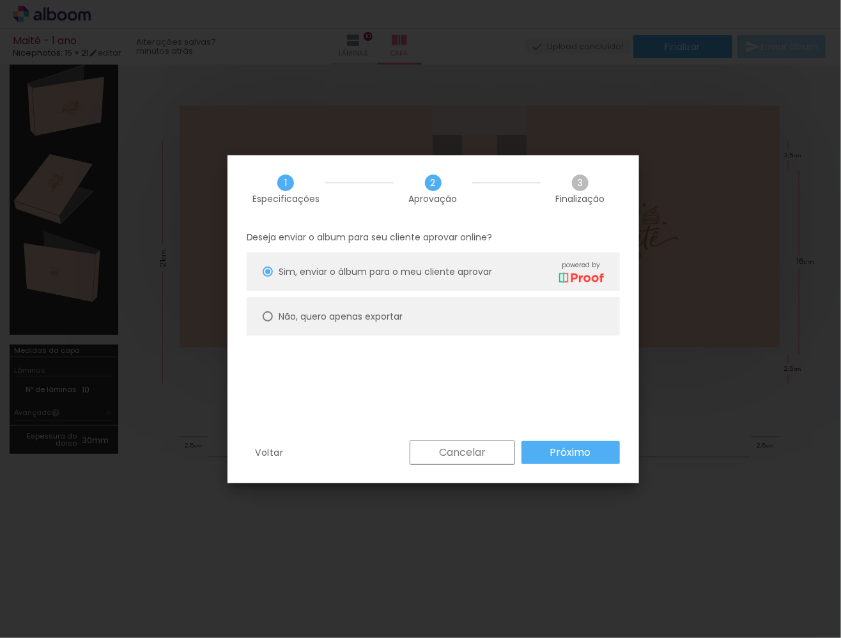
click at [0, 0] on slot "Próximo" at bounding box center [0, 0] width 0 height 0
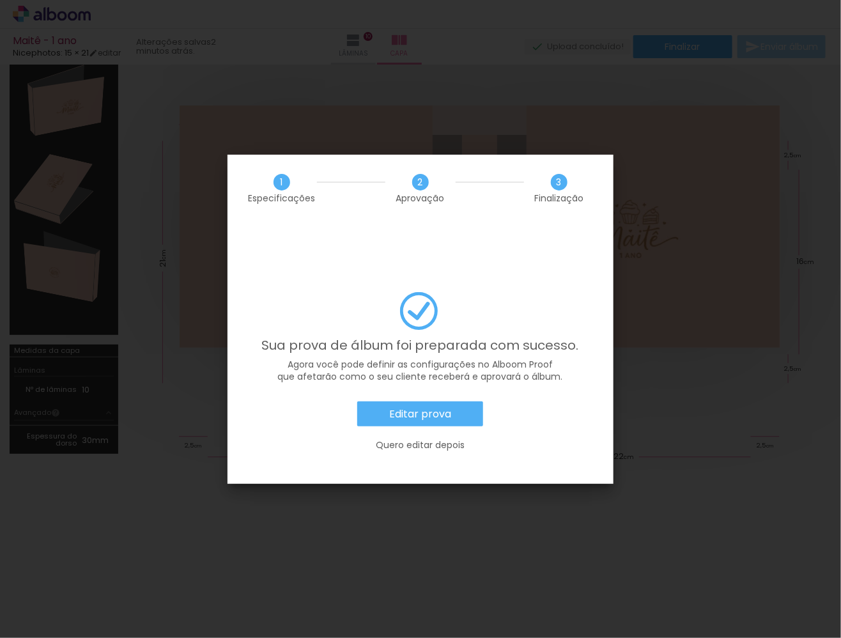
scroll to position [863, 0]
click at [454, 401] on paper-button "Editar prova" at bounding box center [420, 414] width 126 height 26
